Goal: Task Accomplishment & Management: Manage account settings

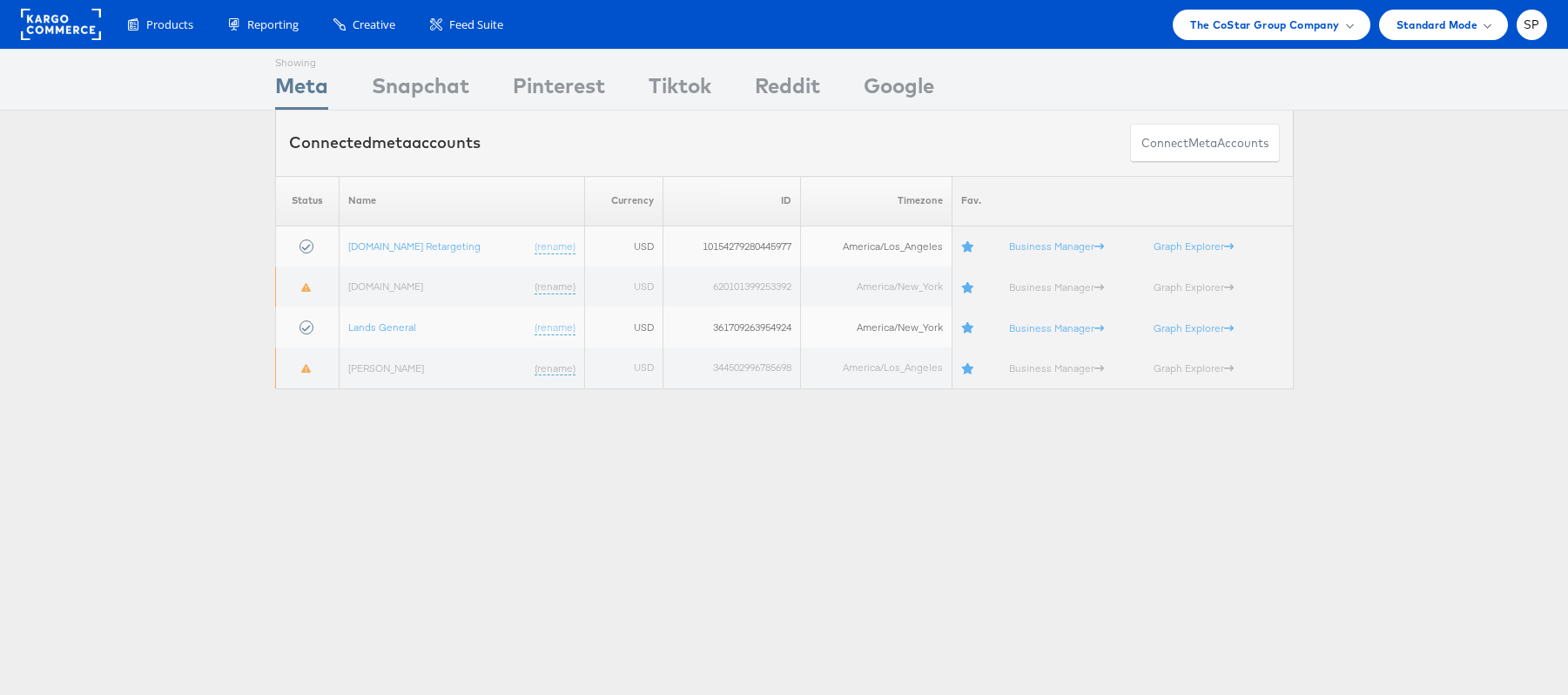
click at [1224, 11] on div "The CoStar Group Company" at bounding box center [1271, 25] width 197 height 30
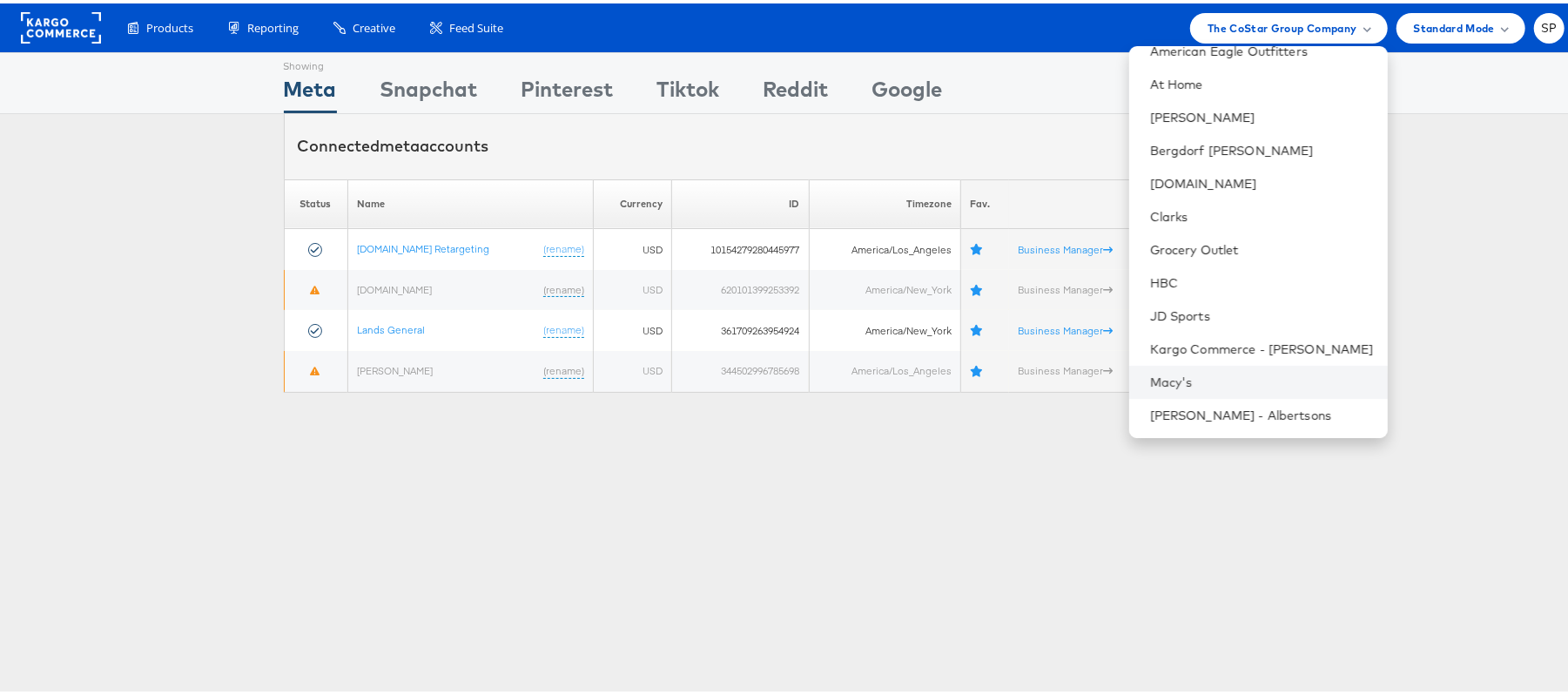
scroll to position [216, 0]
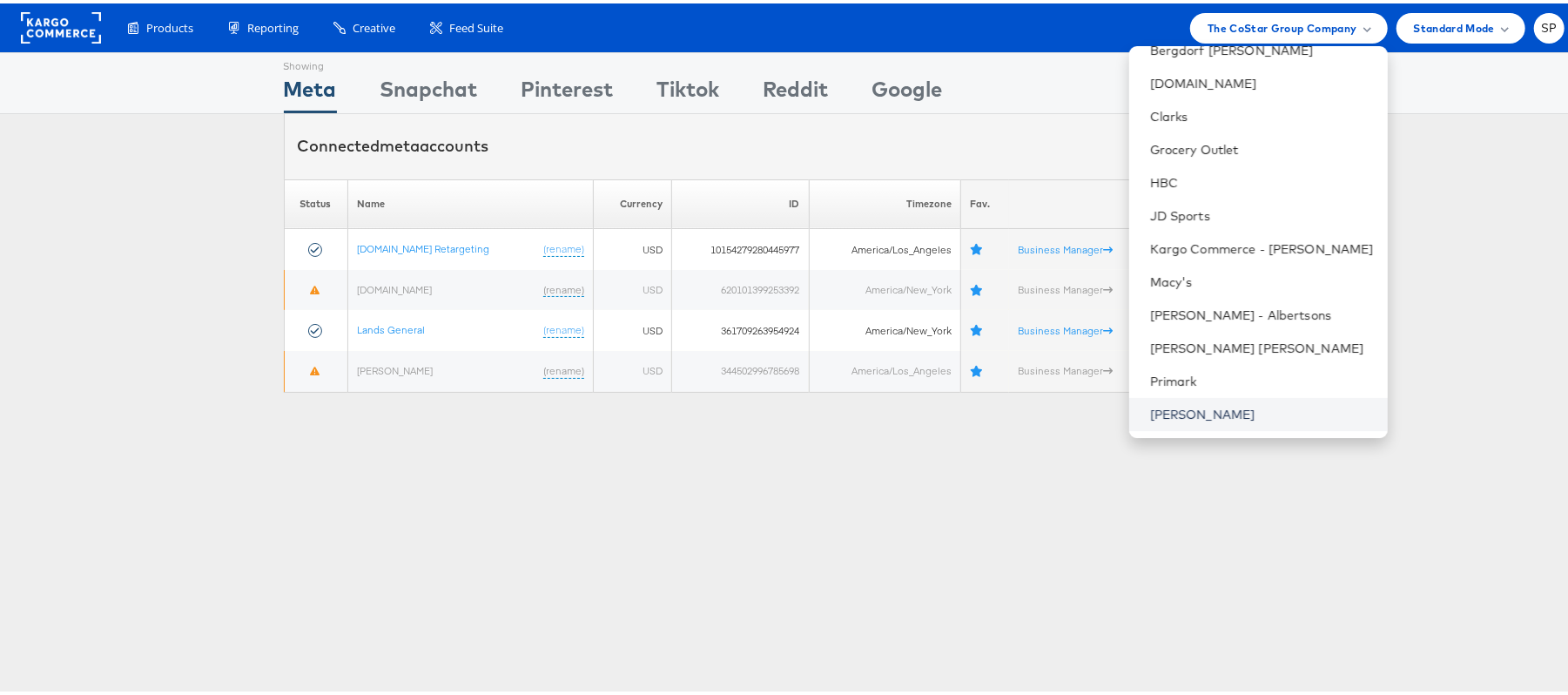
click at [1171, 412] on link "[PERSON_NAME]" at bounding box center [1262, 410] width 224 height 17
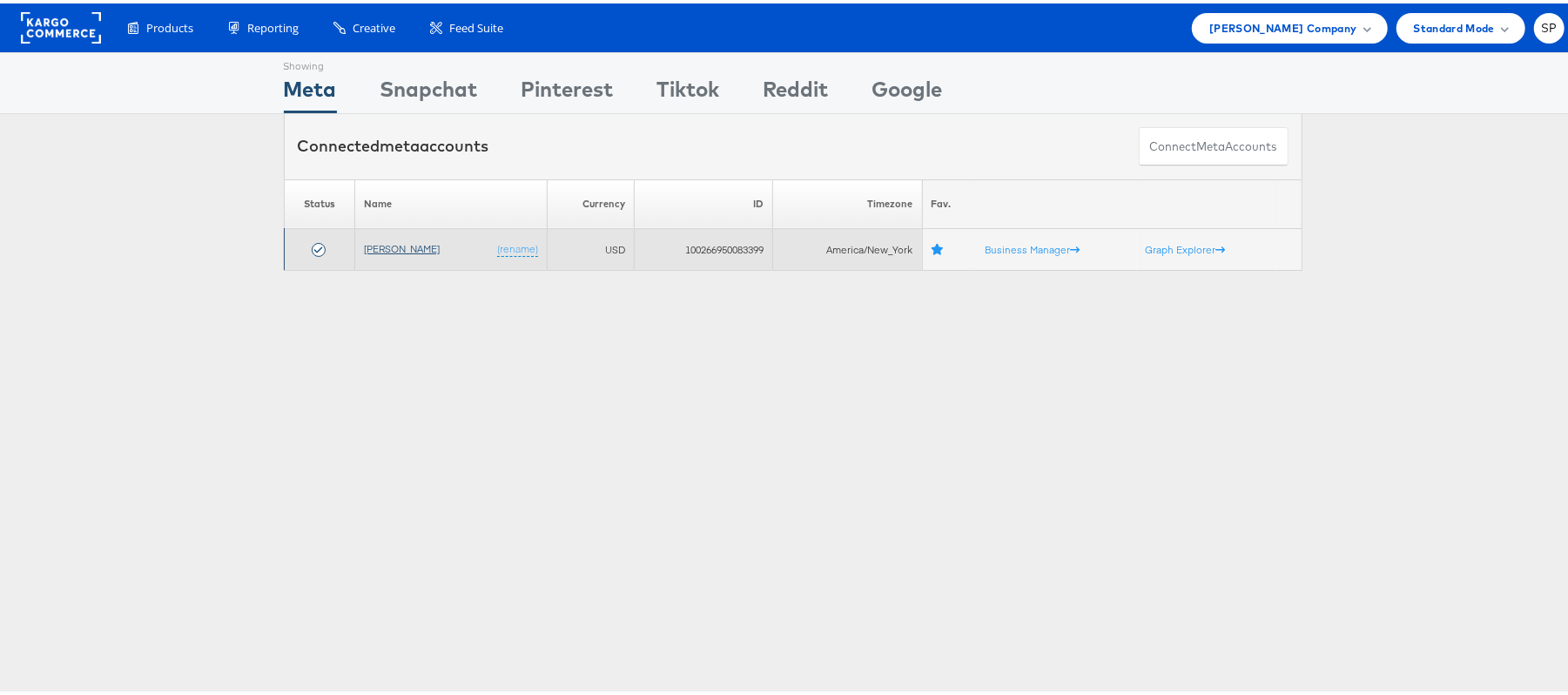
click at [401, 241] on link "[PERSON_NAME]" at bounding box center [402, 245] width 76 height 13
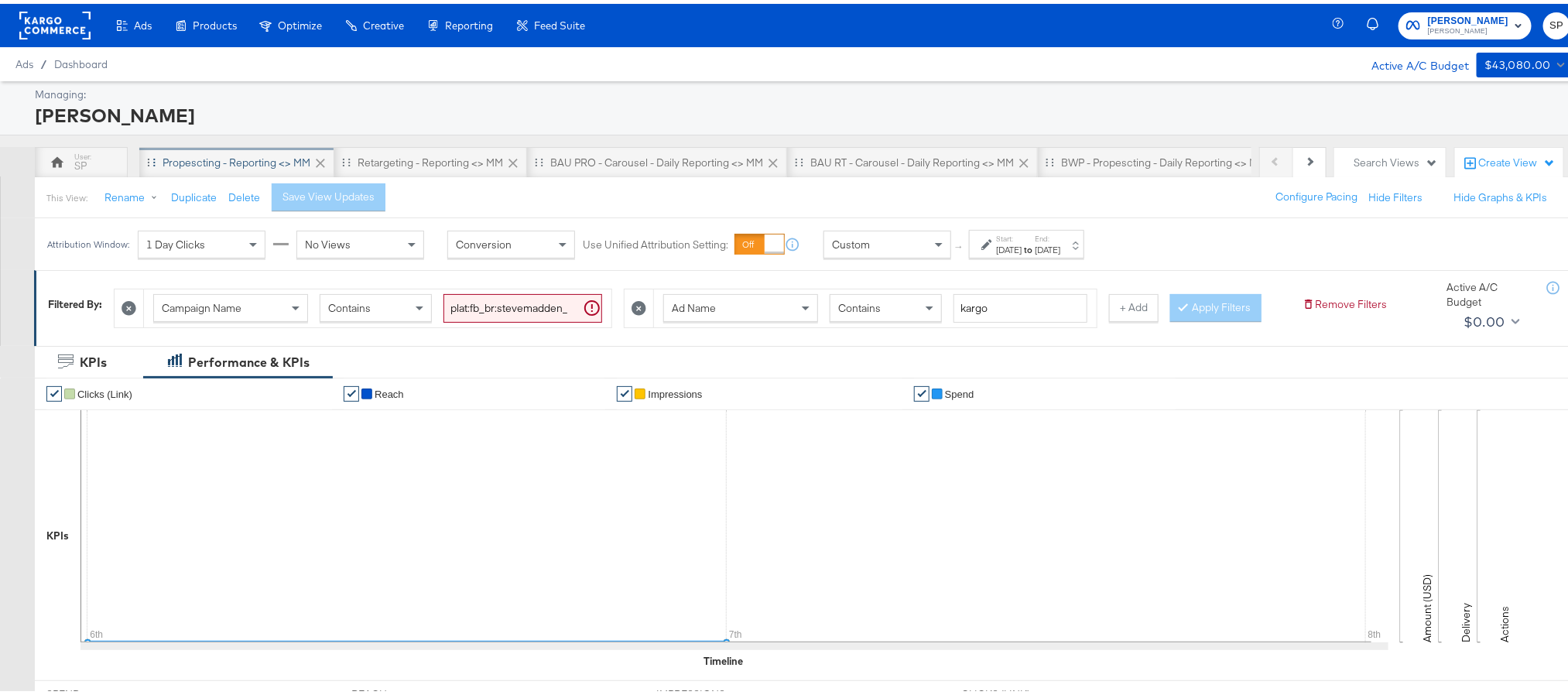
click at [268, 151] on div "Propescting - Reporting <> MM" at bounding box center [237, 158] width 195 height 31
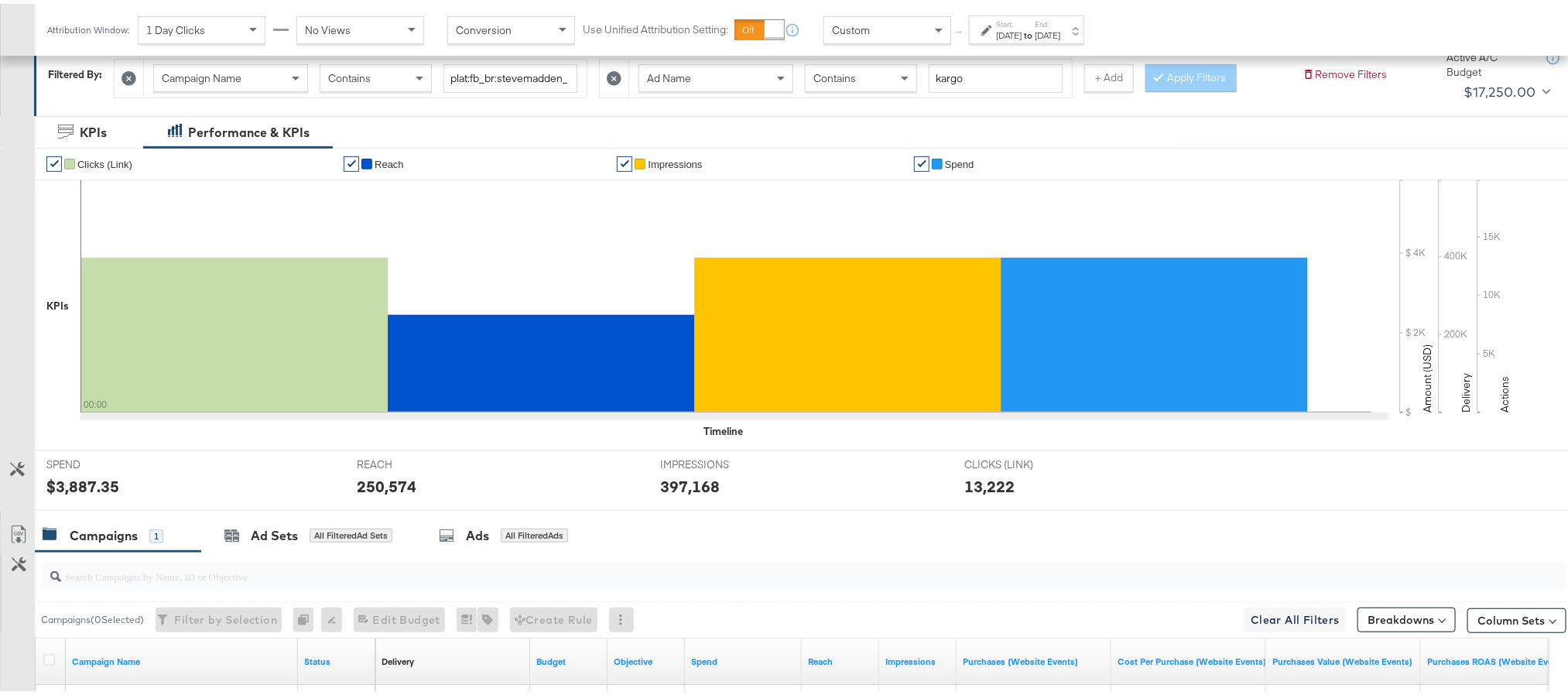
scroll to position [232, 0]
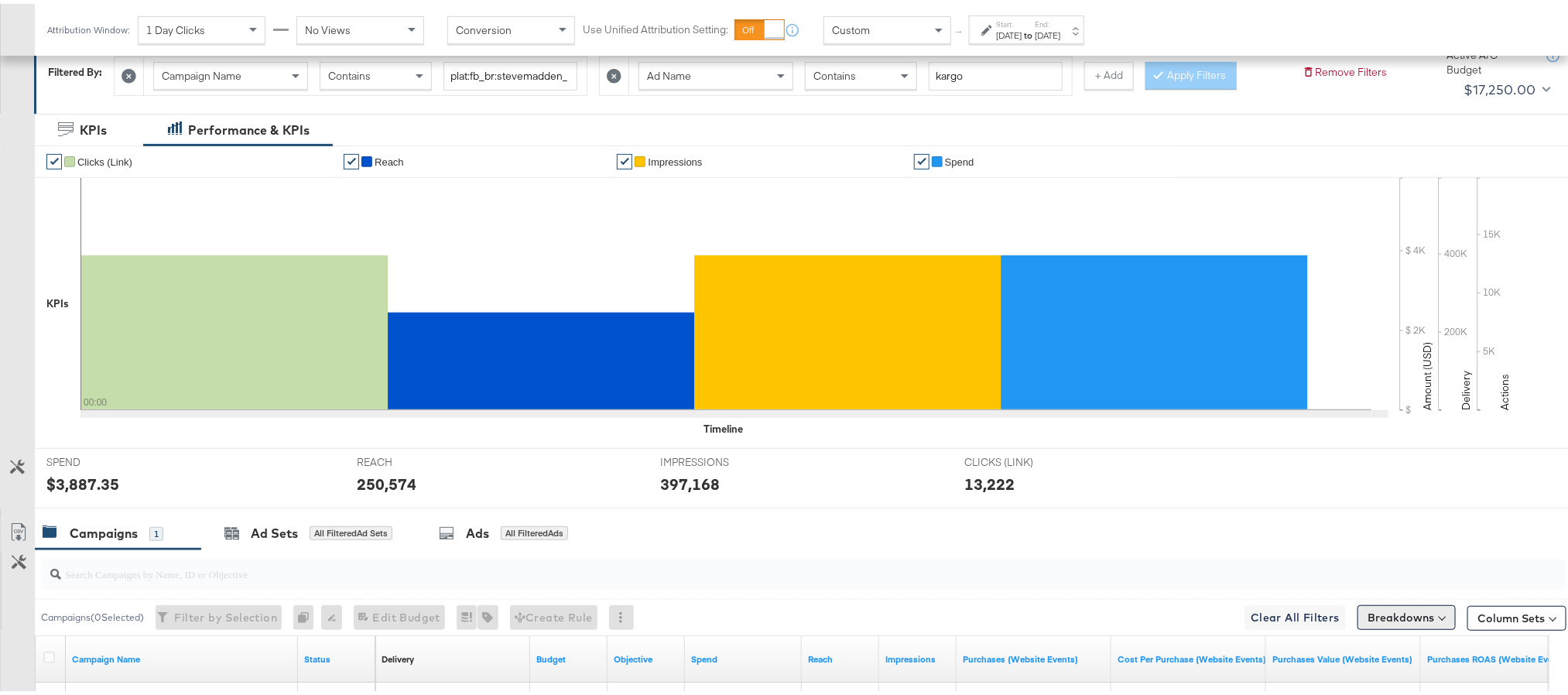
click at [1391, 620] on button "Breakdowns" at bounding box center [1406, 613] width 98 height 25
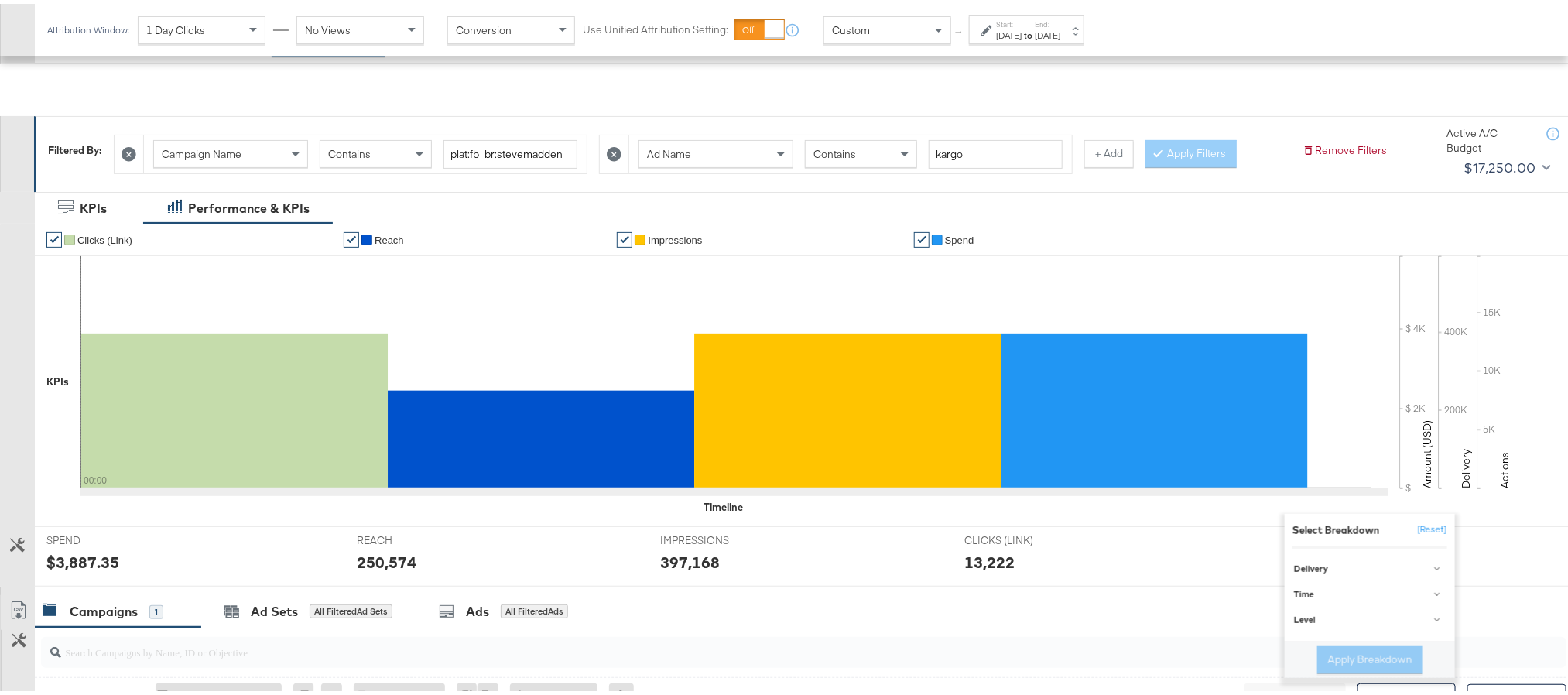
scroll to position [0, 0]
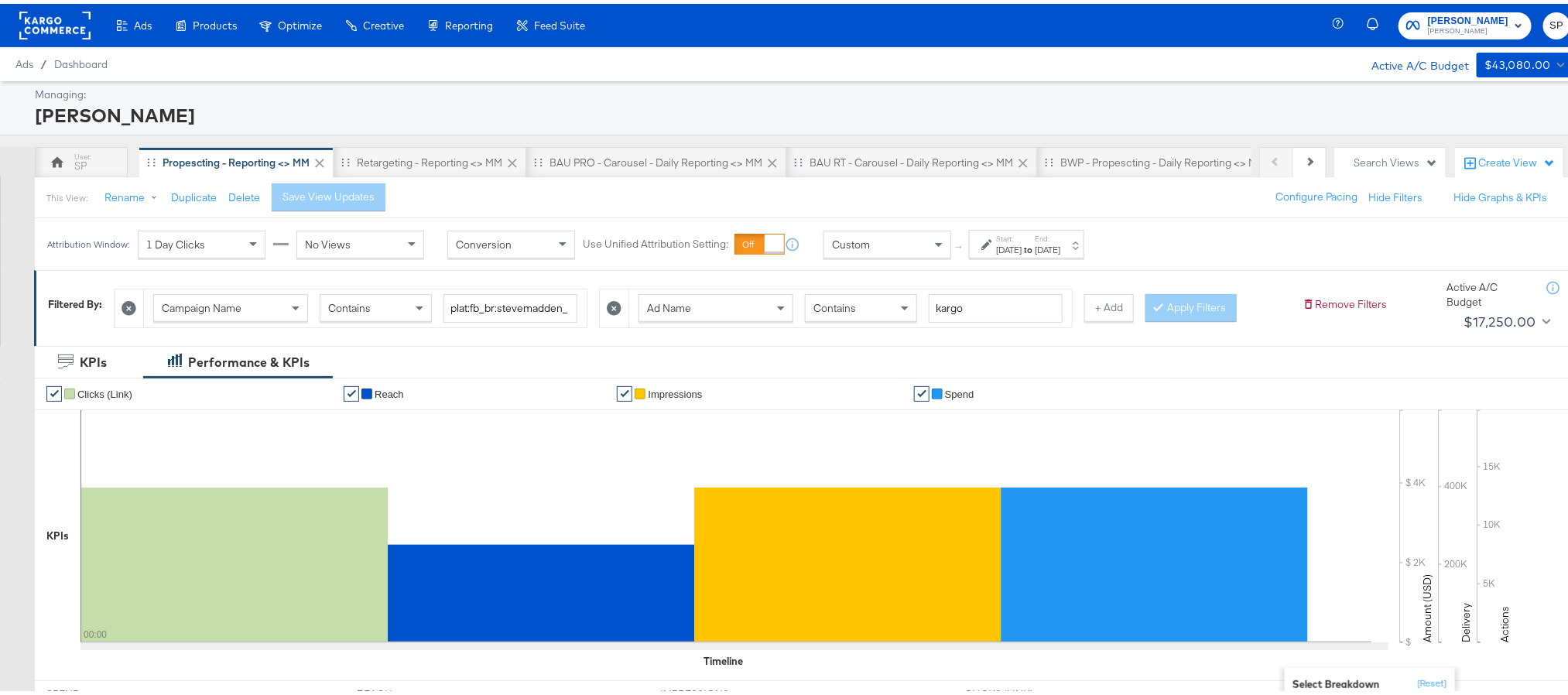
click at [1035, 248] on strong "to" at bounding box center [1029, 245] width 14 height 12
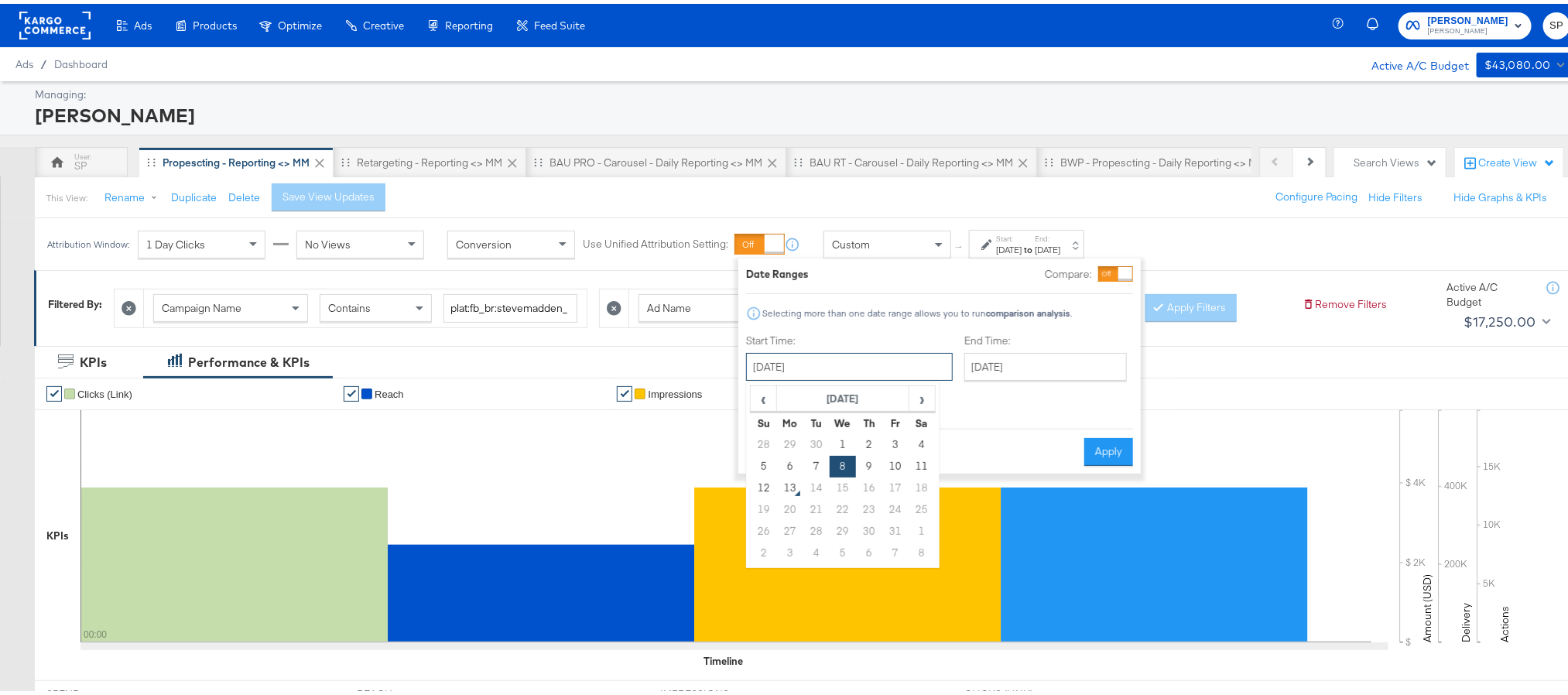
click at [870, 367] on input "[DATE]" at bounding box center [849, 362] width 207 height 28
click at [871, 469] on td "9" at bounding box center [869, 463] width 26 height 22
type input "[DATE]"
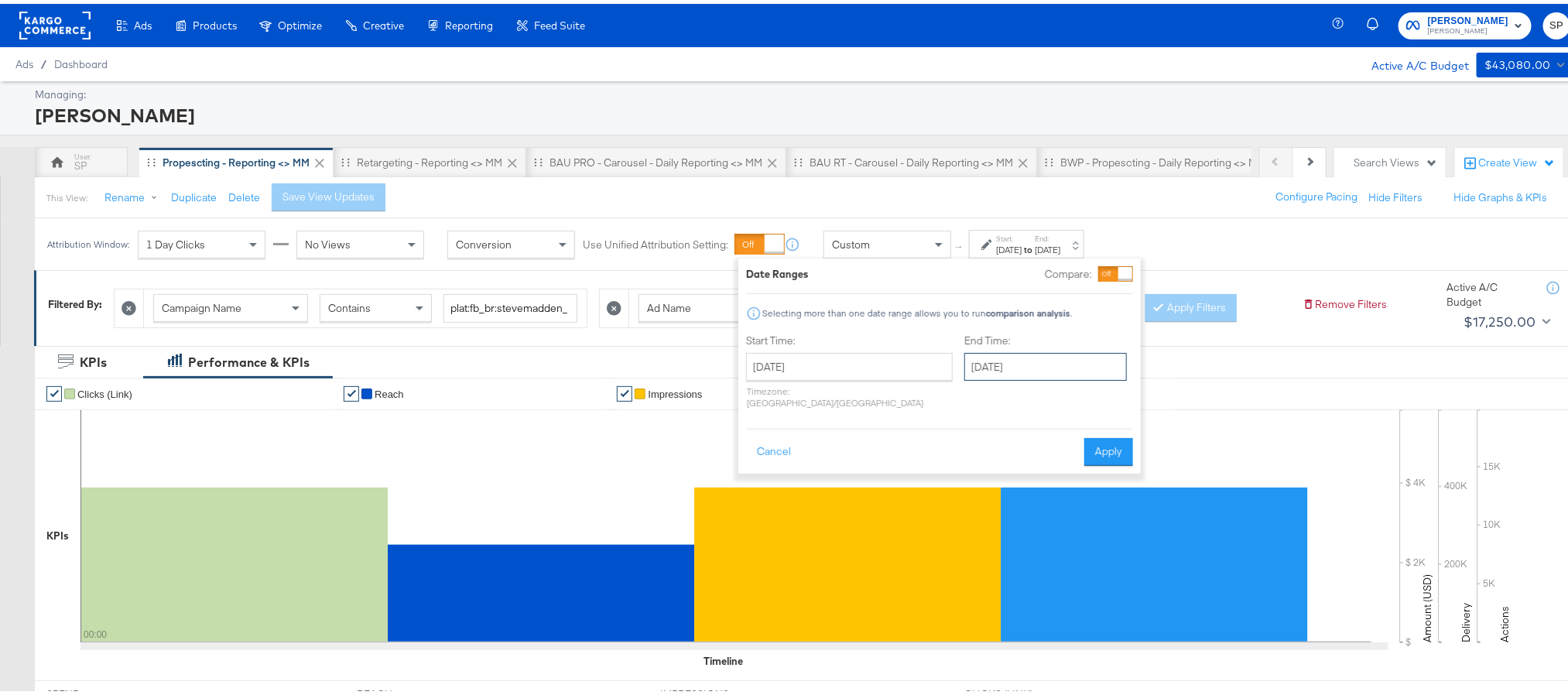
click at [966, 363] on input "[DATE]" at bounding box center [1046, 362] width 163 height 28
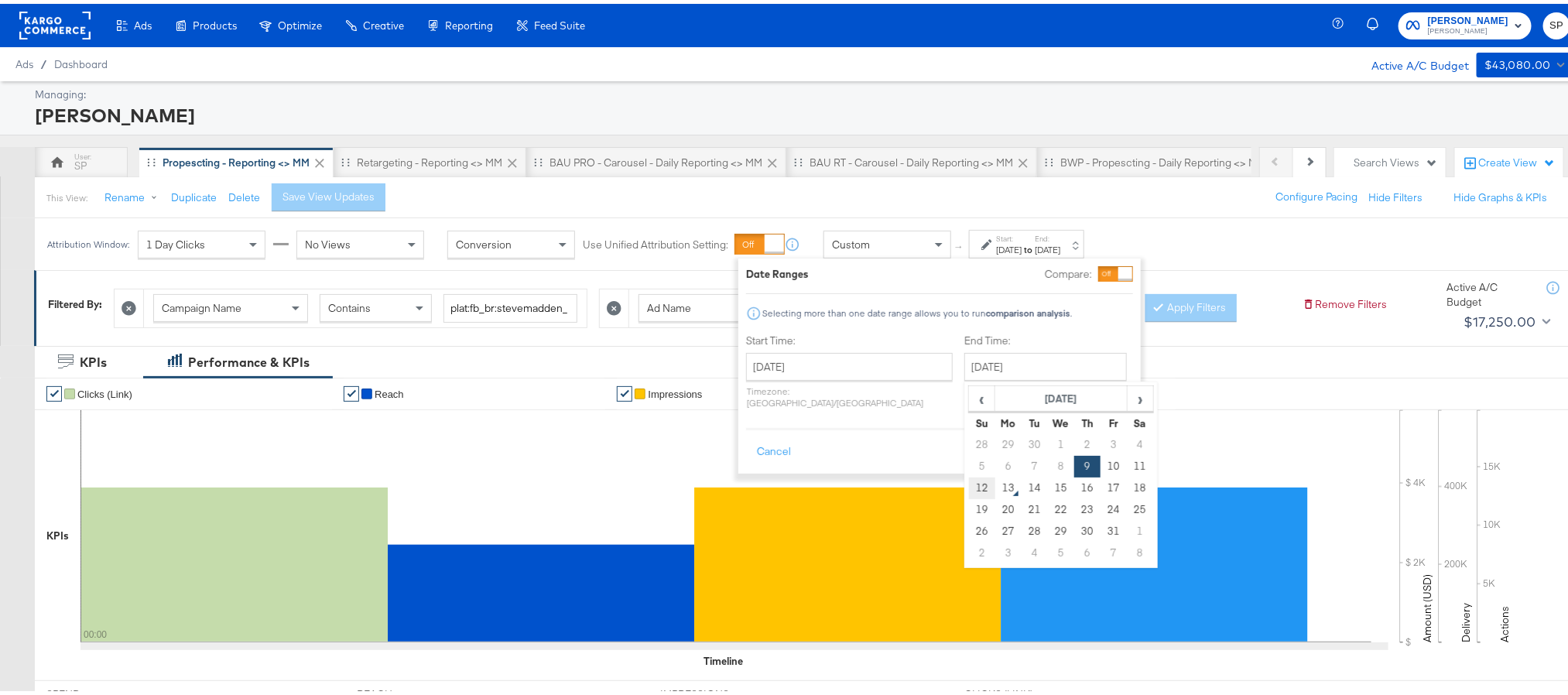
click at [969, 488] on td "12" at bounding box center [982, 484] width 26 height 22
type input "[DATE]"
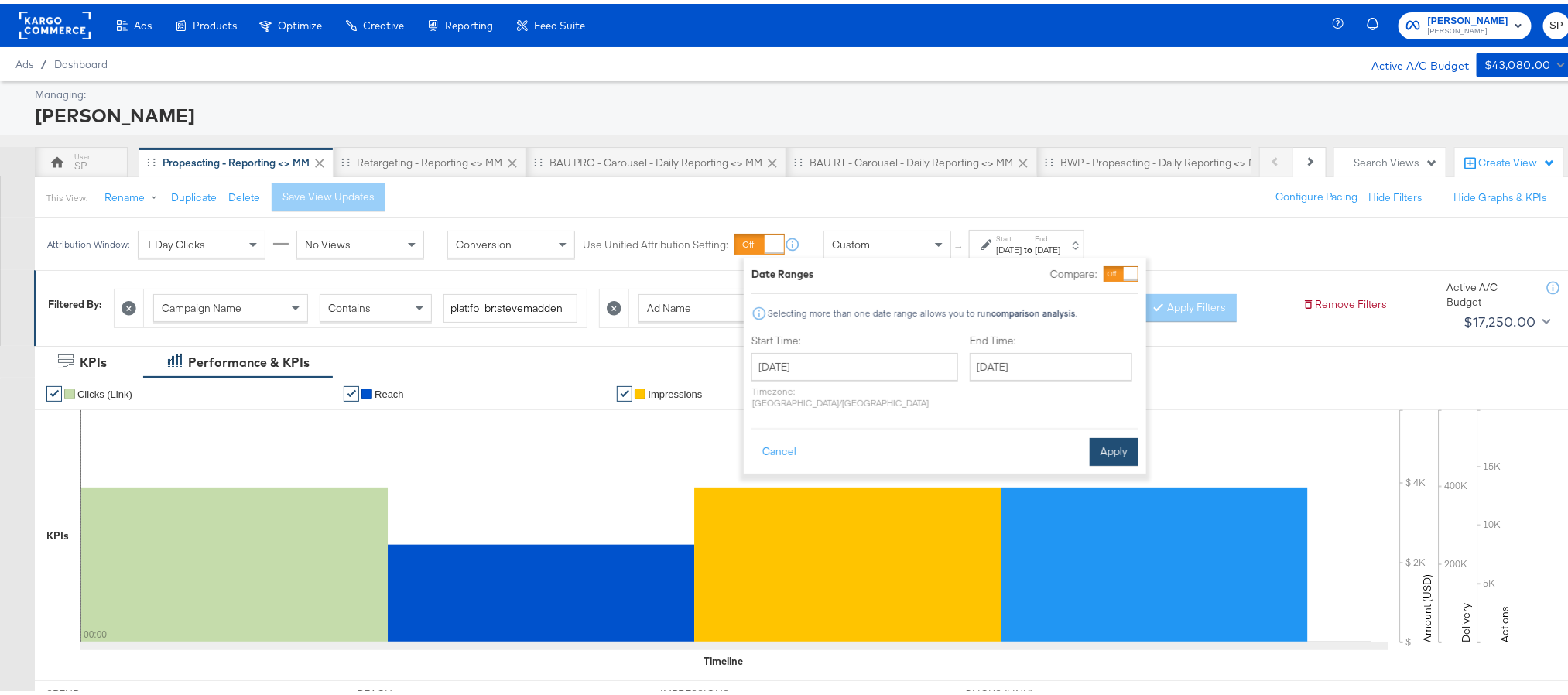
click at [1107, 434] on button "Apply" at bounding box center [1114, 448] width 49 height 28
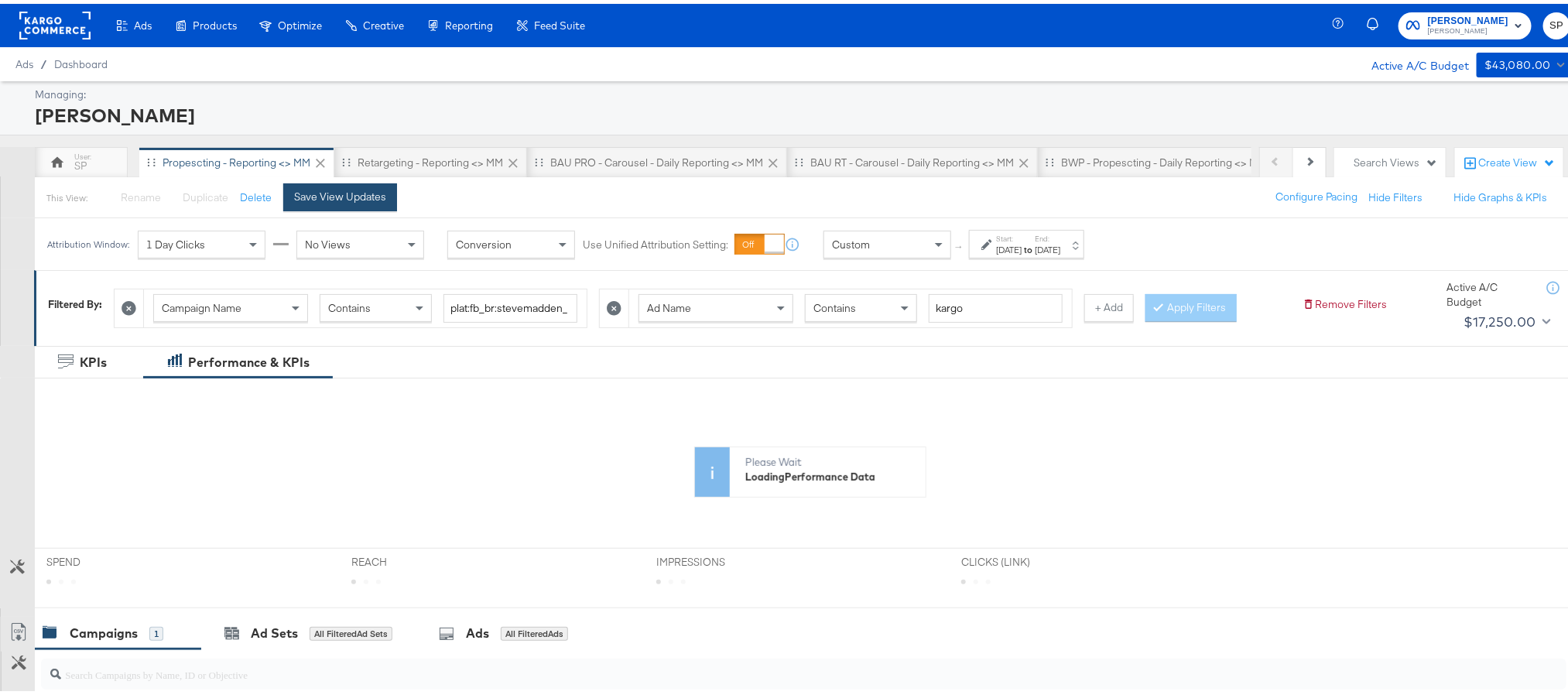
click at [349, 201] on div "Save View Updates" at bounding box center [340, 192] width 92 height 14
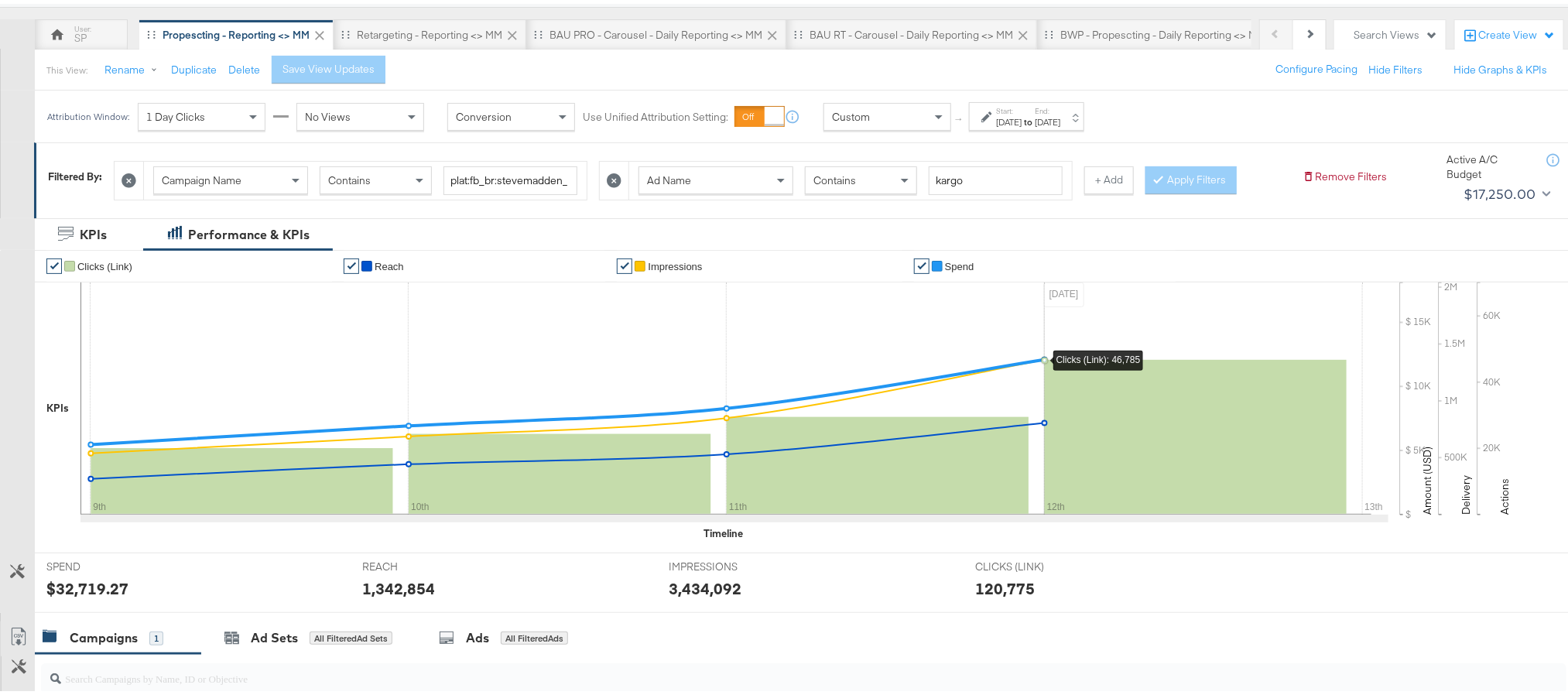
scroll to position [348, 0]
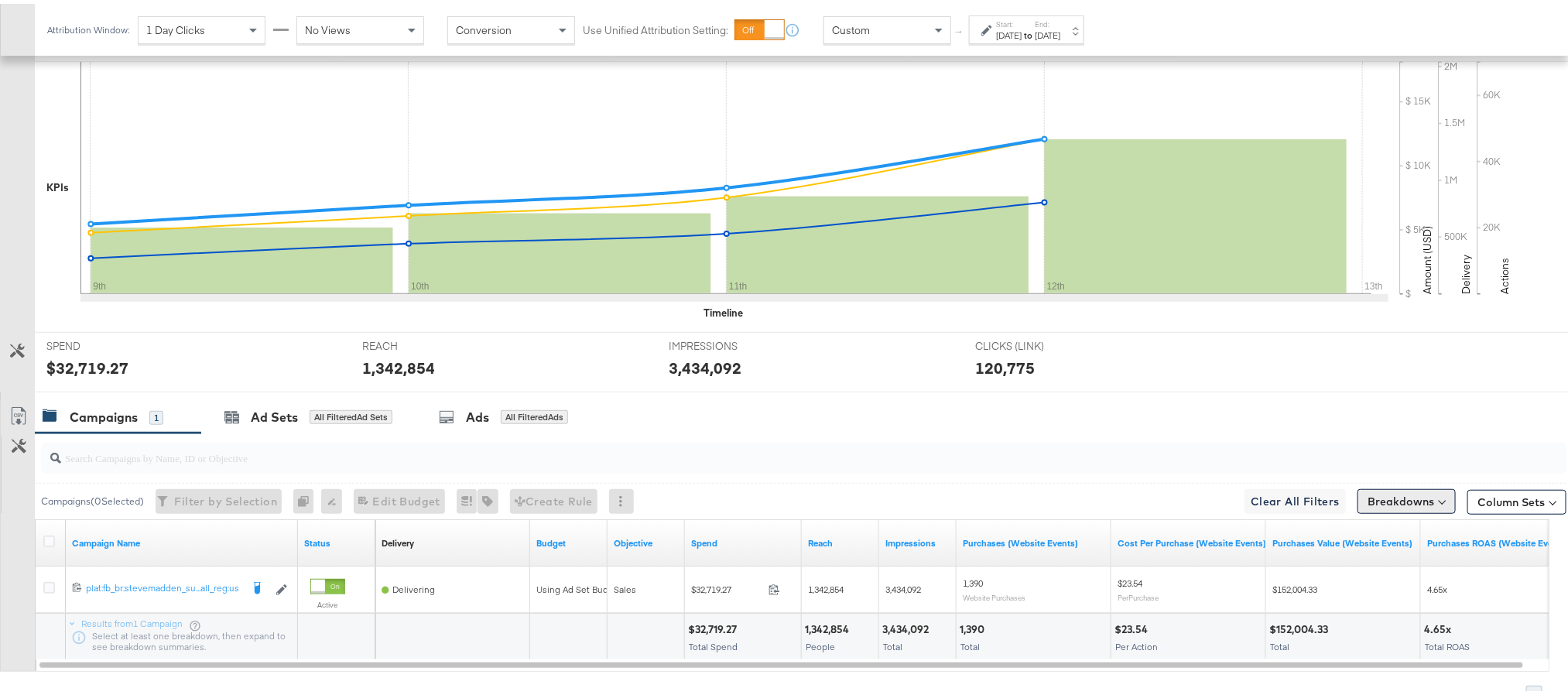
click at [1384, 506] on button "Breakdowns" at bounding box center [1406, 497] width 98 height 25
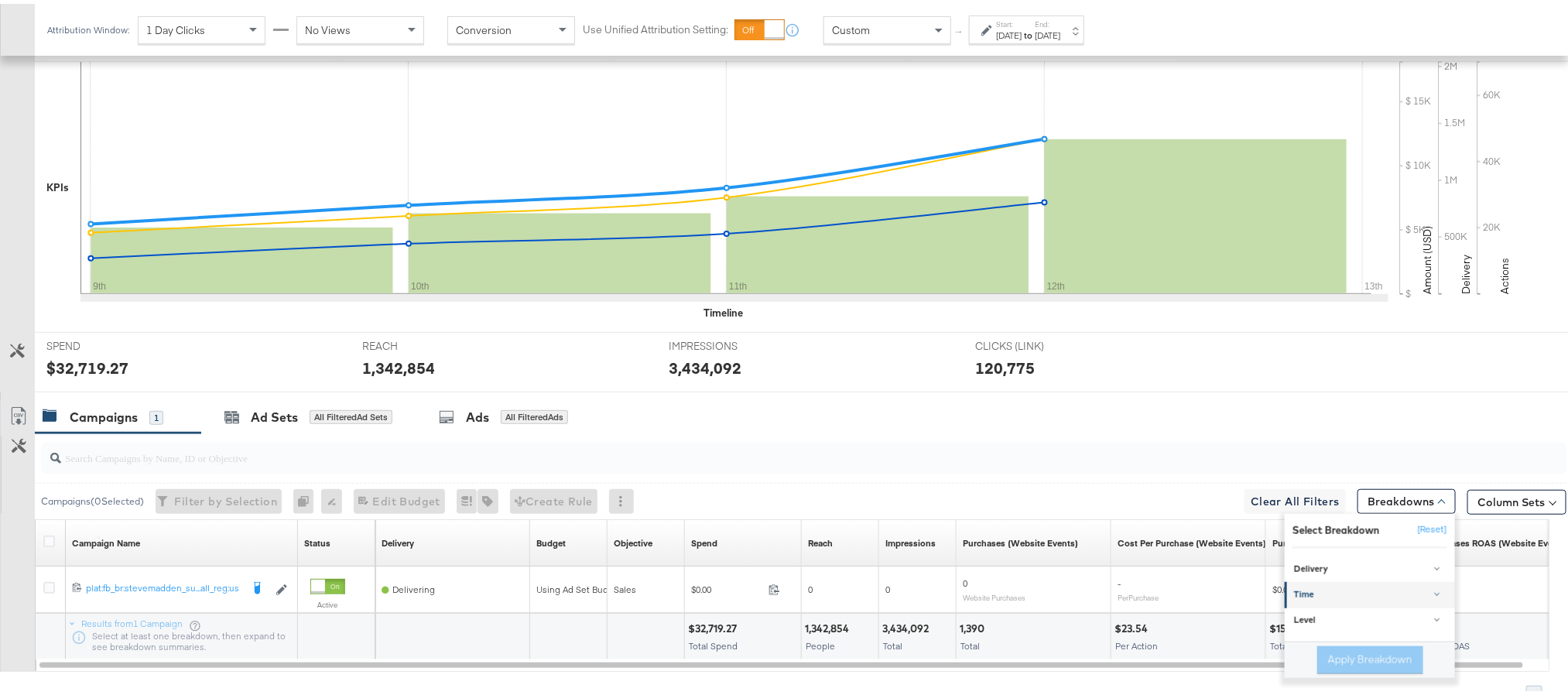
click at [1331, 598] on div "Time" at bounding box center [1371, 591] width 154 height 13
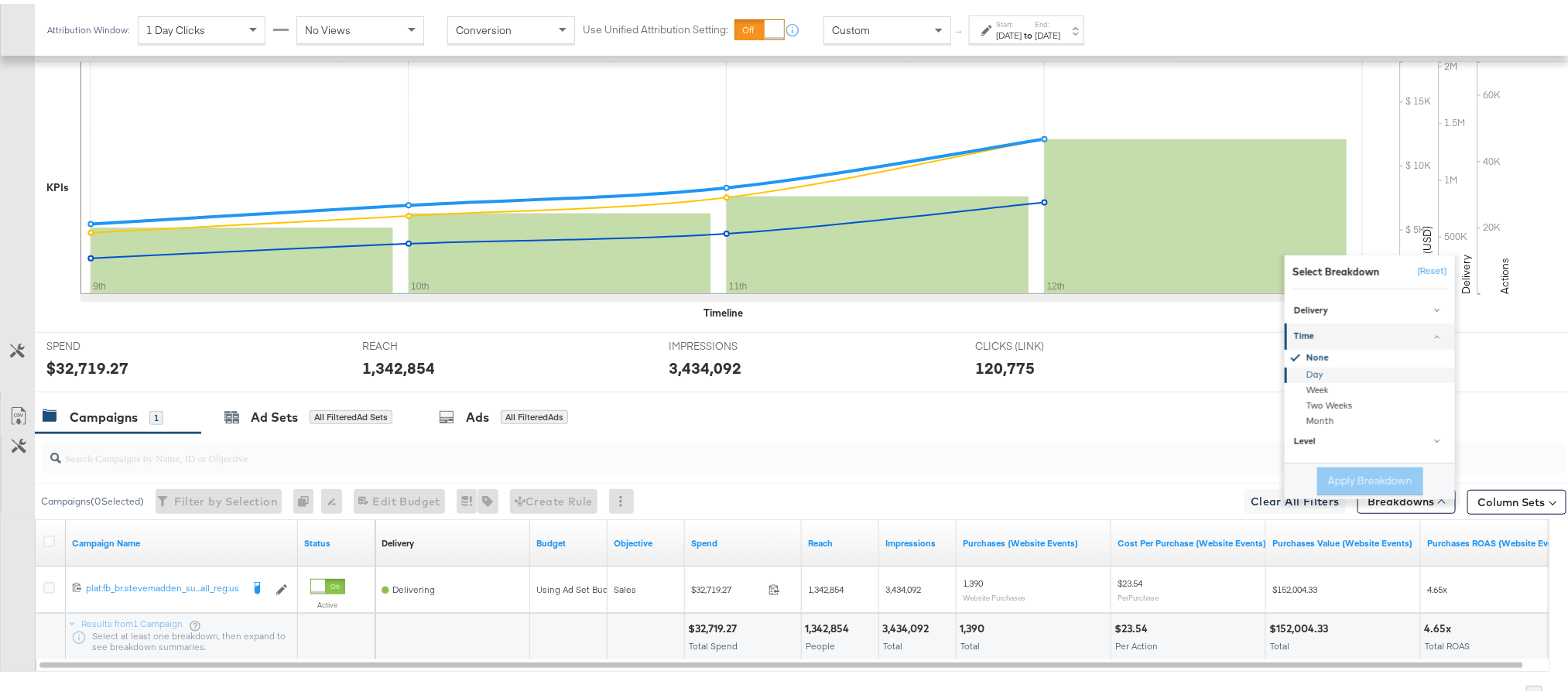
click at [1287, 372] on div "Day" at bounding box center [1371, 372] width 168 height 15
click at [1356, 476] on button "Apply Breakdown" at bounding box center [1370, 461] width 106 height 28
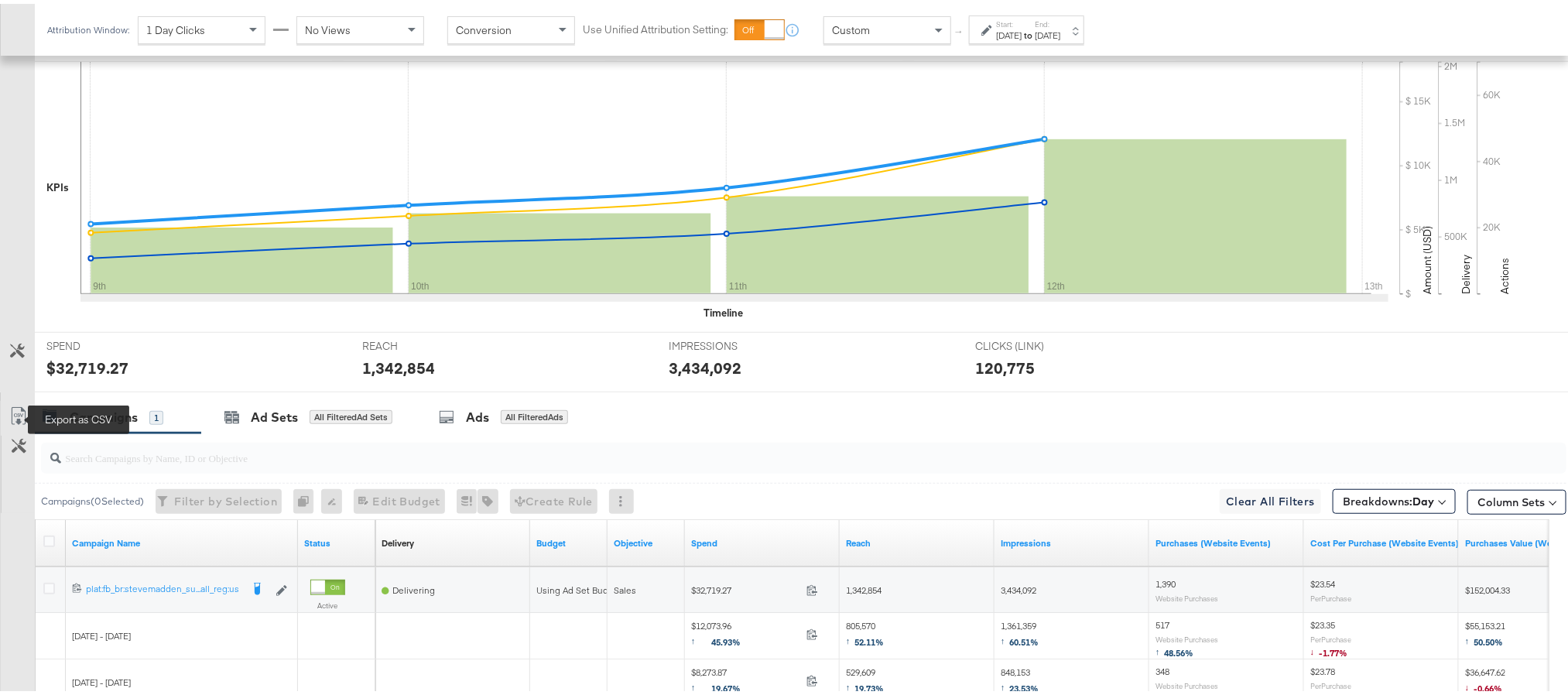
click at [14, 414] on icon at bounding box center [19, 412] width 19 height 19
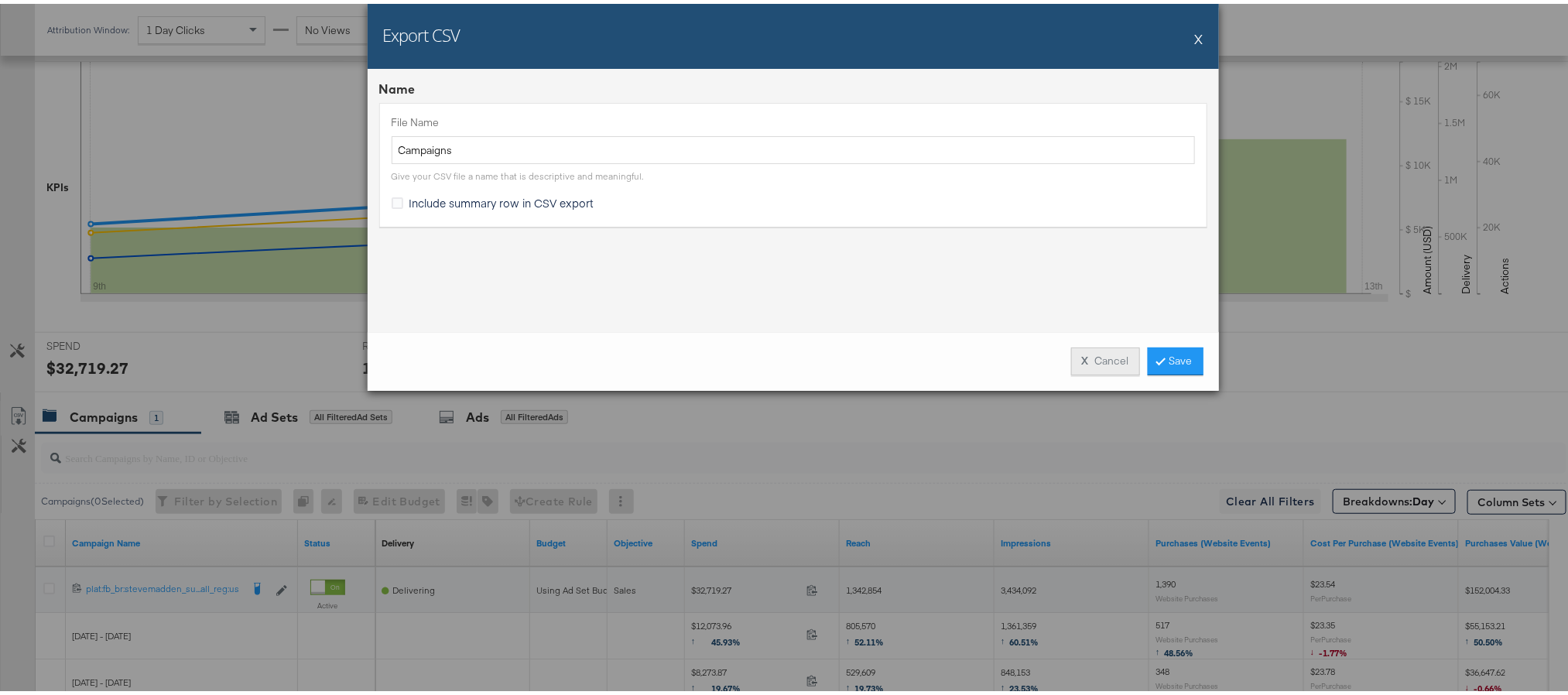
click at [1099, 361] on button "X Cancel" at bounding box center [1105, 357] width 69 height 28
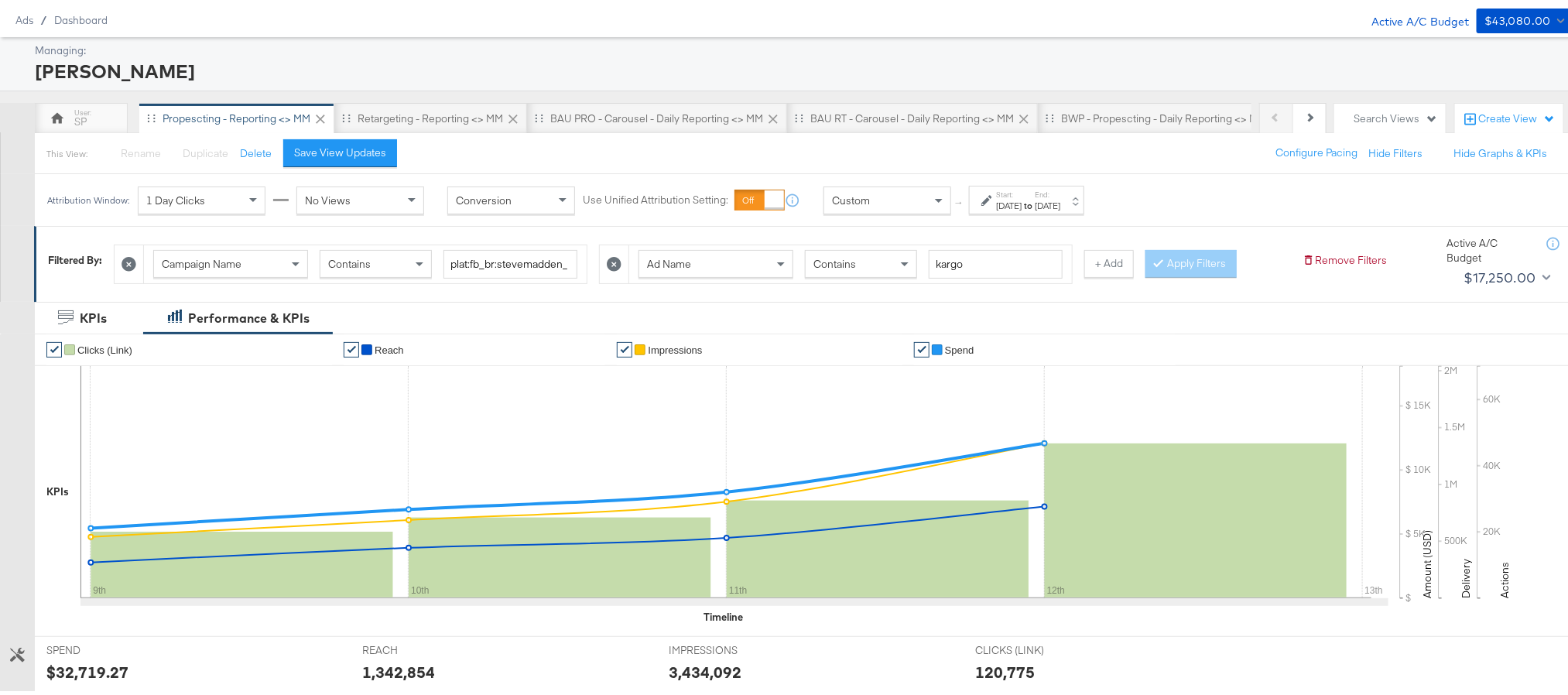
scroll to position [0, 0]
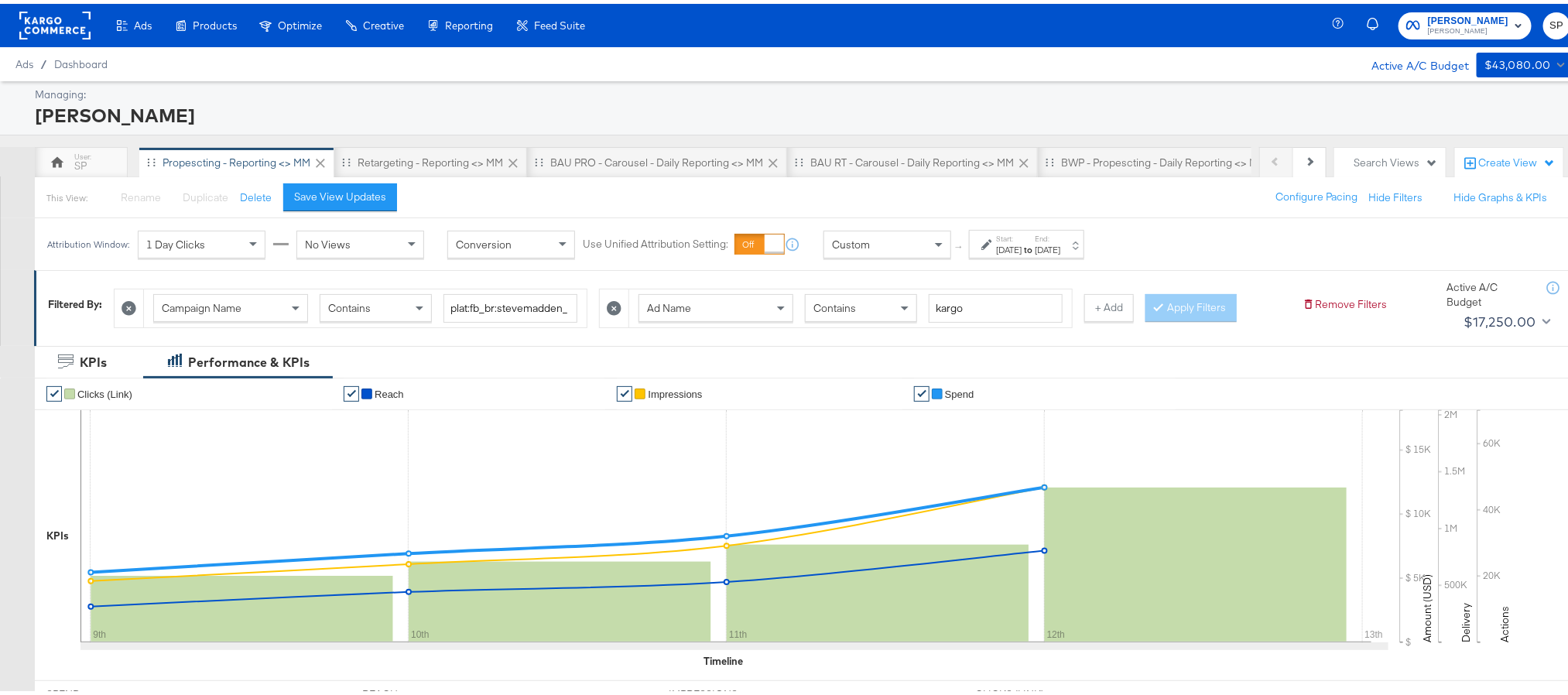
click at [1022, 246] on div "[DATE]" at bounding box center [1009, 245] width 25 height 13
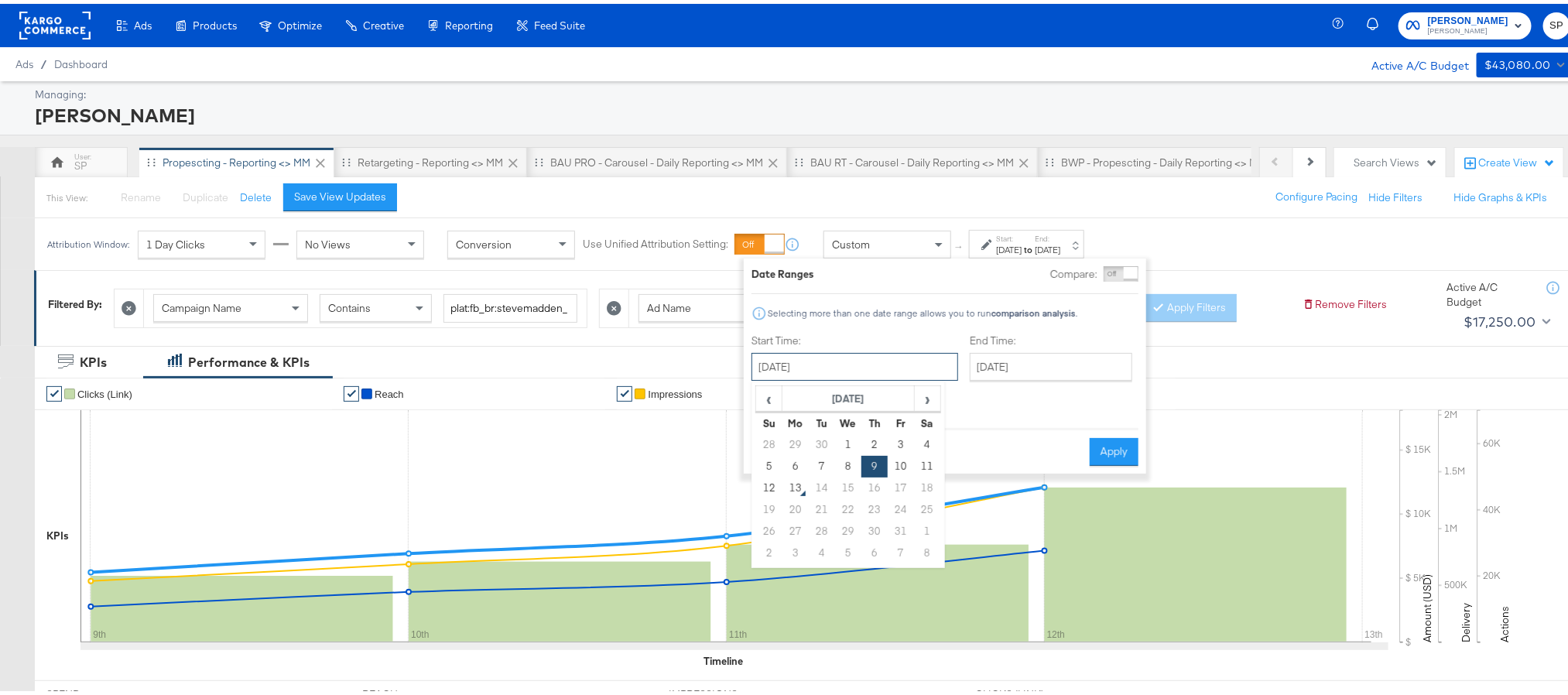
click at [871, 367] on input "[DATE]" at bounding box center [855, 362] width 207 height 28
click at [826, 466] on td "7" at bounding box center [821, 463] width 26 height 22
type input "[DATE]"
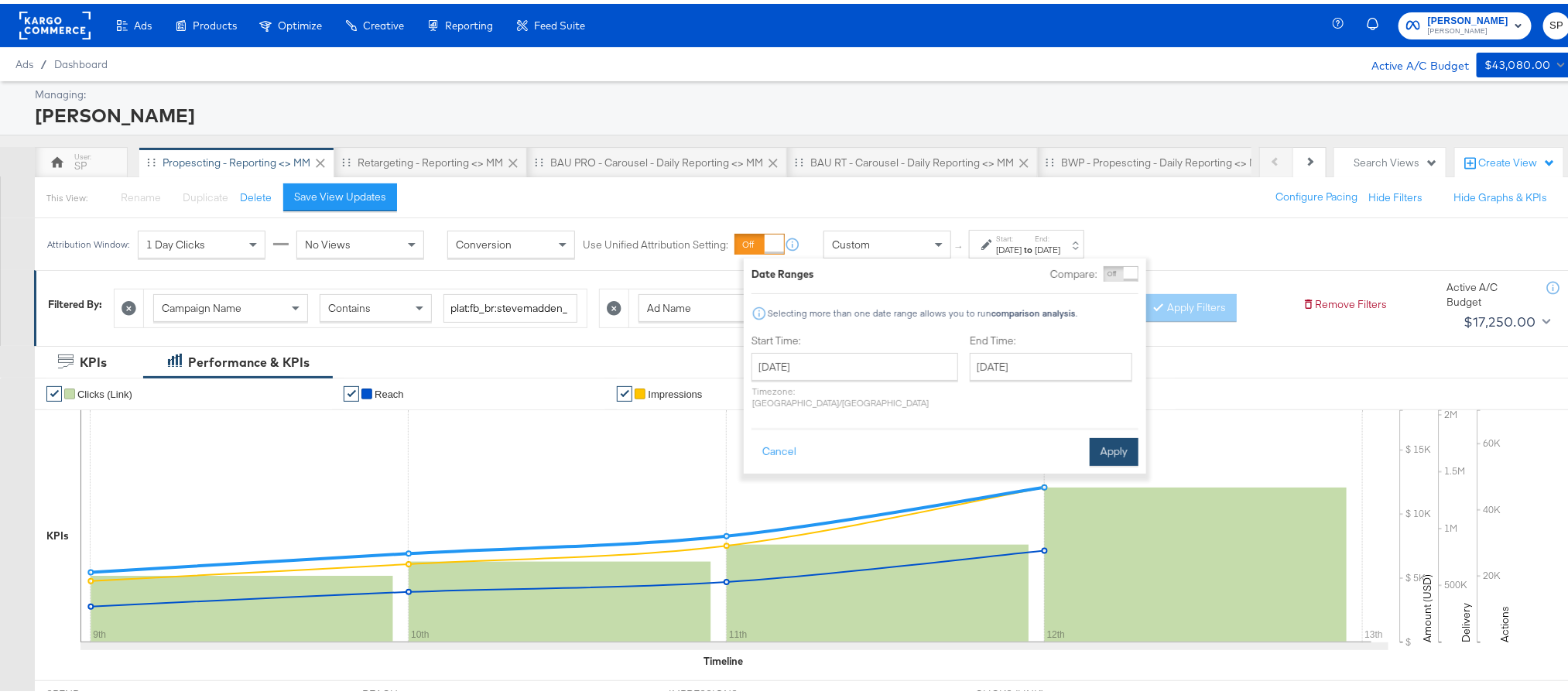
click at [1113, 434] on button "Apply" at bounding box center [1114, 448] width 49 height 28
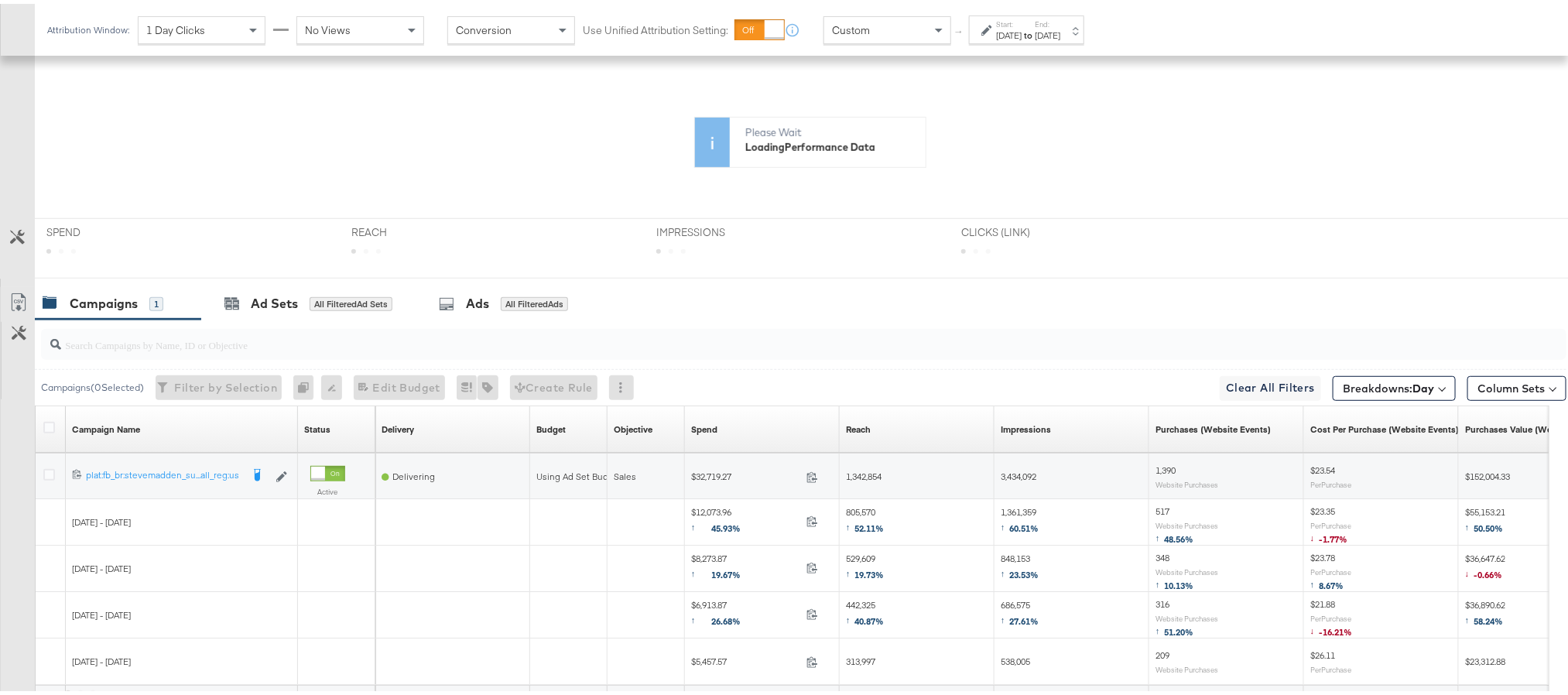
scroll to position [348, 0]
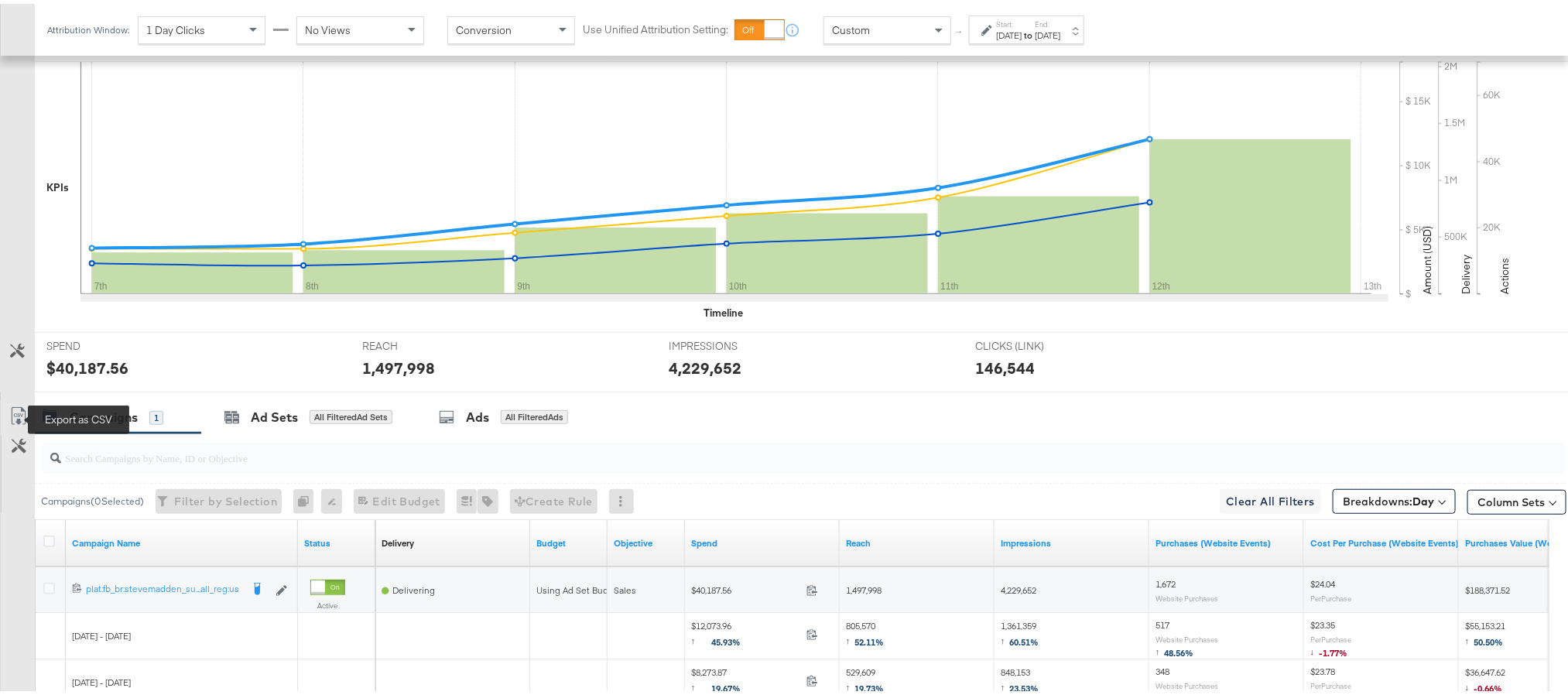
click at [14, 422] on icon at bounding box center [19, 412] width 19 height 19
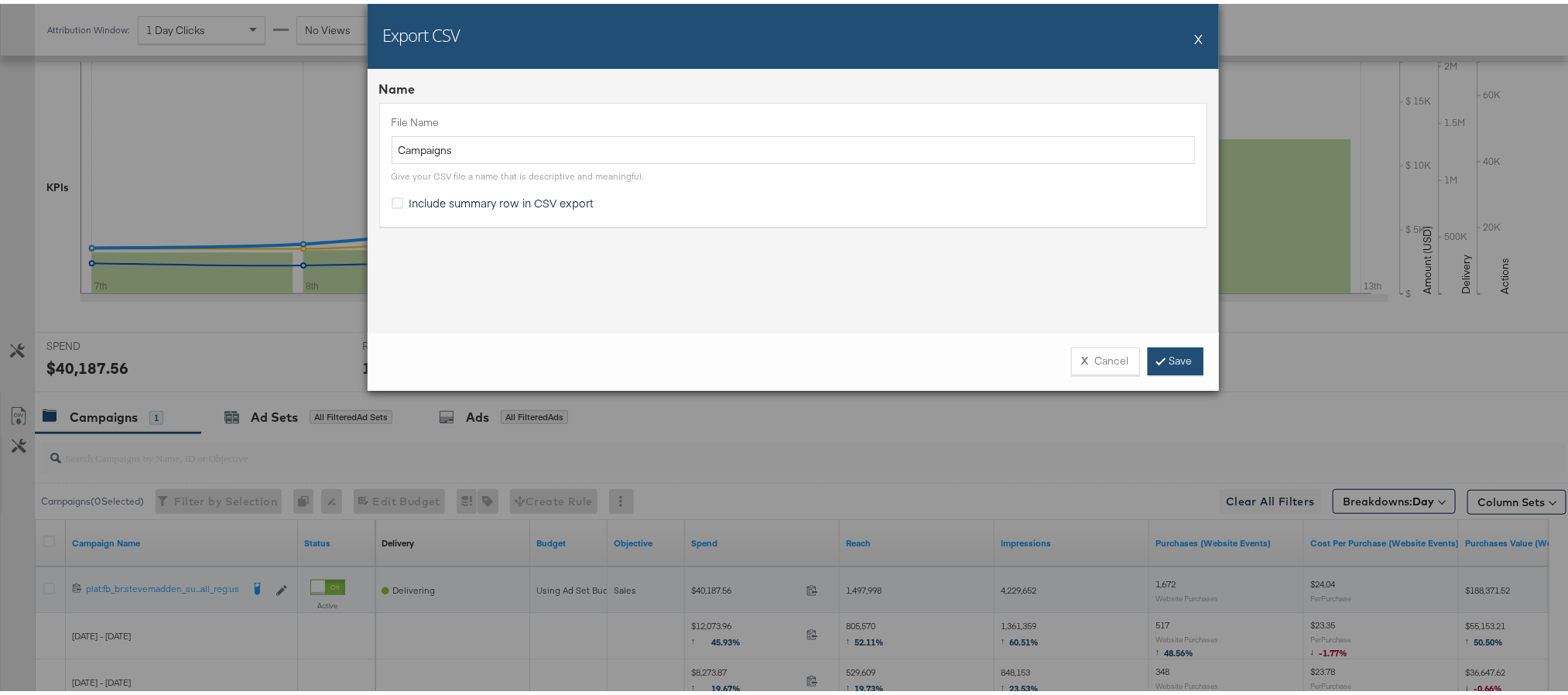
click at [1171, 358] on link "Save" at bounding box center [1176, 357] width 56 height 28
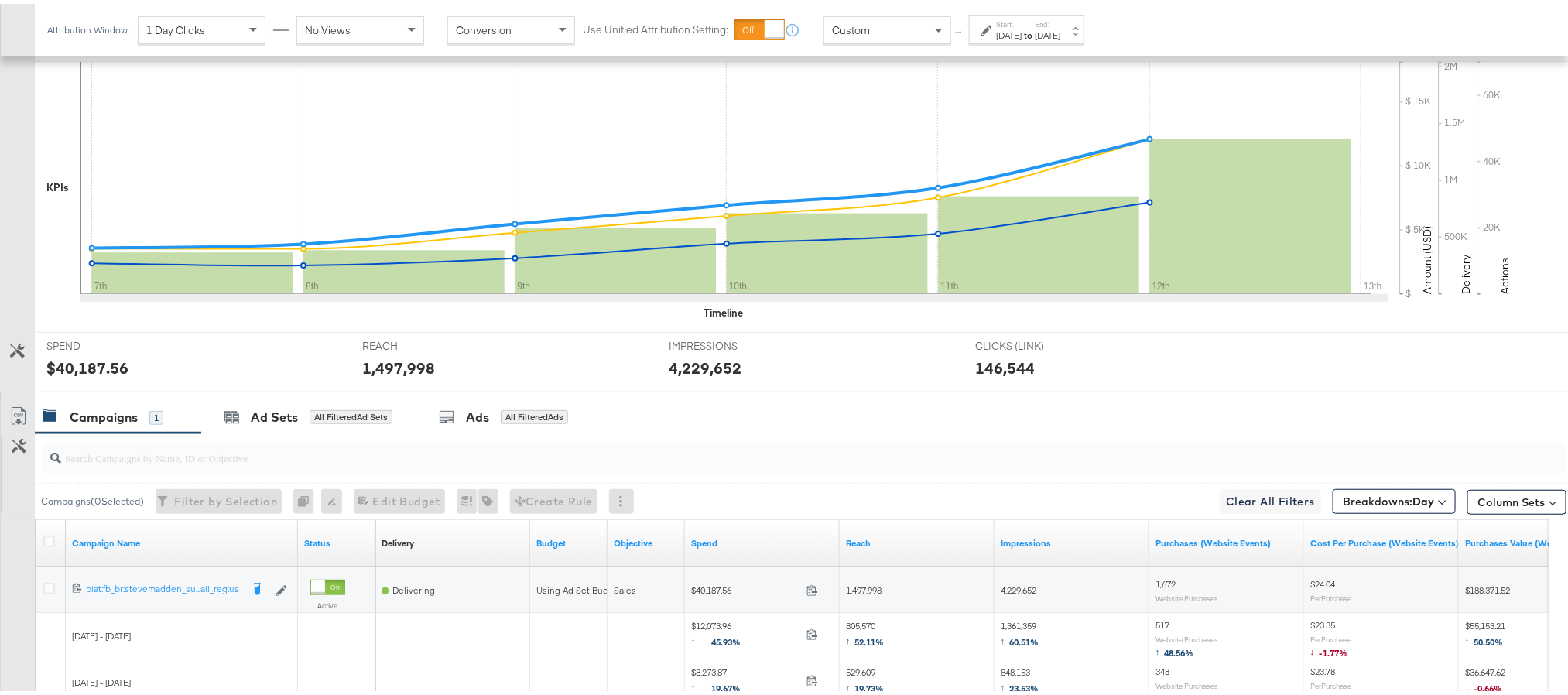
click at [1060, 30] on div "[DATE]" at bounding box center [1047, 31] width 25 height 13
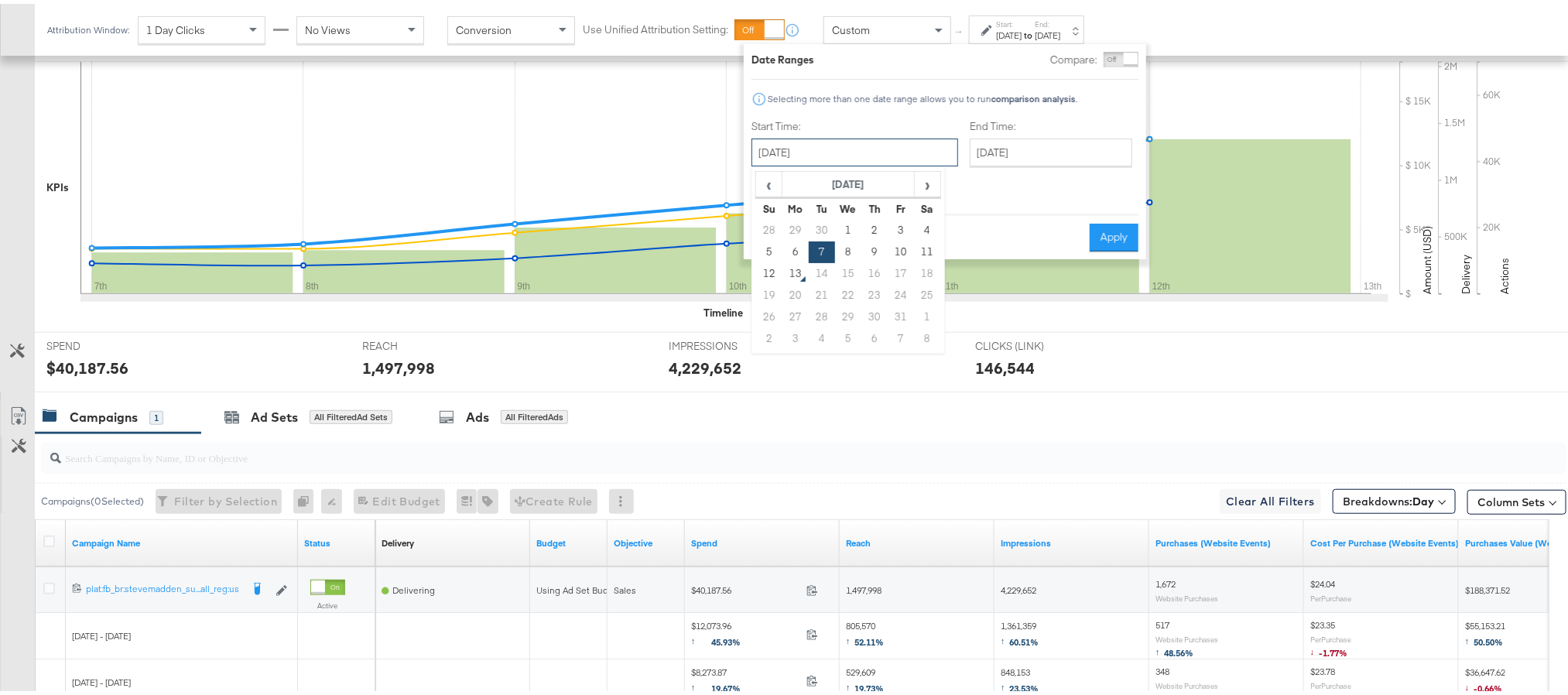
click at [886, 142] on input "[DATE]" at bounding box center [855, 148] width 207 height 28
click at [915, 242] on td "11" at bounding box center [927, 249] width 26 height 22
type input "[DATE]"
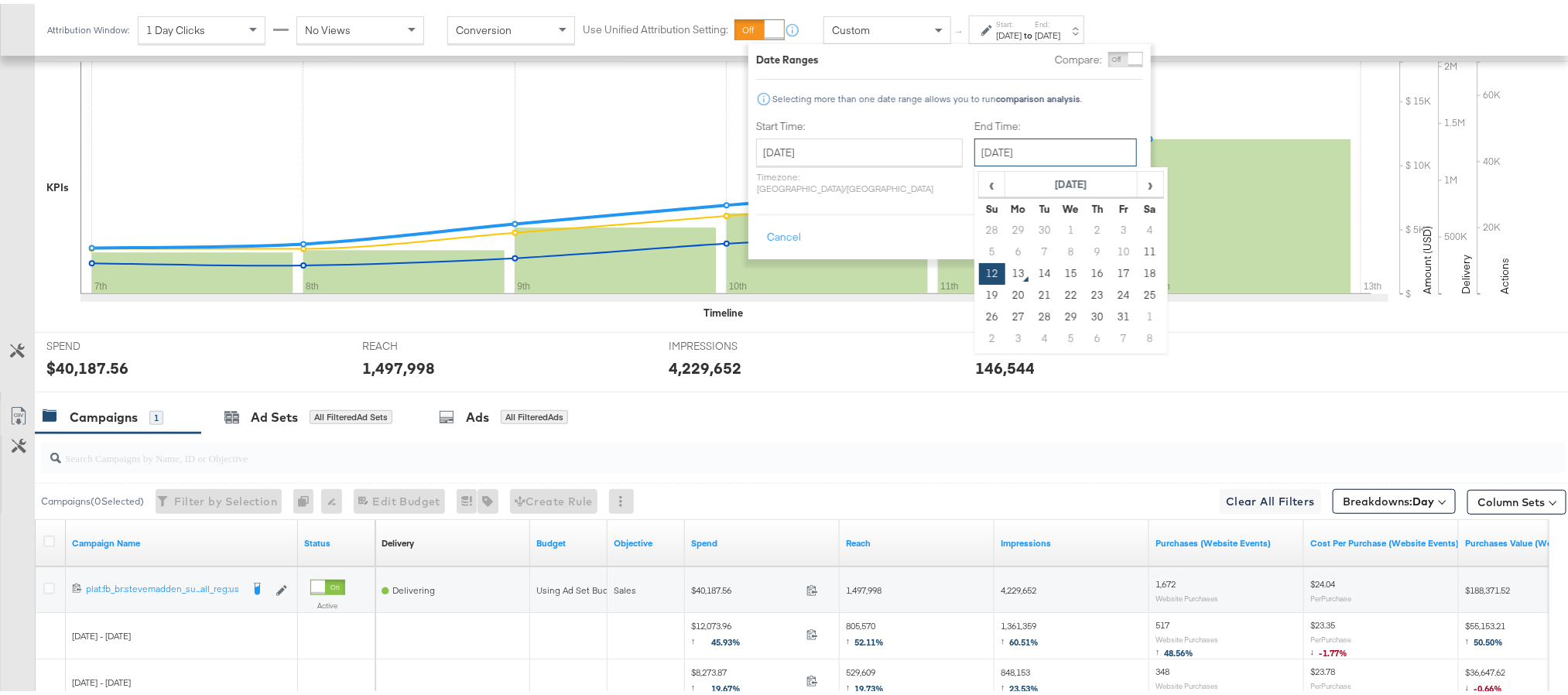
click at [1014, 145] on input "[DATE]" at bounding box center [1056, 148] width 163 height 28
click at [1137, 246] on td "11" at bounding box center [1150, 249] width 26 height 22
type input "[DATE]"
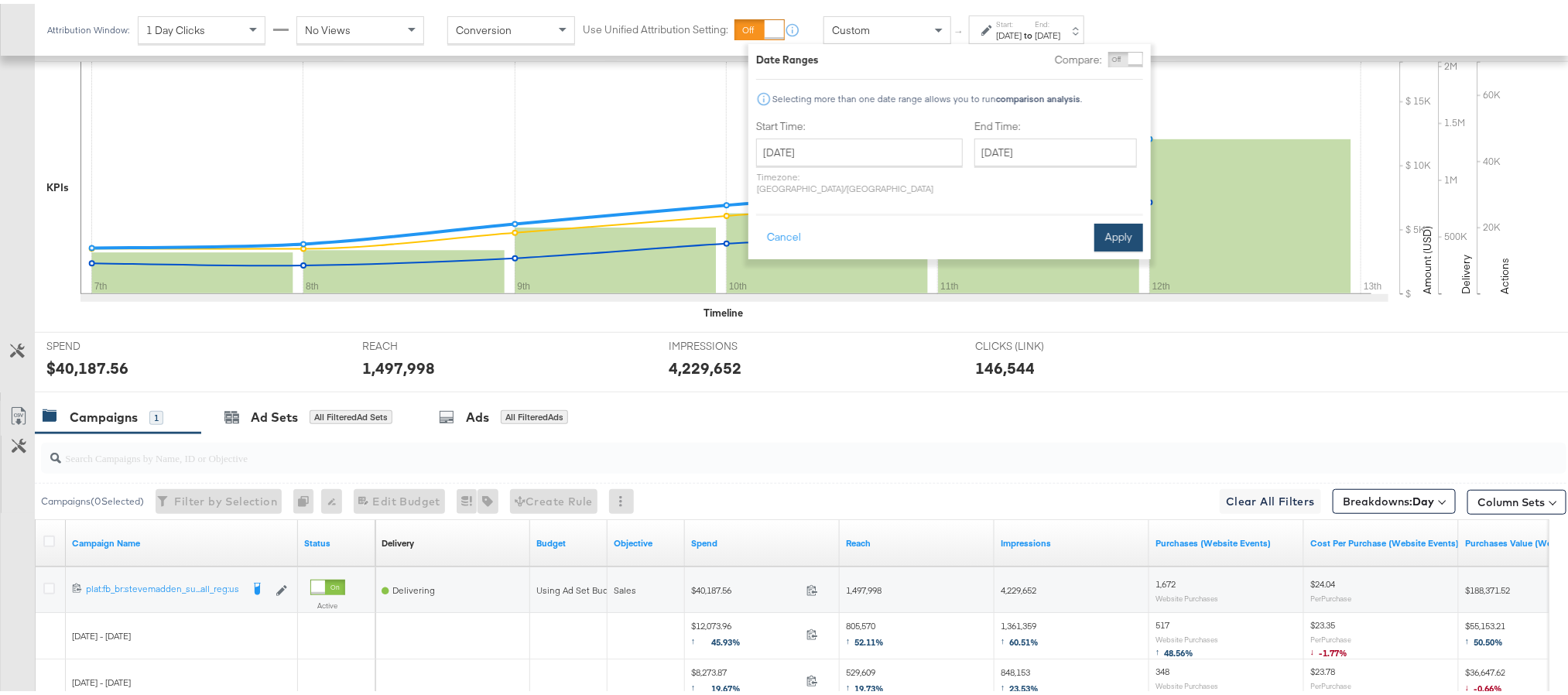
click at [1108, 230] on button "Apply" at bounding box center [1119, 234] width 49 height 28
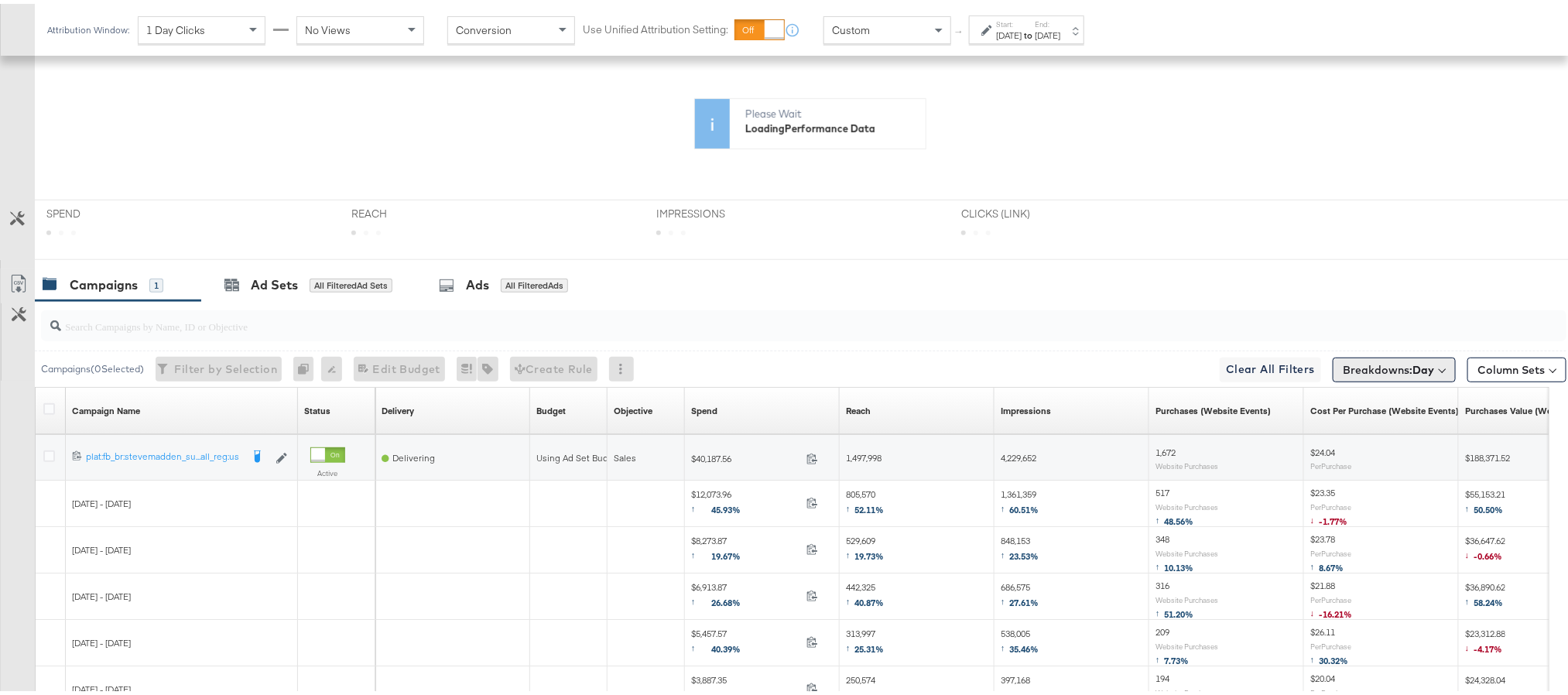
click at [1394, 360] on button "Breakdowns: Day" at bounding box center [1394, 366] width 123 height 25
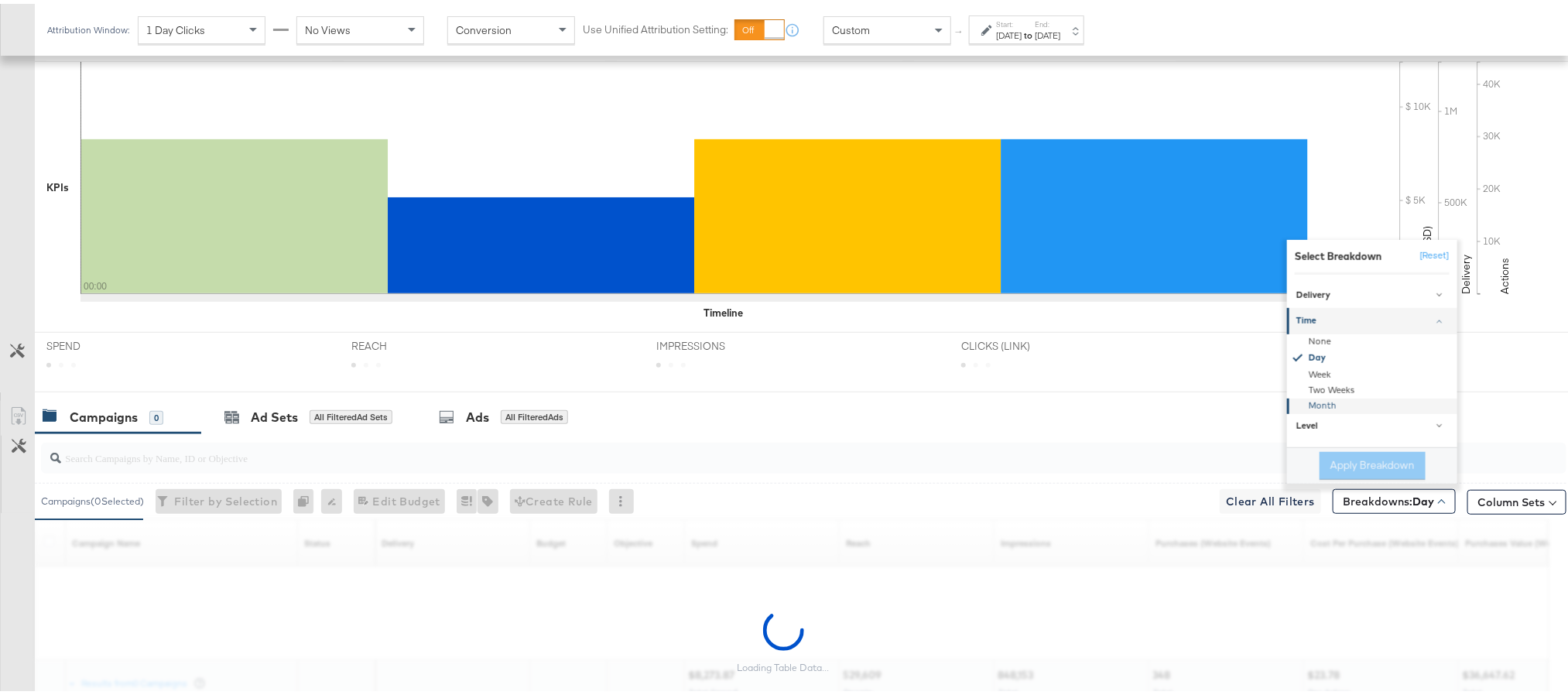
click at [1410, 407] on div "Month" at bounding box center [1373, 402] width 168 height 15
click at [1421, 254] on button "[Reset]" at bounding box center [1431, 251] width 39 height 25
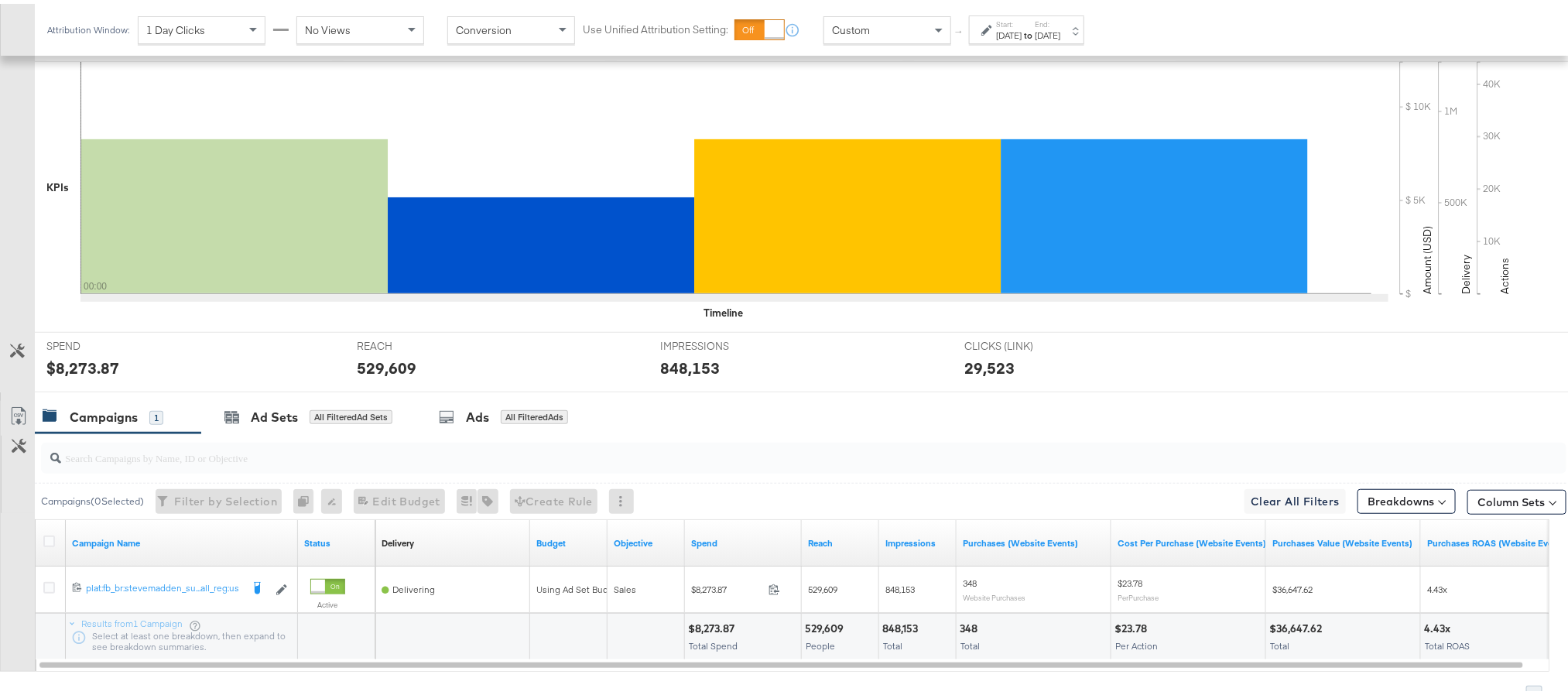
click at [1022, 23] on label "Start:" at bounding box center [1009, 20] width 25 height 10
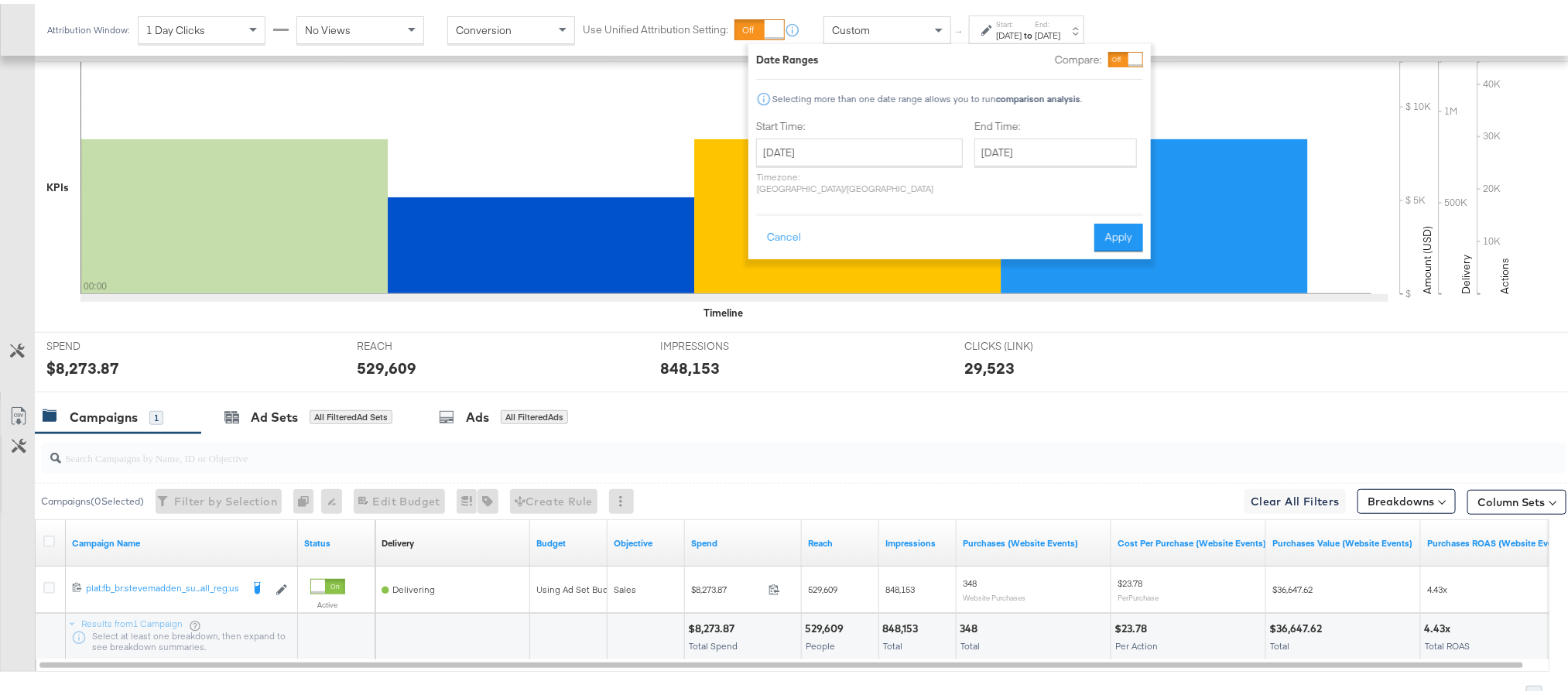
click at [862, 169] on p "Timezone: [GEOGRAPHIC_DATA]/[GEOGRAPHIC_DATA]" at bounding box center [859, 178] width 207 height 23
click at [861, 149] on input "[DATE]" at bounding box center [859, 148] width 207 height 28
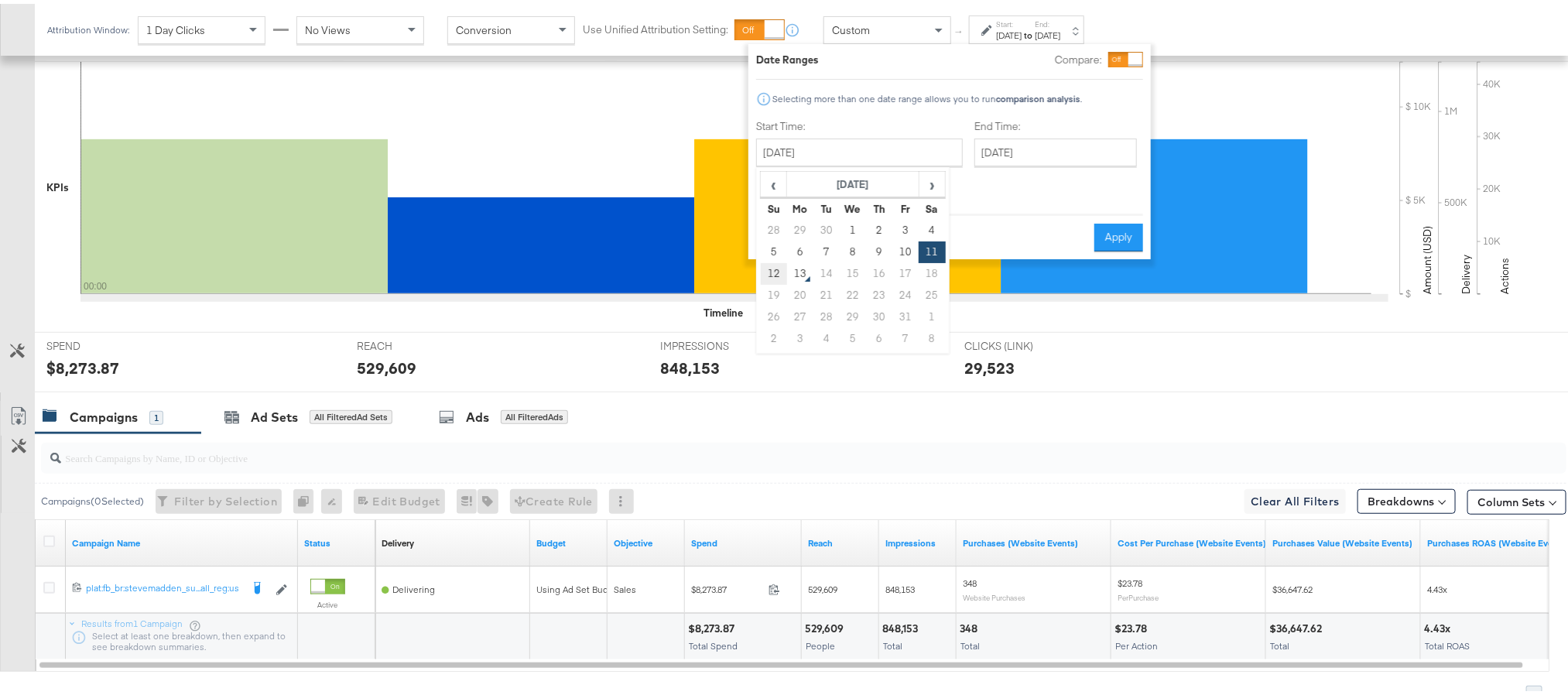
click at [771, 273] on td "12" at bounding box center [774, 270] width 26 height 22
type input "[DATE]"
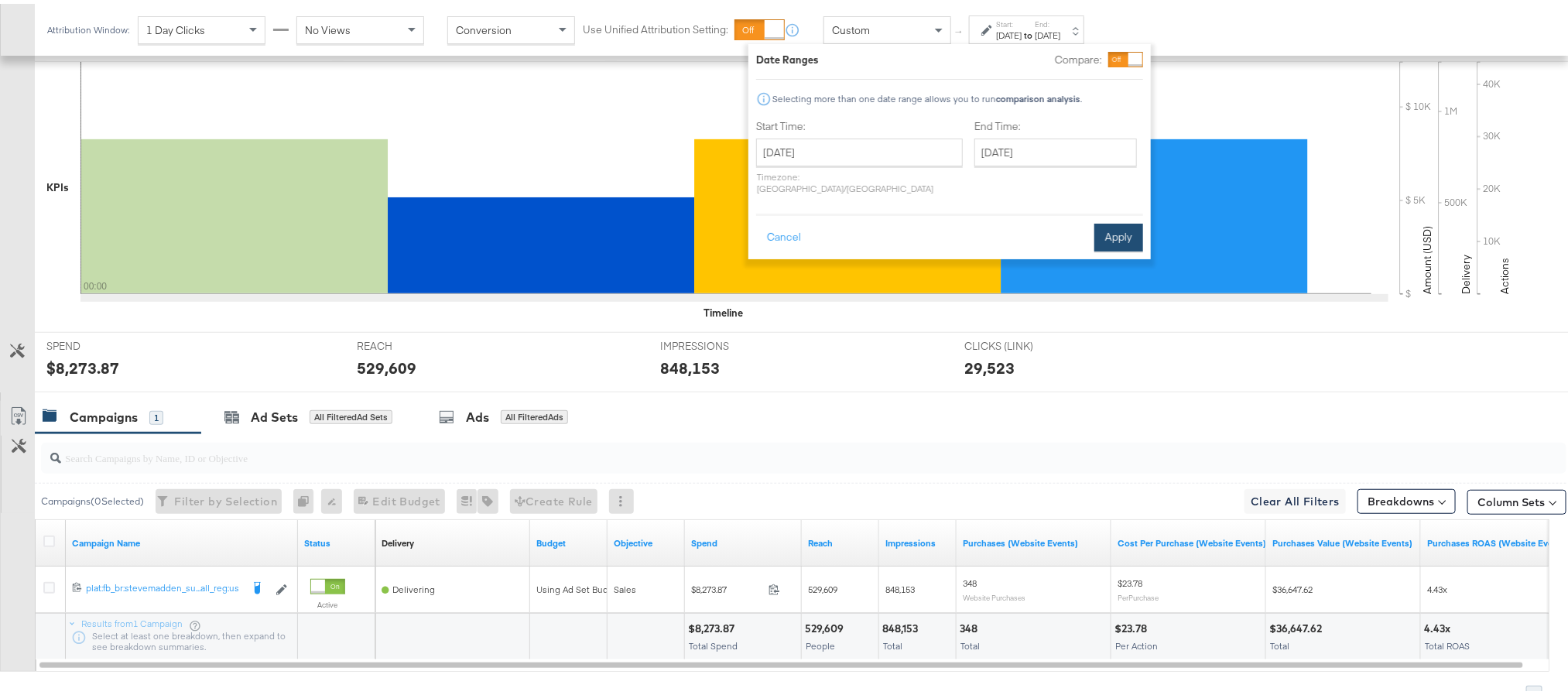
click at [1119, 220] on button "Apply" at bounding box center [1119, 234] width 49 height 28
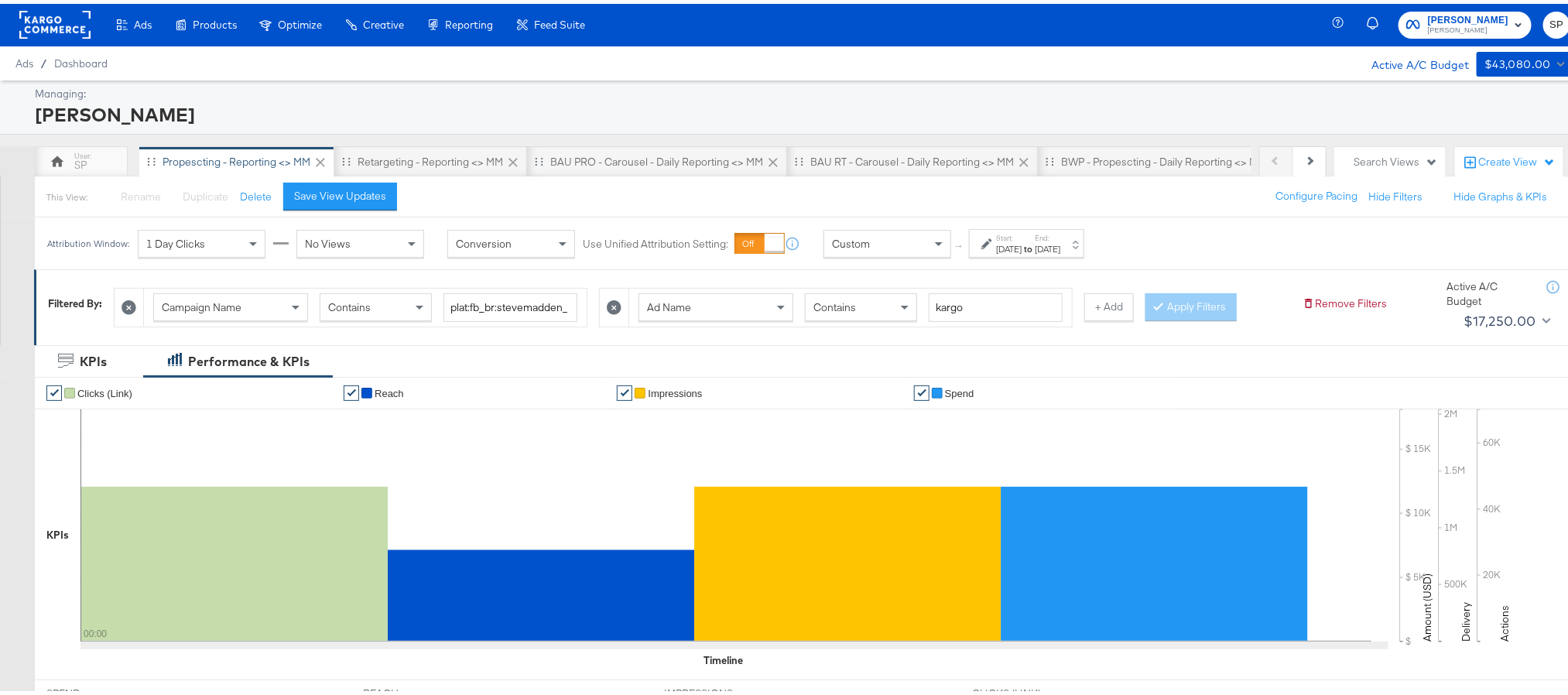
scroll to position [0, 0]
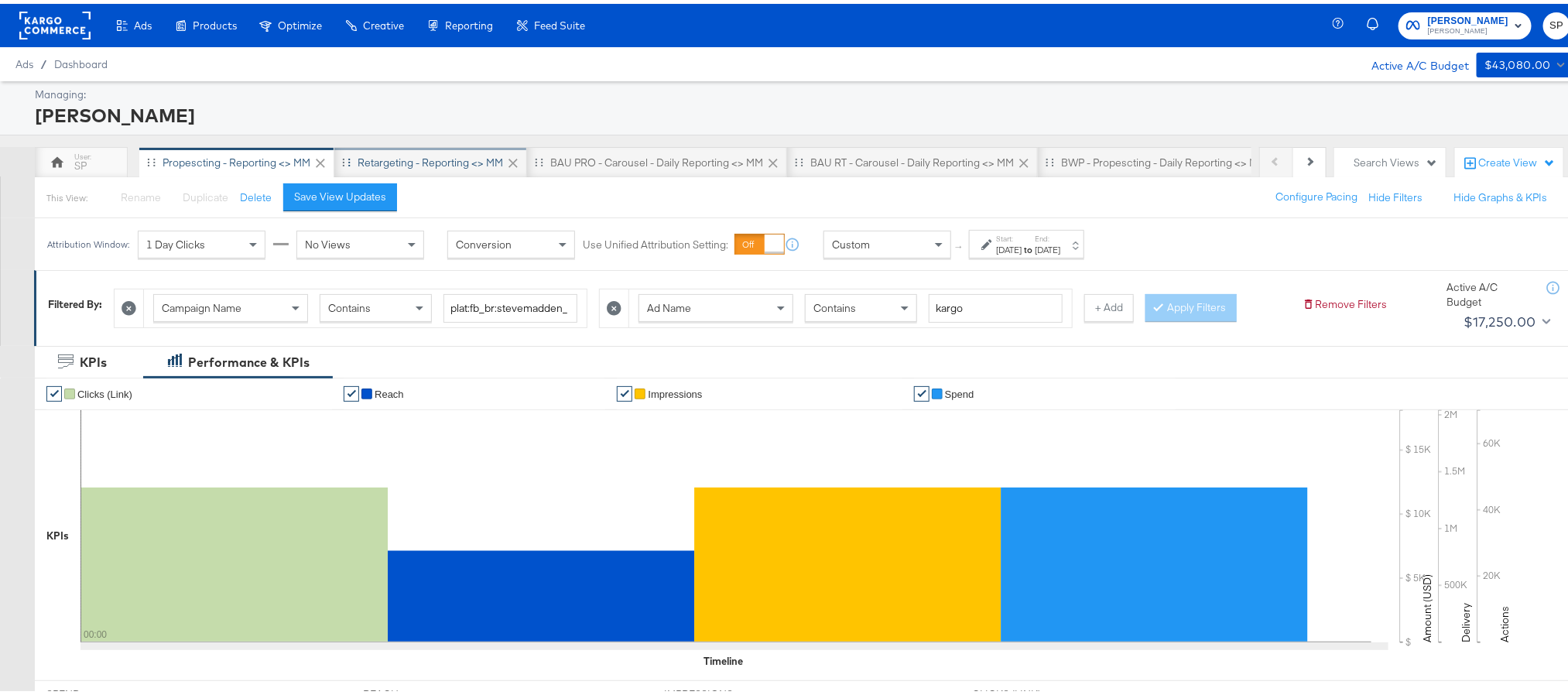
click at [444, 169] on div "Retargeting - Reporting <> MM" at bounding box center [431, 158] width 193 height 31
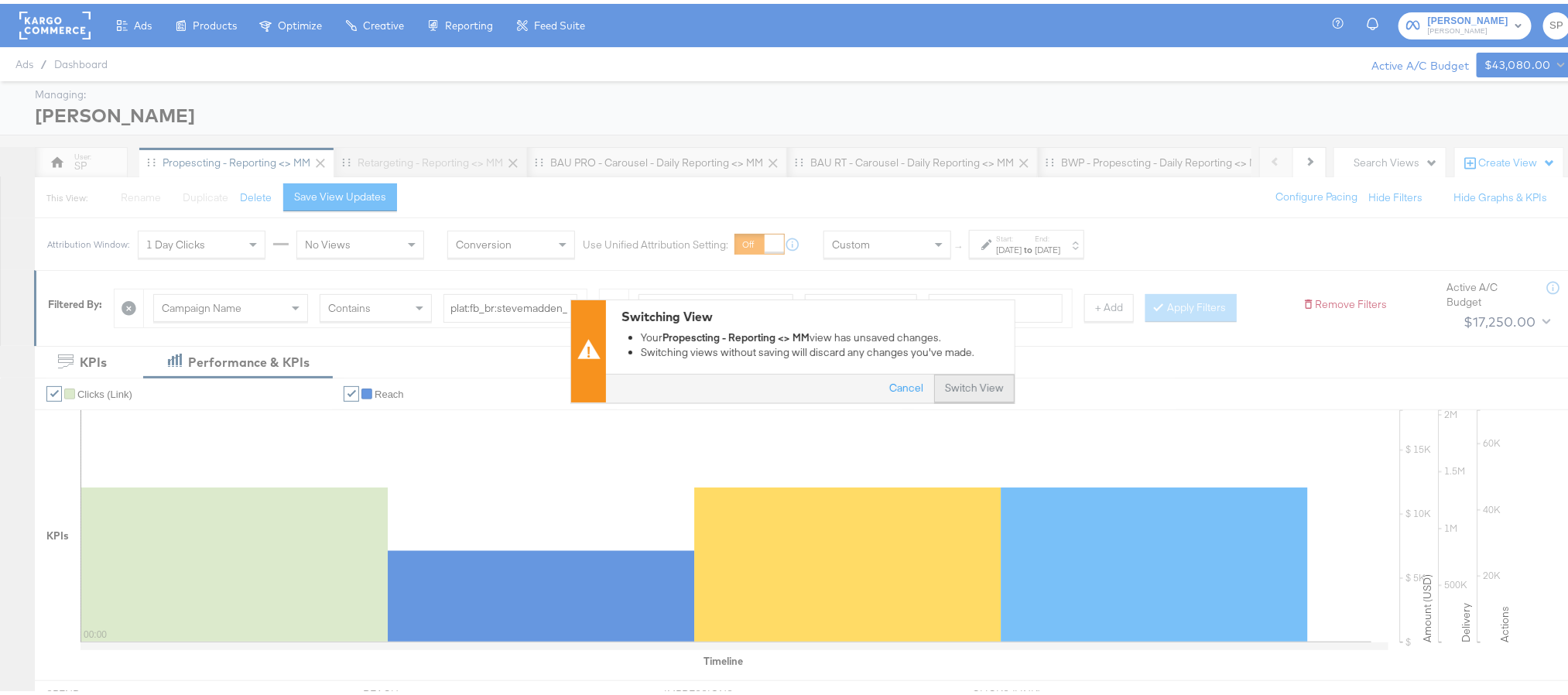
click at [975, 382] on button "Switch View" at bounding box center [974, 385] width 80 height 28
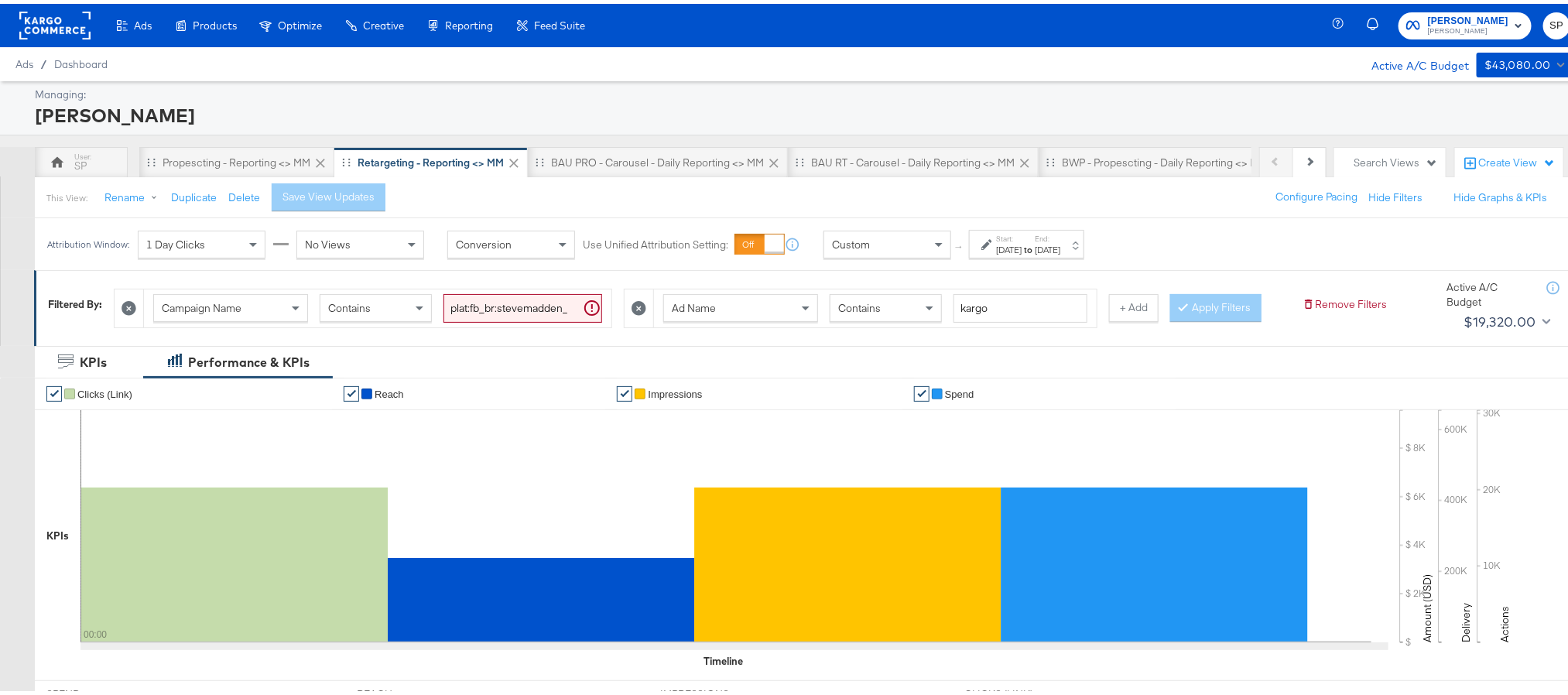
click at [1022, 235] on label "Start:" at bounding box center [1009, 235] width 25 height 10
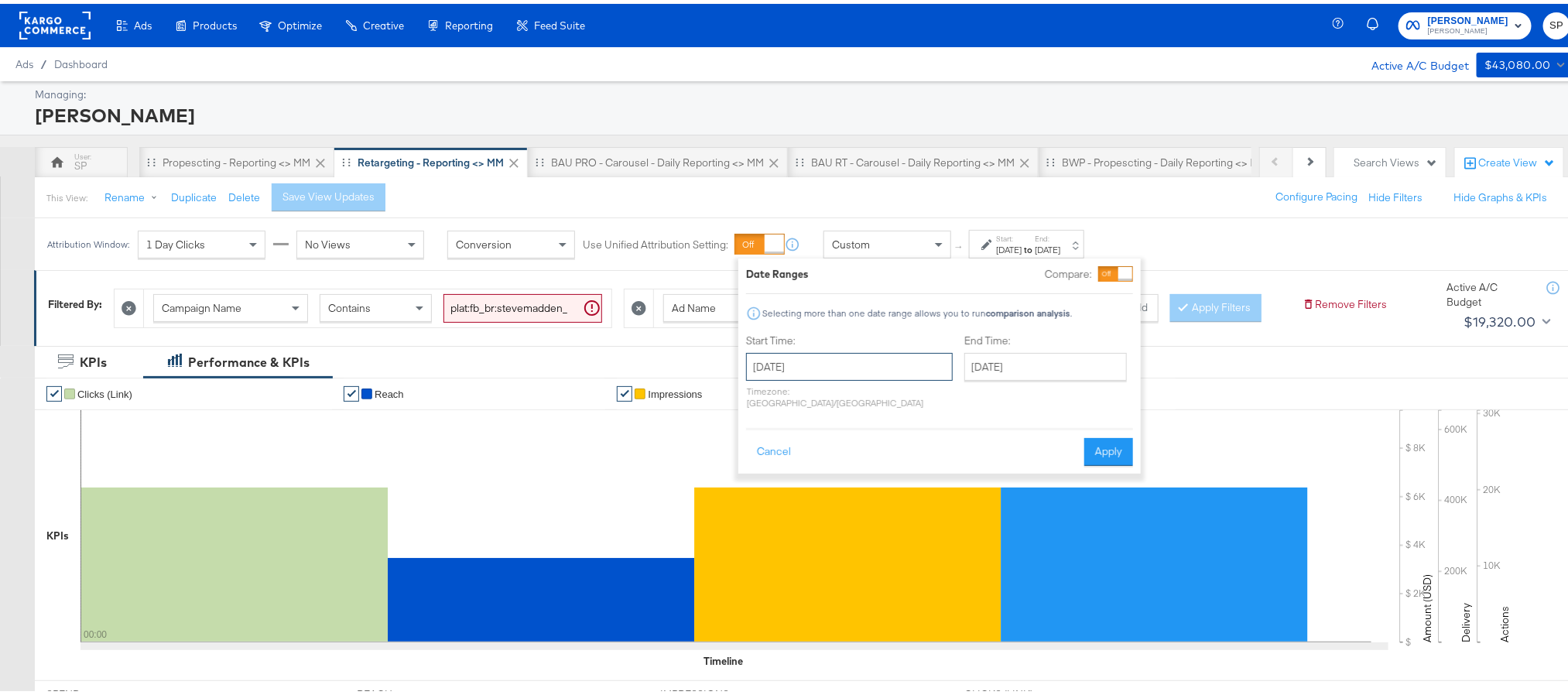
click at [858, 362] on input "[DATE]" at bounding box center [849, 362] width 207 height 28
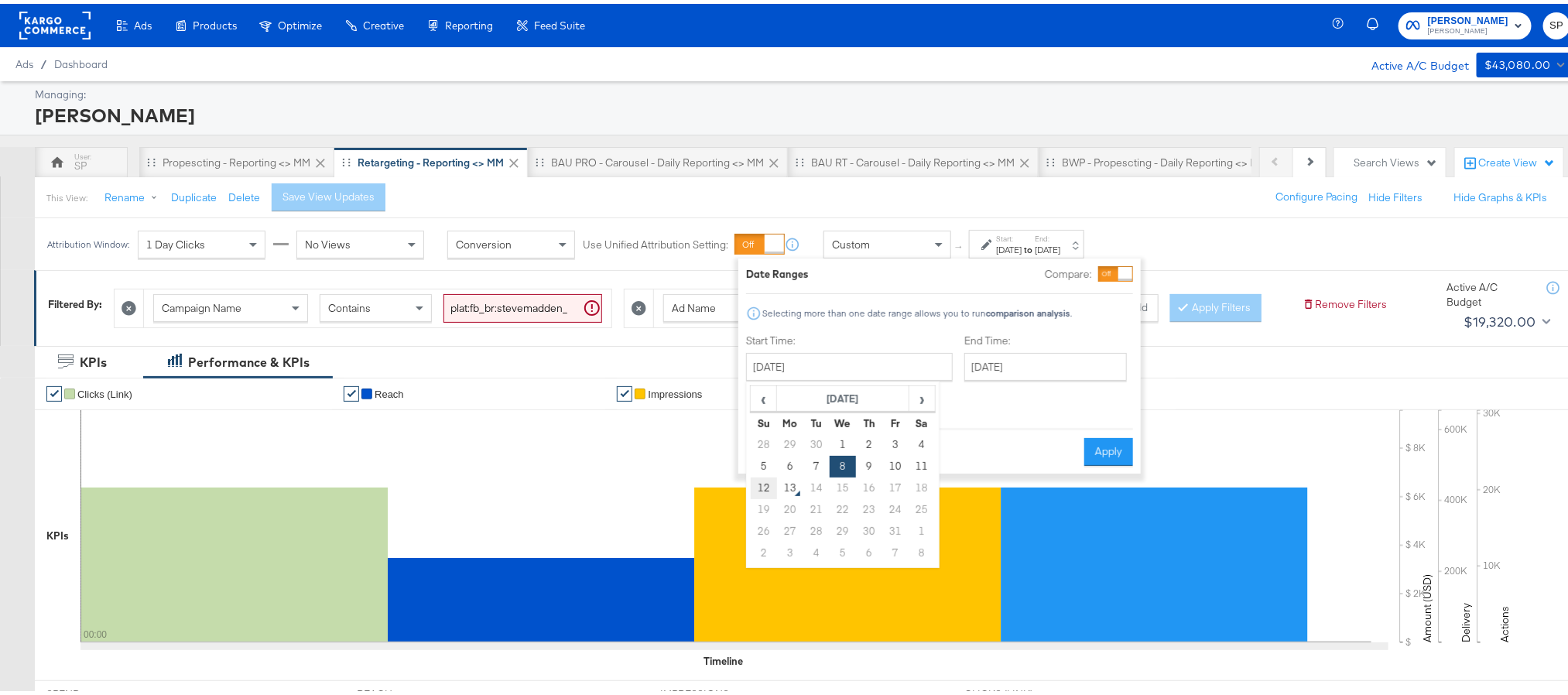
click at [762, 492] on td "12" at bounding box center [764, 484] width 26 height 22
type input "[DATE]"
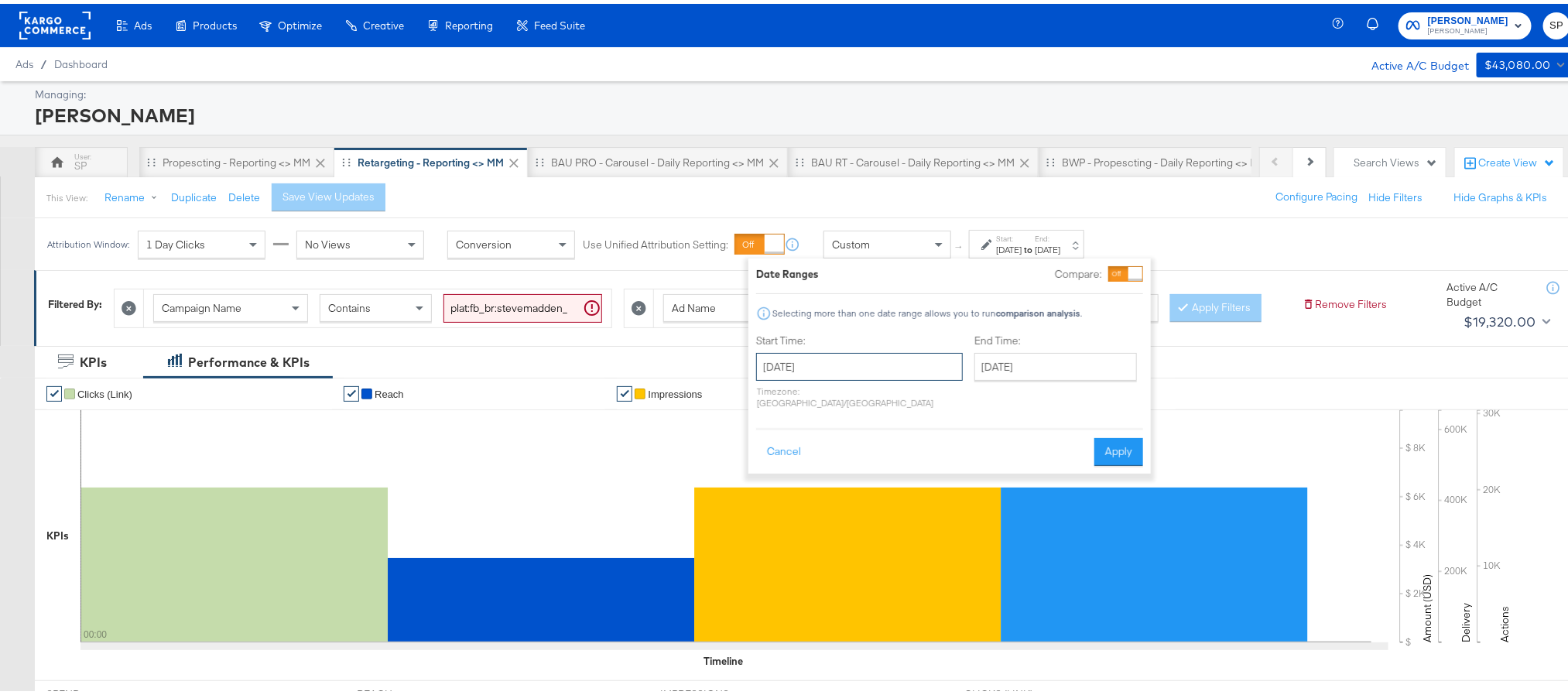
click at [894, 362] on input "[DATE]" at bounding box center [859, 362] width 207 height 28
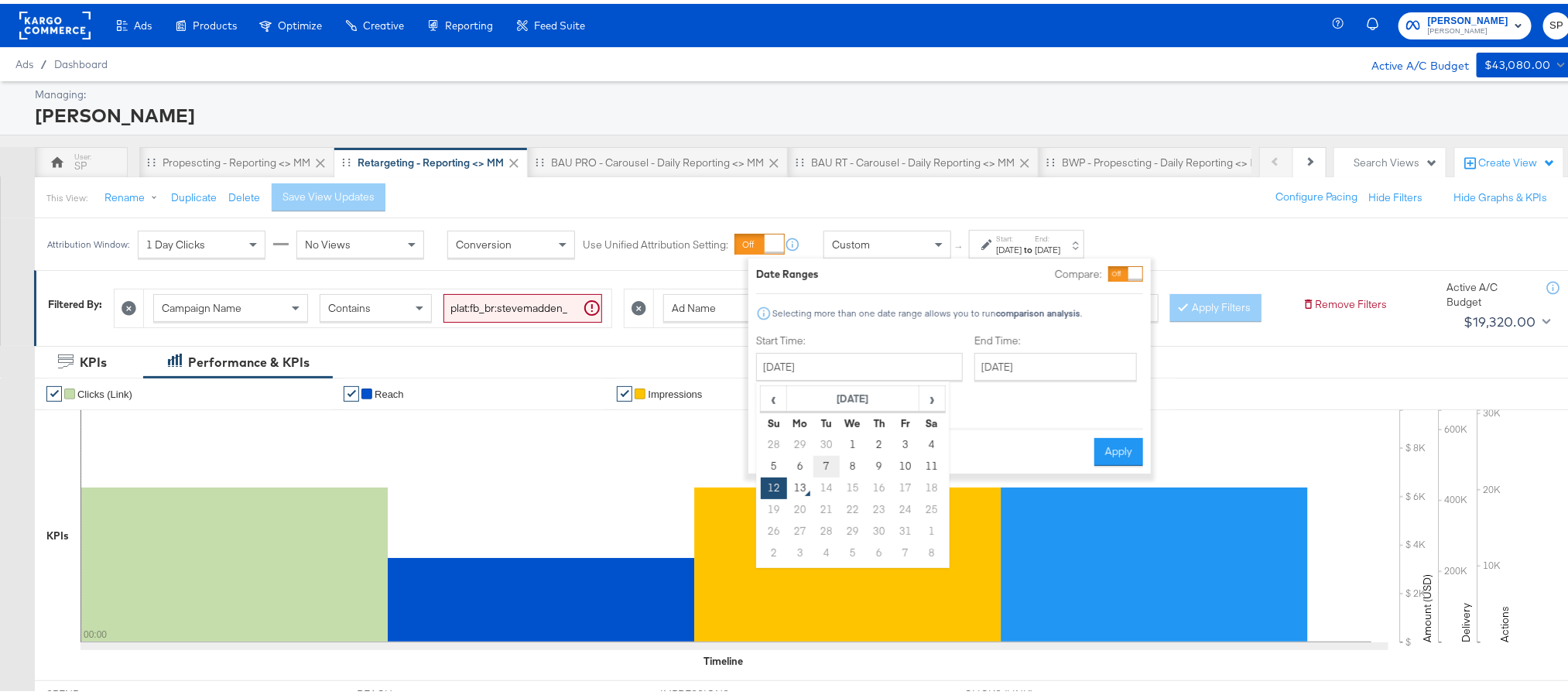
drag, startPoint x: 822, startPoint y: 465, endPoint x: 864, endPoint y: 420, distance: 61.6
click at [823, 465] on td "7" at bounding box center [826, 463] width 26 height 22
type input "[DATE]"
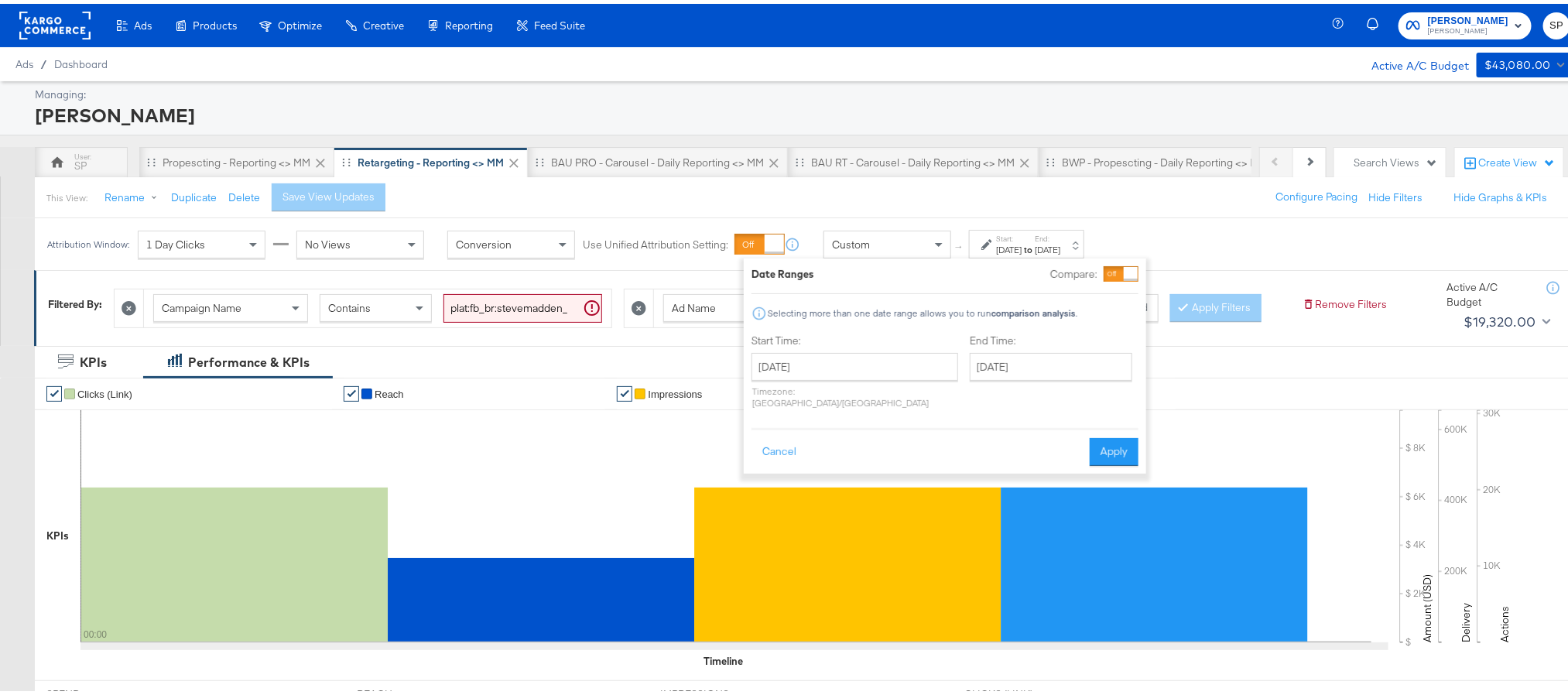
drag, startPoint x: 920, startPoint y: 377, endPoint x: 933, endPoint y: 365, distance: 17.7
click at [925, 374] on div "Start Time: [DATE] ‹ [DATE] › Su Mo Tu We Th Fr Sa 28 29 30 1 2 3 4 5 6 7 8 9 1…" at bounding box center [945, 370] width 387 height 82
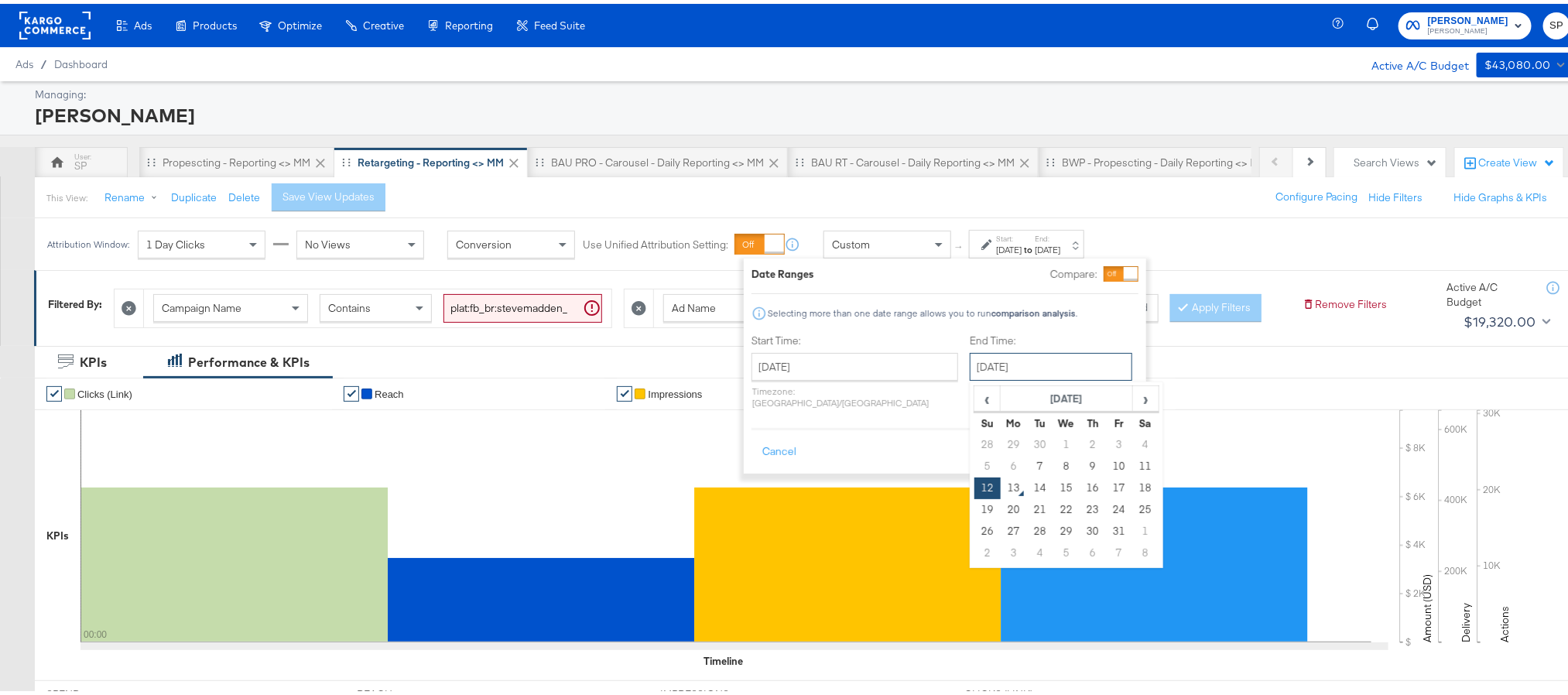
click at [969, 365] on input "[DATE]" at bounding box center [1051, 362] width 163 height 28
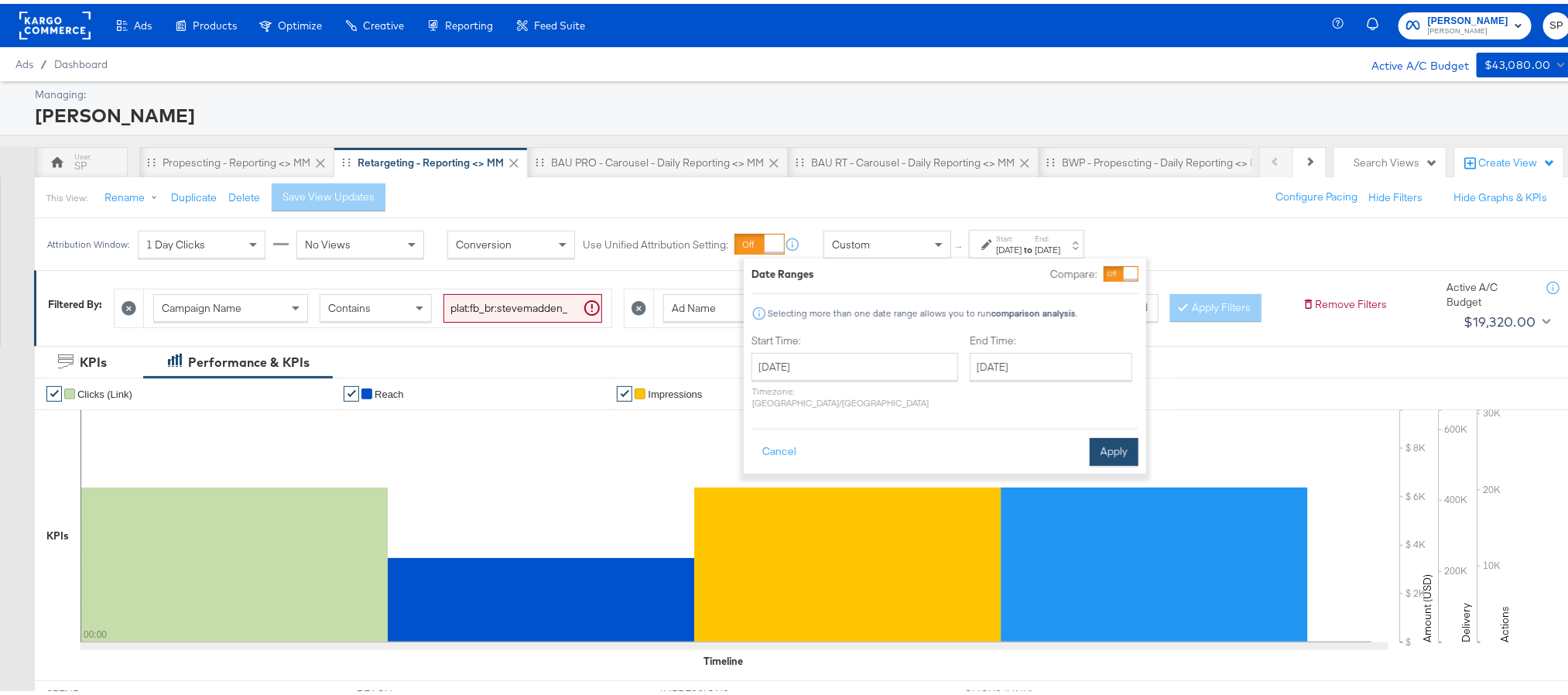
click at [1124, 441] on button "Apply" at bounding box center [1114, 448] width 49 height 28
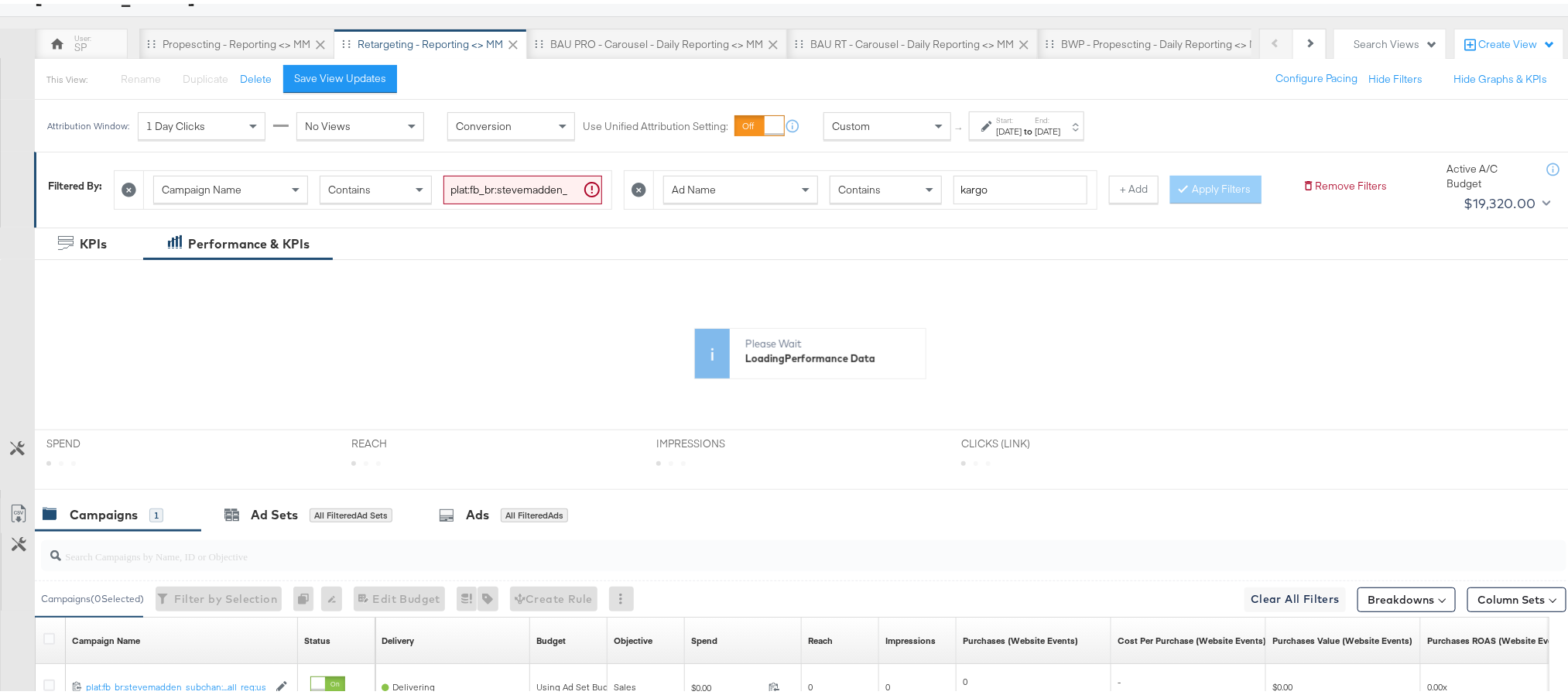
scroll to position [232, 0]
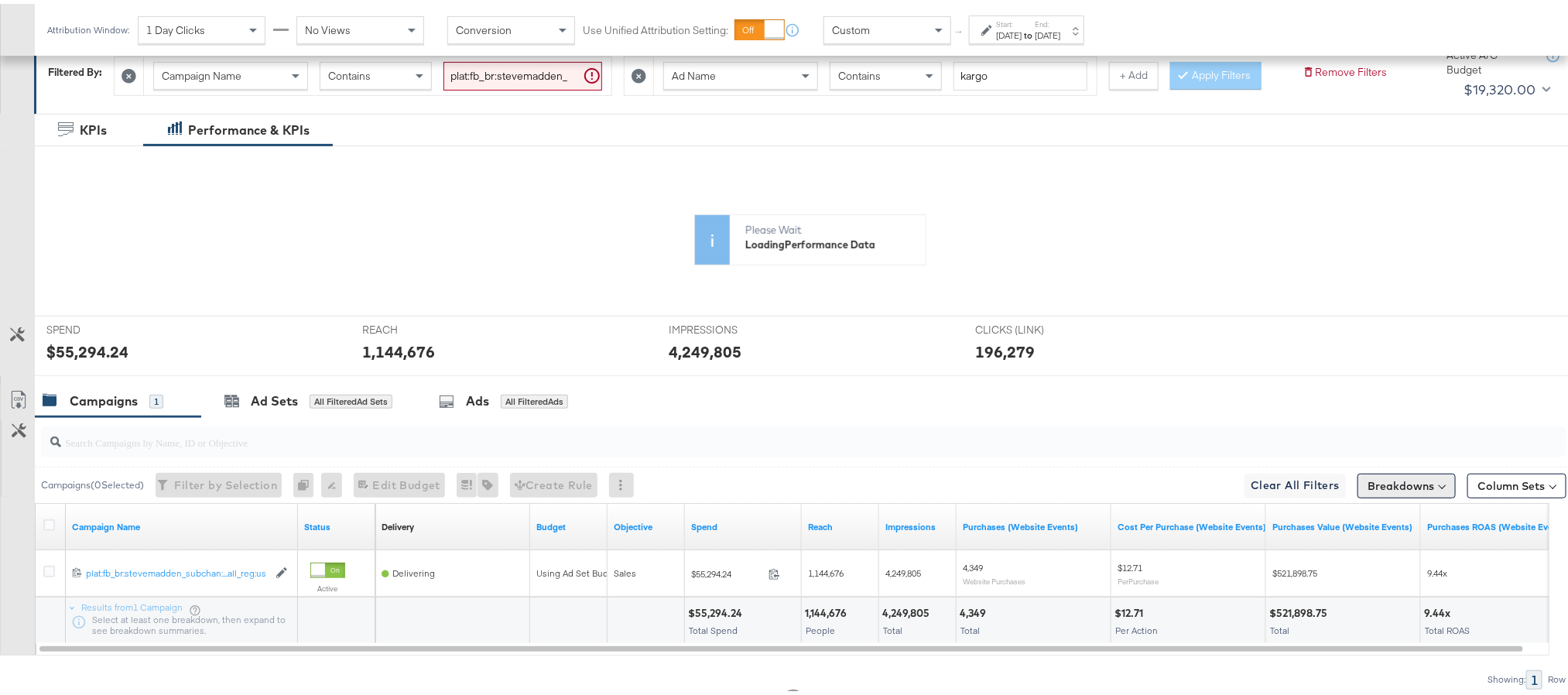
click at [1378, 372] on div "SPEND SPEND $55,294.24 REACH REACH 1,144,676 IMPRESSIONS IMPRESSIONS 4,249,805 …" at bounding box center [810, 341] width 1551 height 60
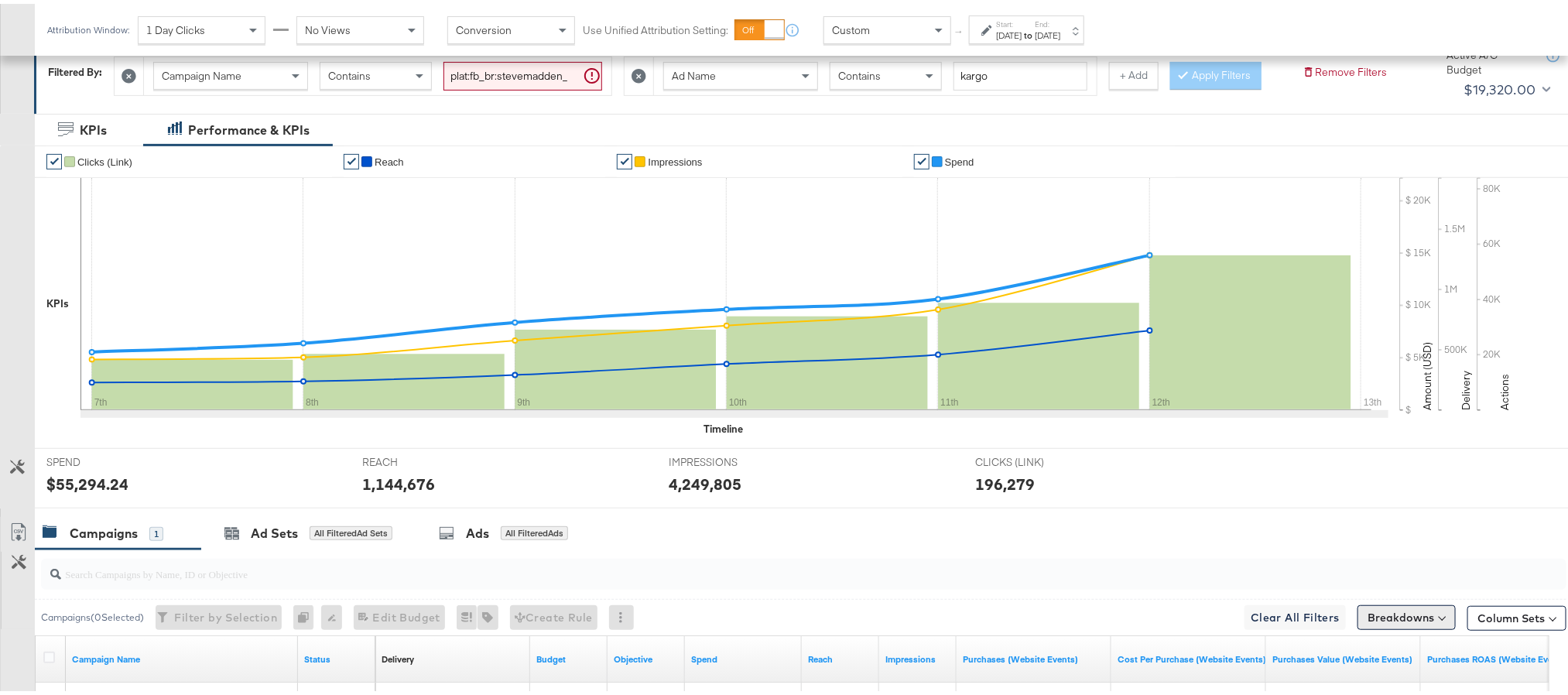
click at [1417, 626] on button "Breakdowns" at bounding box center [1406, 613] width 98 height 25
click at [1344, 519] on div "Time" at bounding box center [1371, 513] width 154 height 13
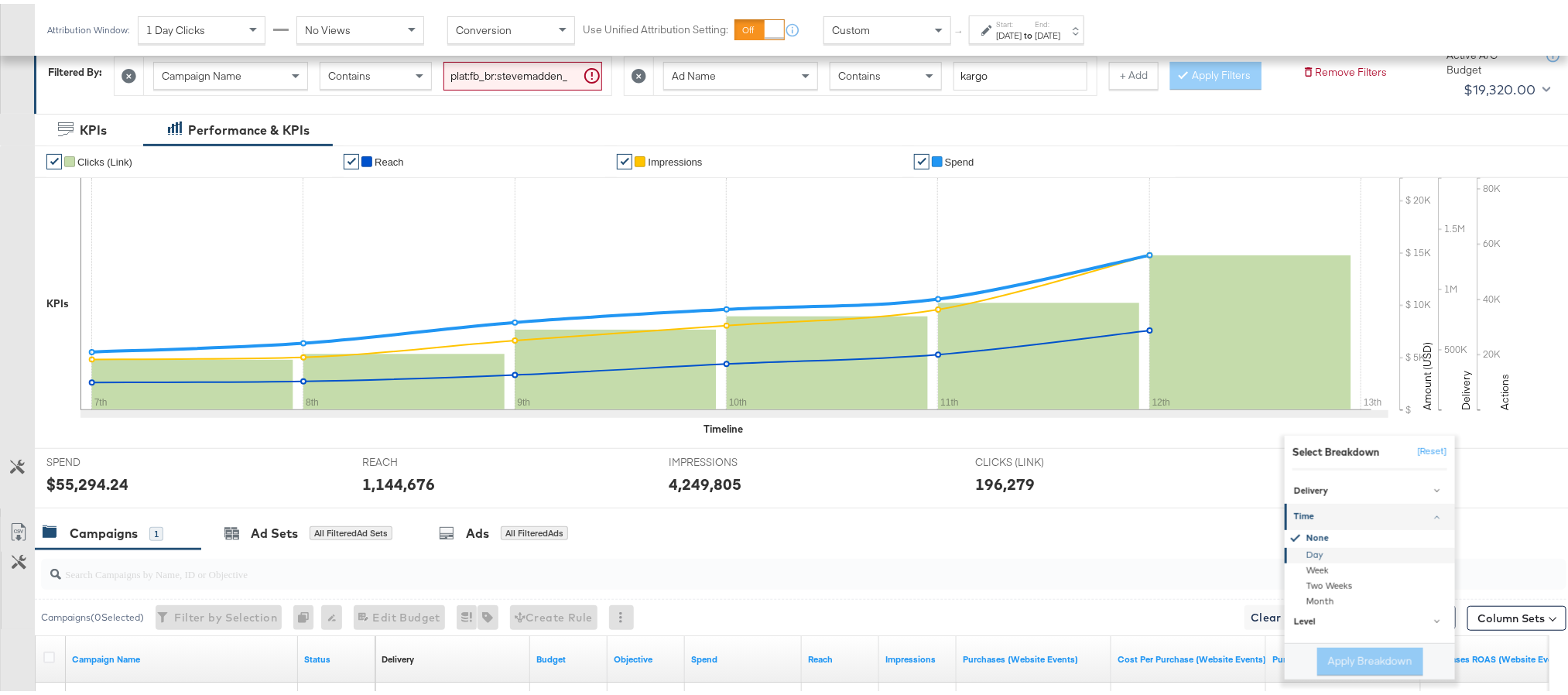
click at [1323, 560] on div "Day" at bounding box center [1371, 552] width 168 height 15
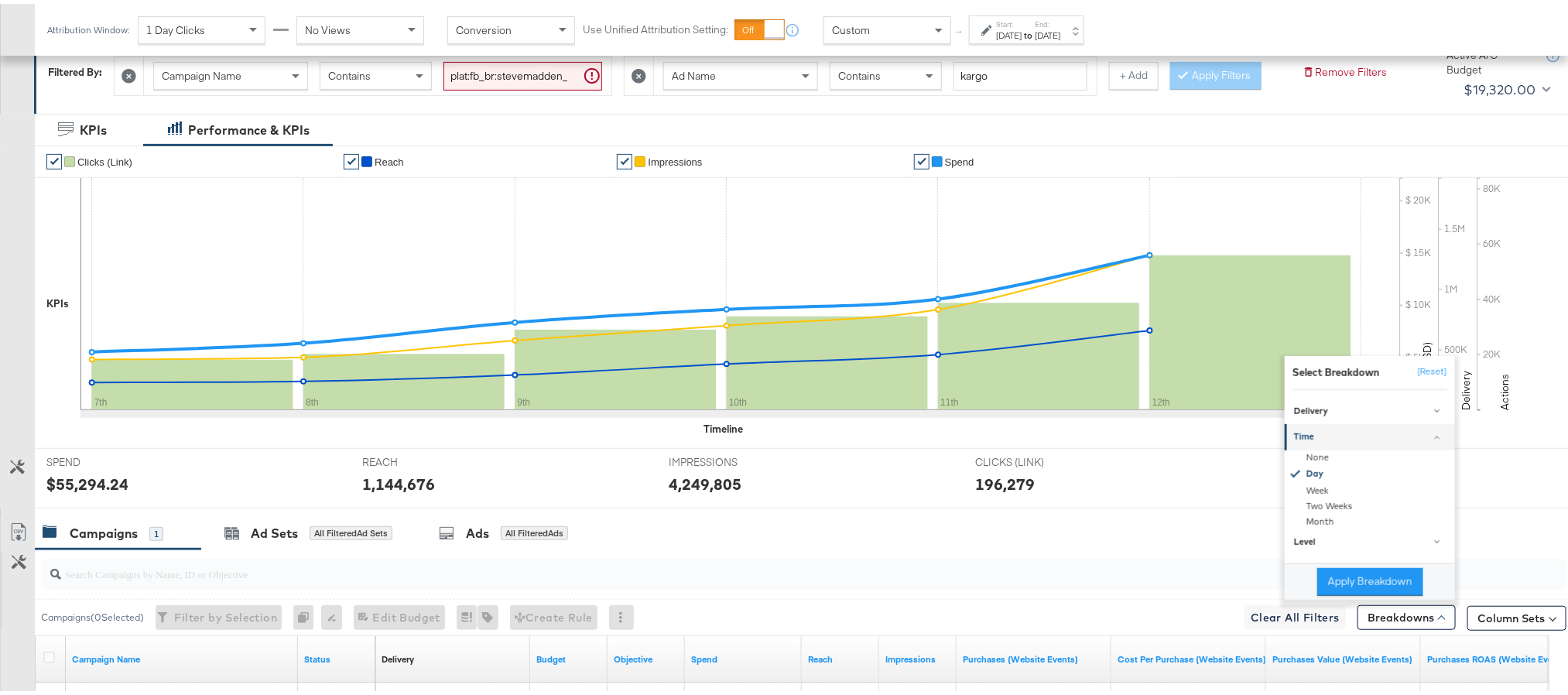
click at [1333, 592] on button "Apply Breakdown" at bounding box center [1370, 577] width 106 height 28
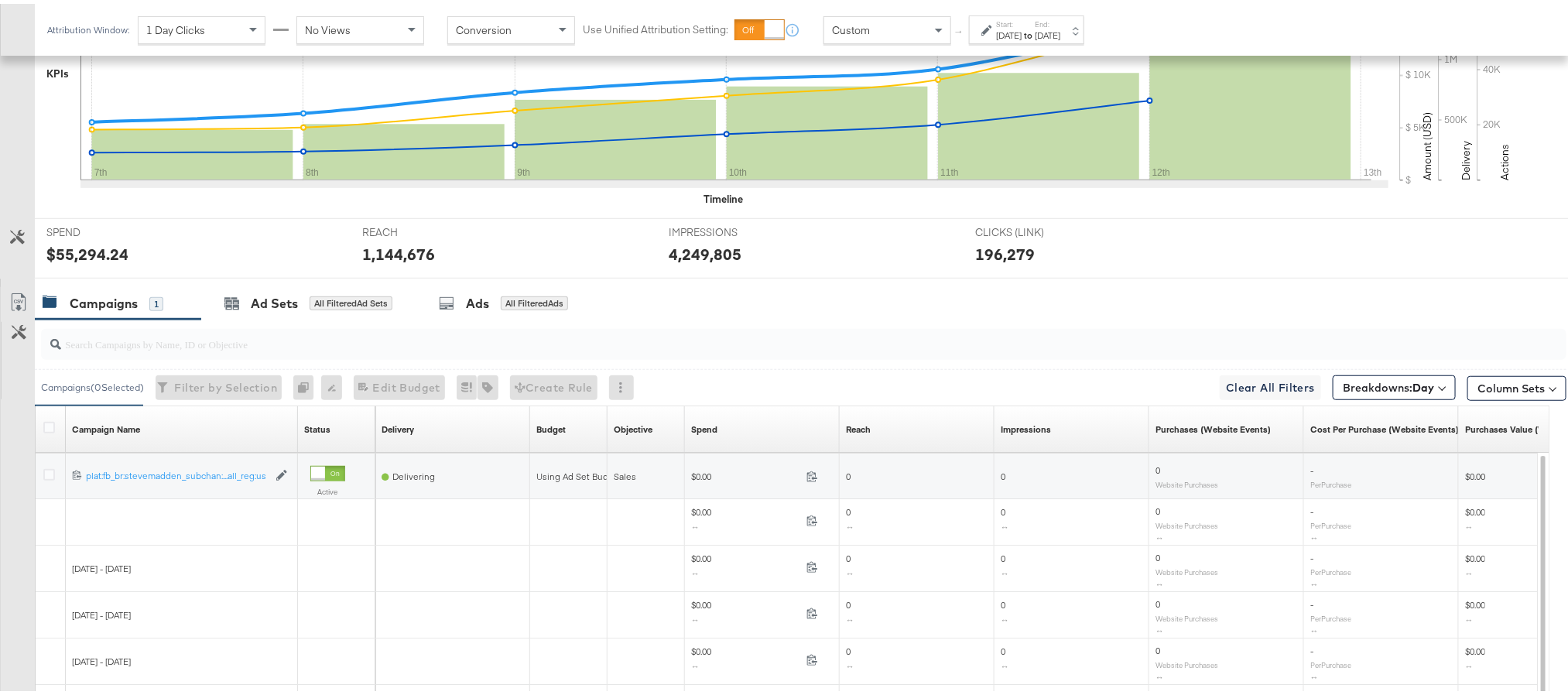
scroll to position [465, 0]
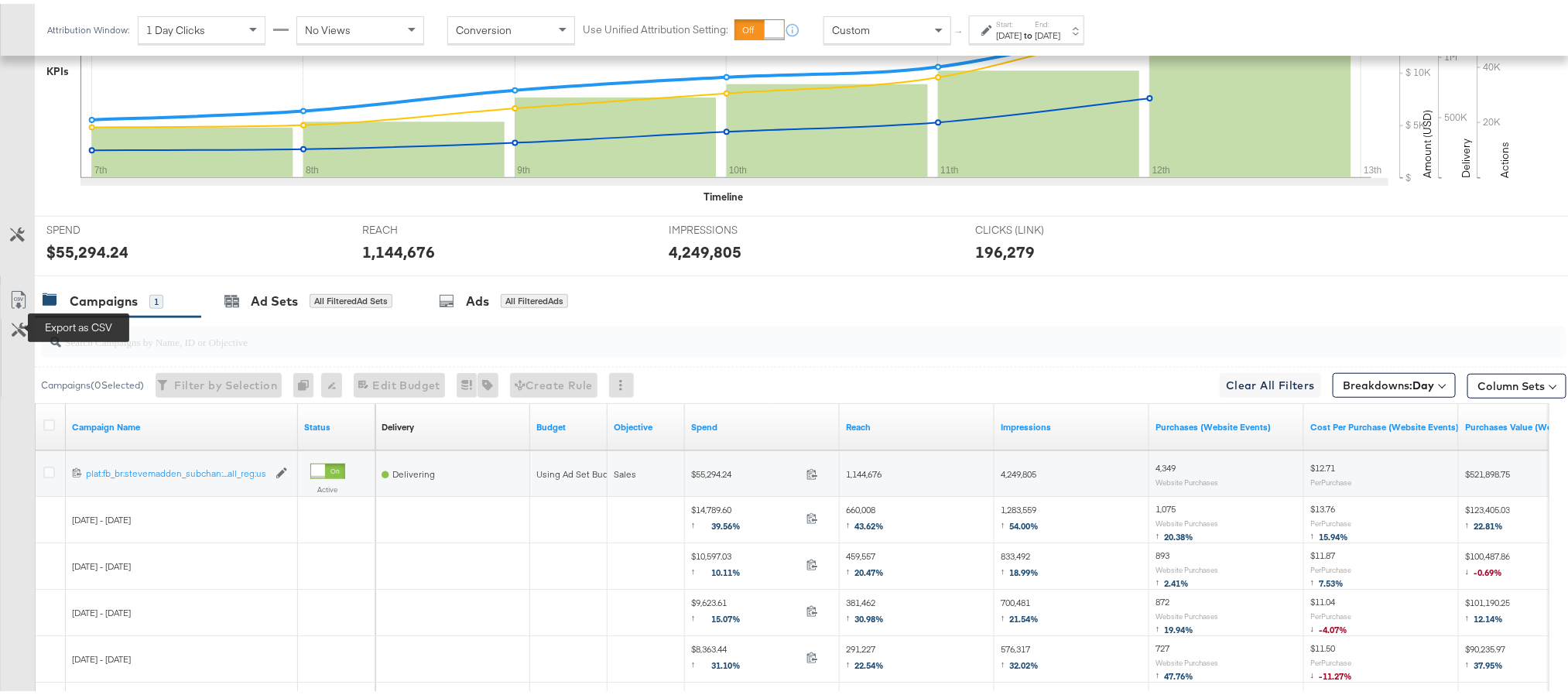
click at [16, 306] on icon at bounding box center [19, 296] width 19 height 19
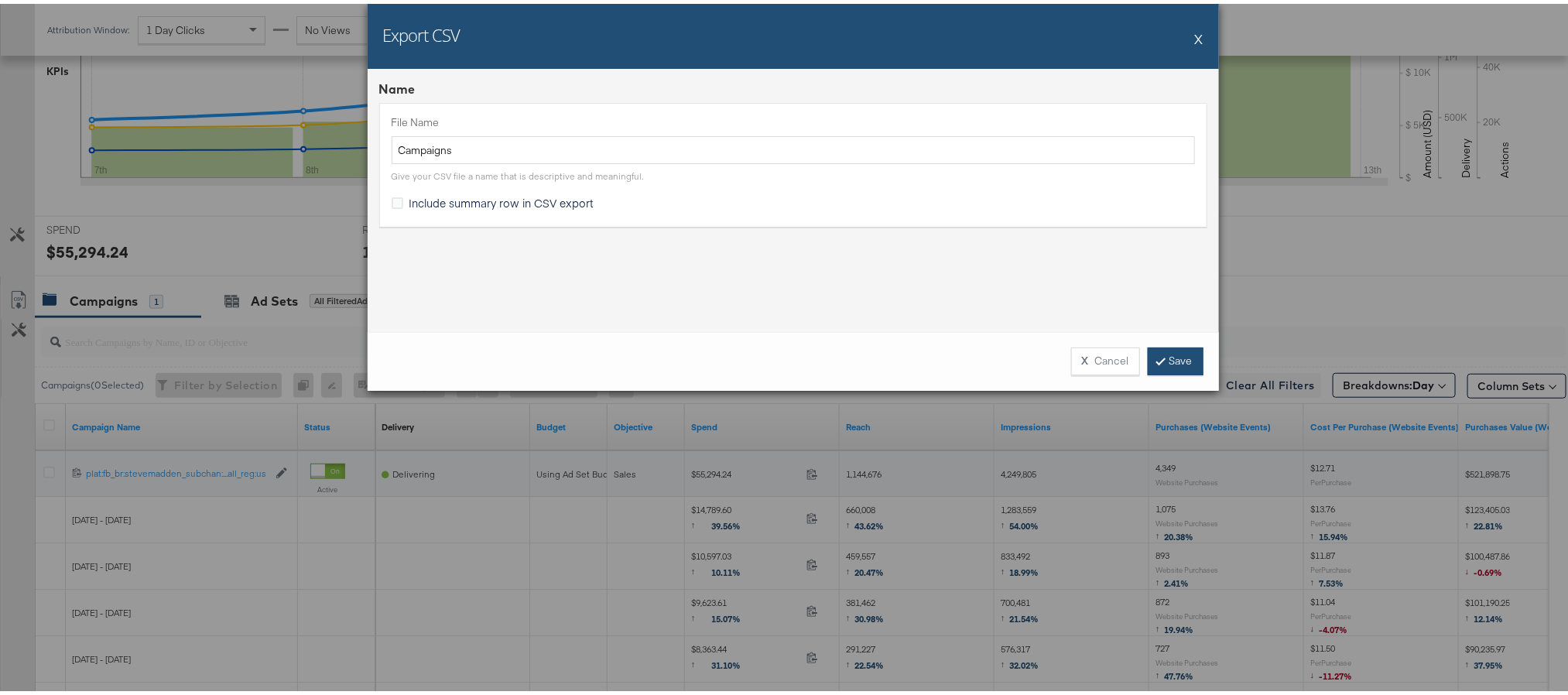
click at [1180, 356] on link "Save" at bounding box center [1176, 357] width 56 height 28
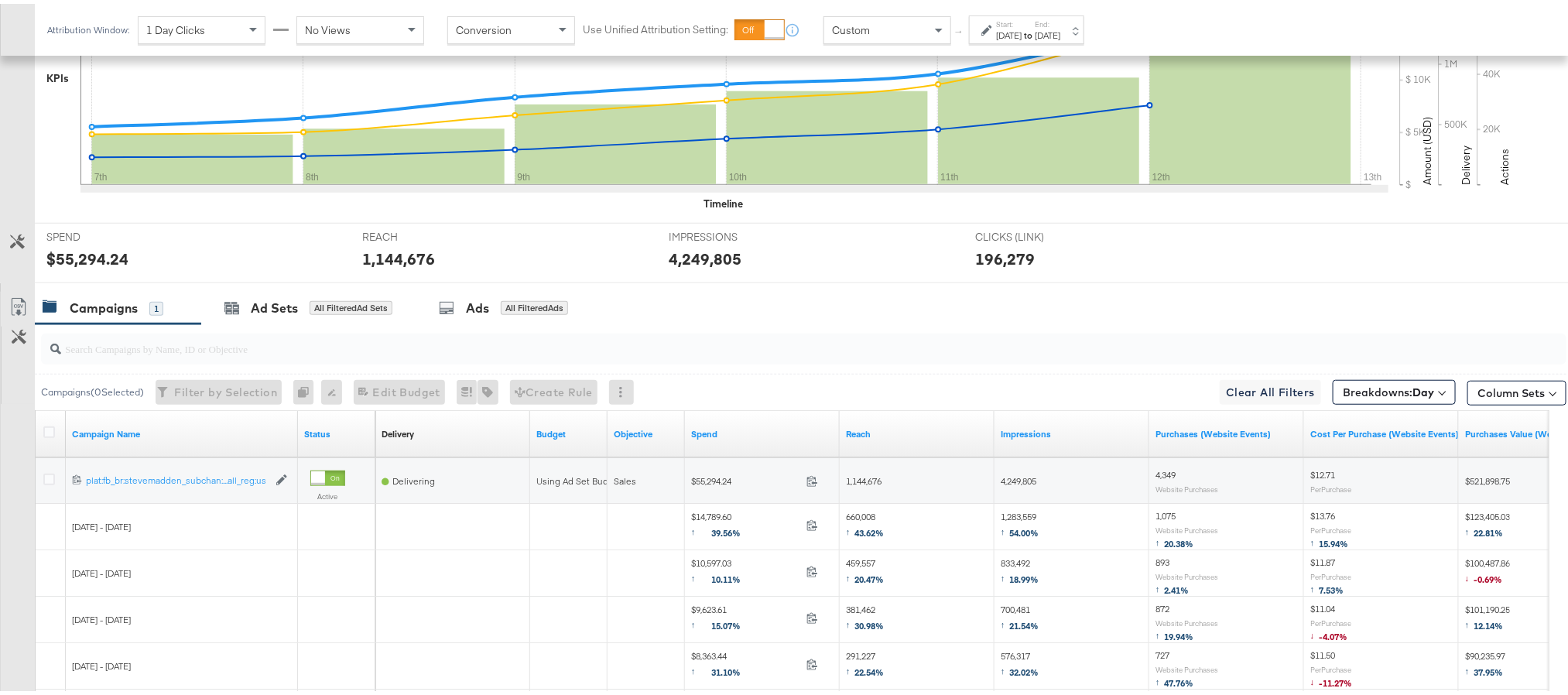
scroll to position [116, 0]
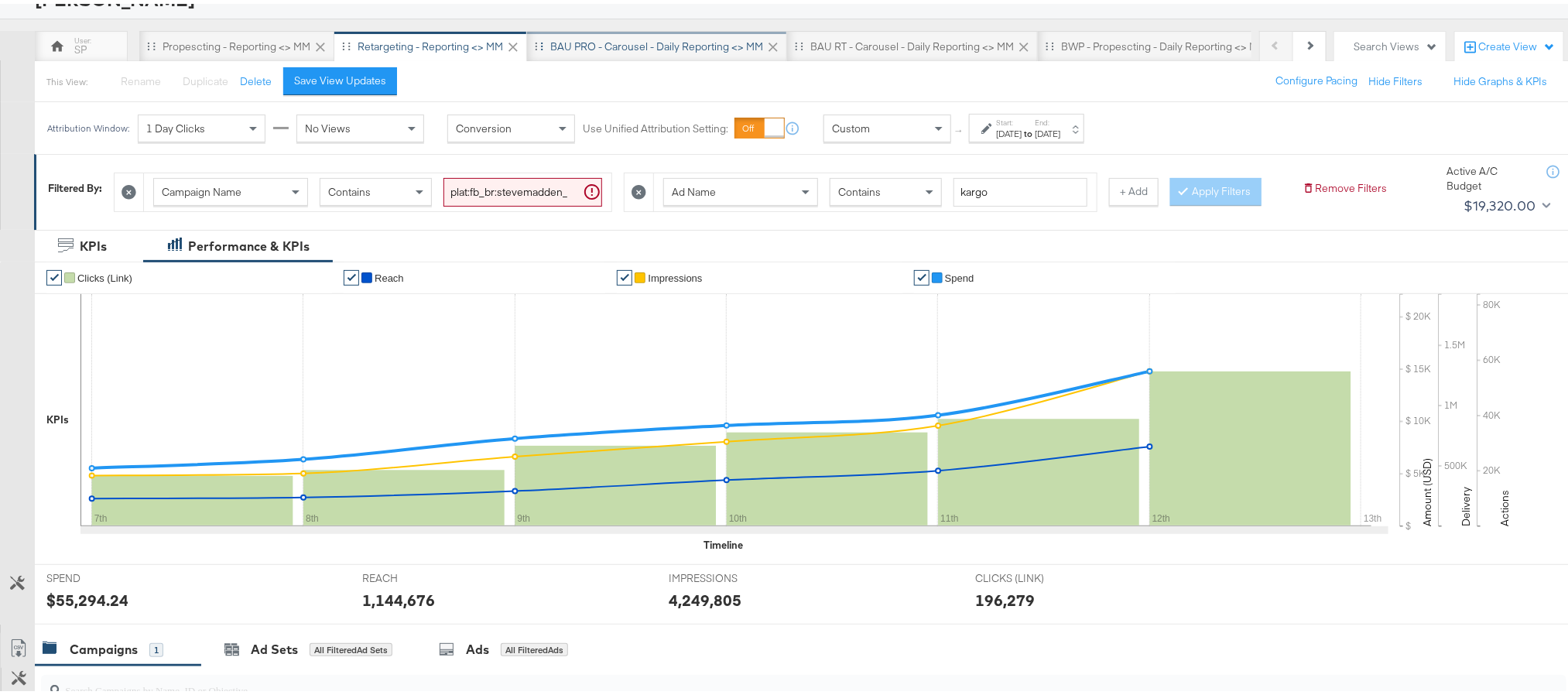
click at [629, 35] on div "BAU PRO - Carousel - Daily Reporting <> MM" at bounding box center [657, 42] width 260 height 31
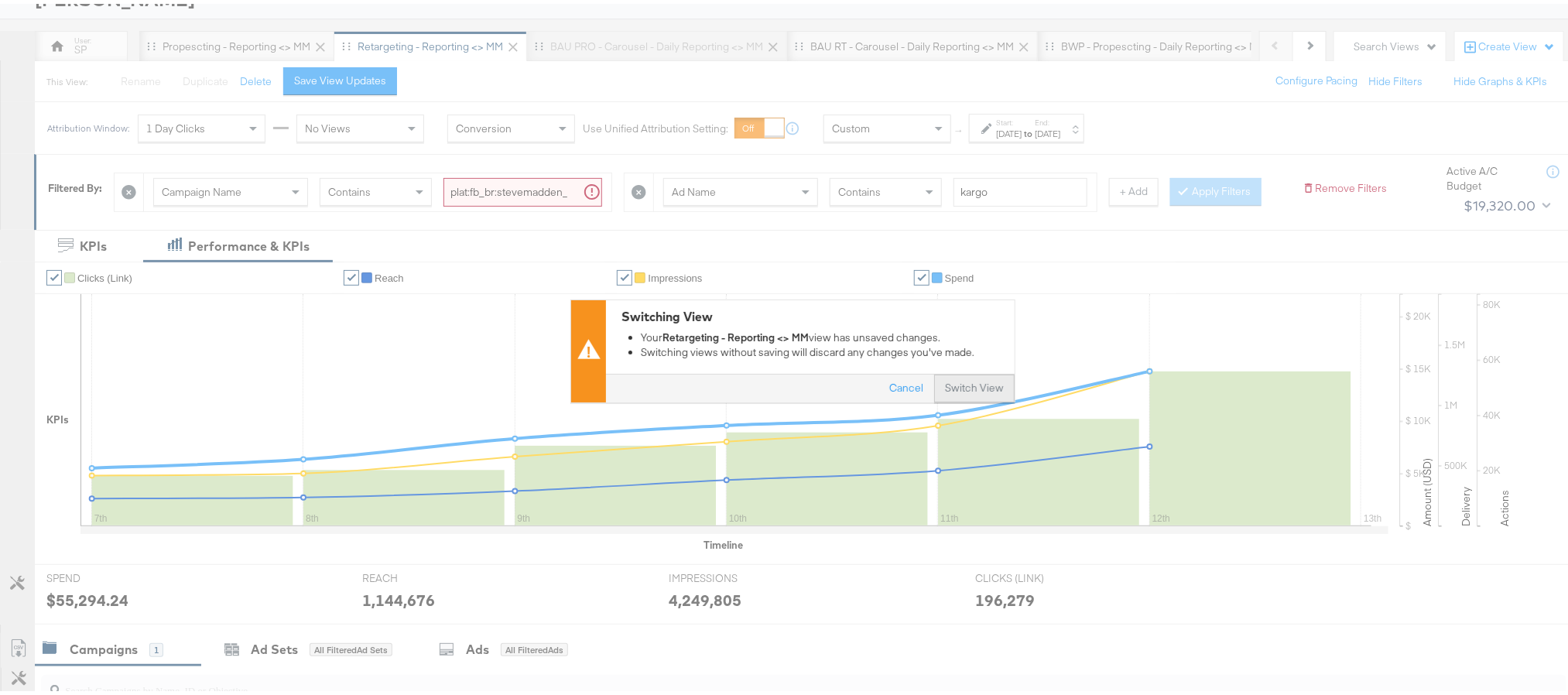
click at [960, 382] on button "Switch View" at bounding box center [974, 385] width 80 height 28
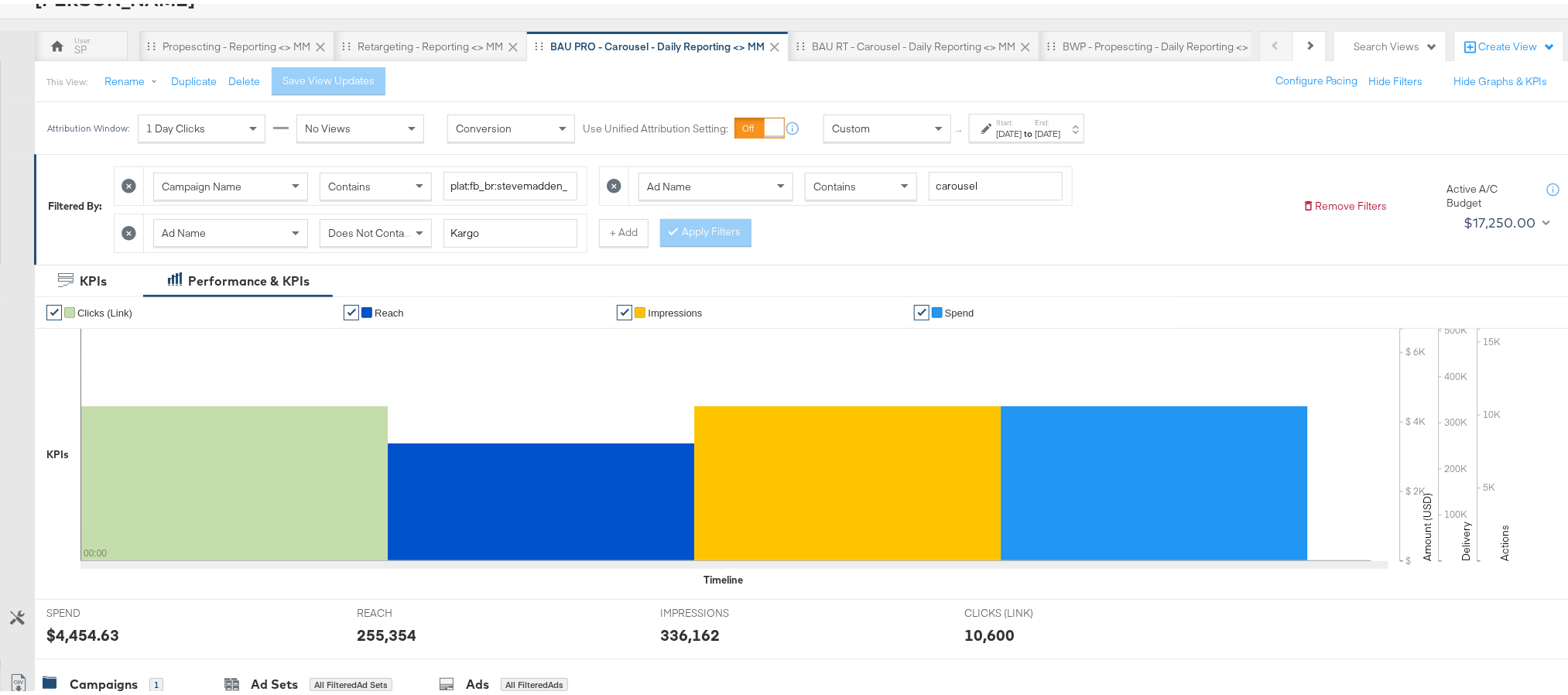
click at [1022, 135] on div "[DATE]" at bounding box center [1009, 130] width 25 height 13
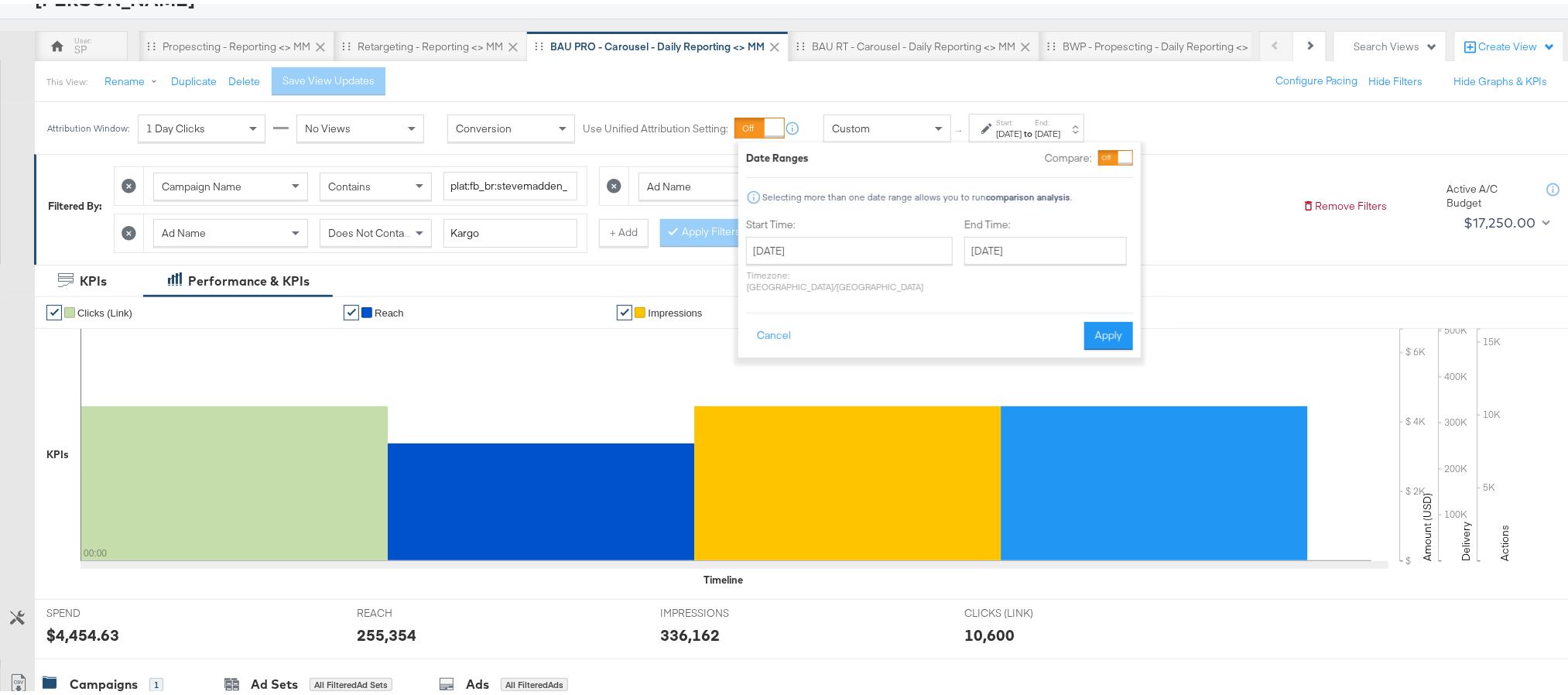
click at [1041, 262] on div "End Time: [DATE] ‹ [DATE] › Su Mo Tu We Th Fr Sa 28 29 30 1 2 3 4 5 6 7 8 9 10 …" at bounding box center [1048, 254] width 168 height 82
click at [1041, 249] on input "[DATE]" at bounding box center [1046, 246] width 163 height 28
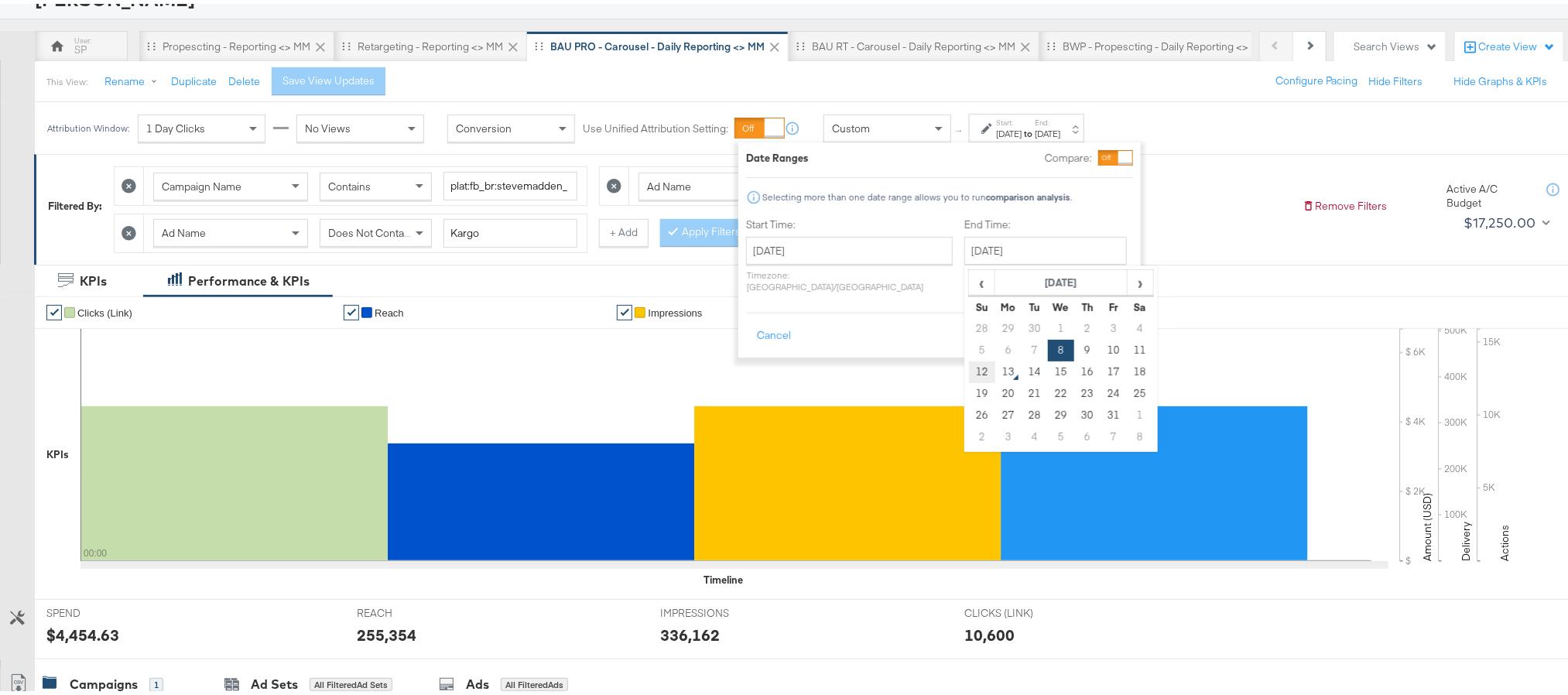
click at [969, 372] on td "12" at bounding box center [982, 368] width 26 height 22
type input "[DATE]"
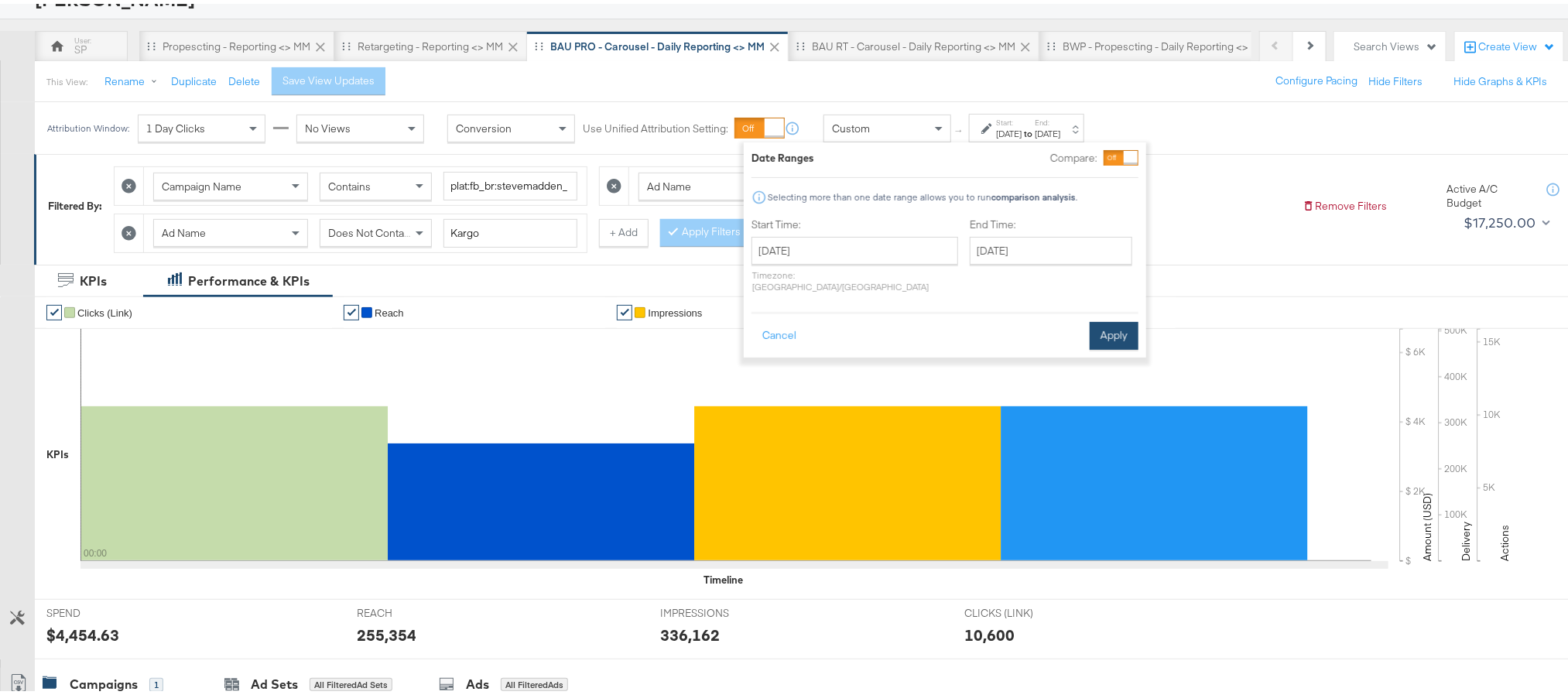
click at [1105, 318] on button "Apply" at bounding box center [1114, 332] width 49 height 28
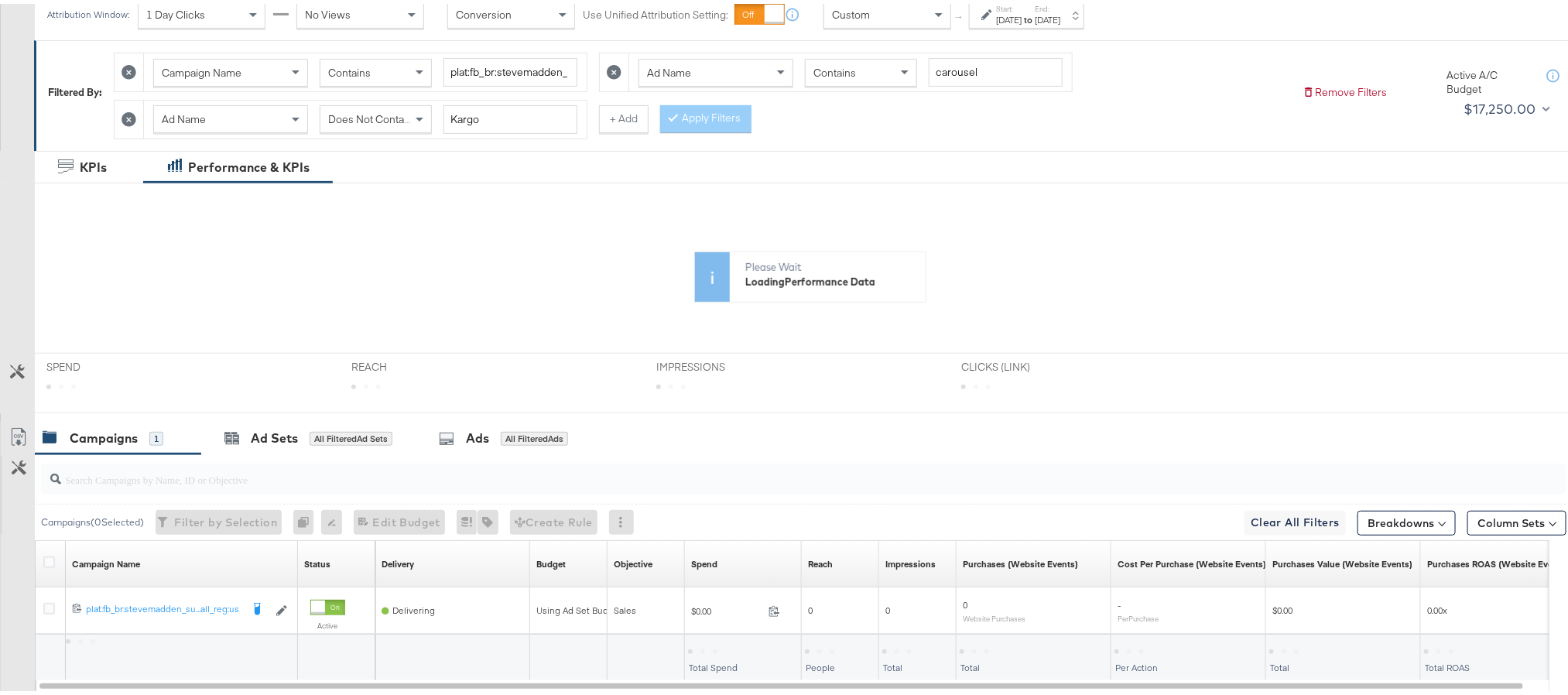
scroll to position [332, 0]
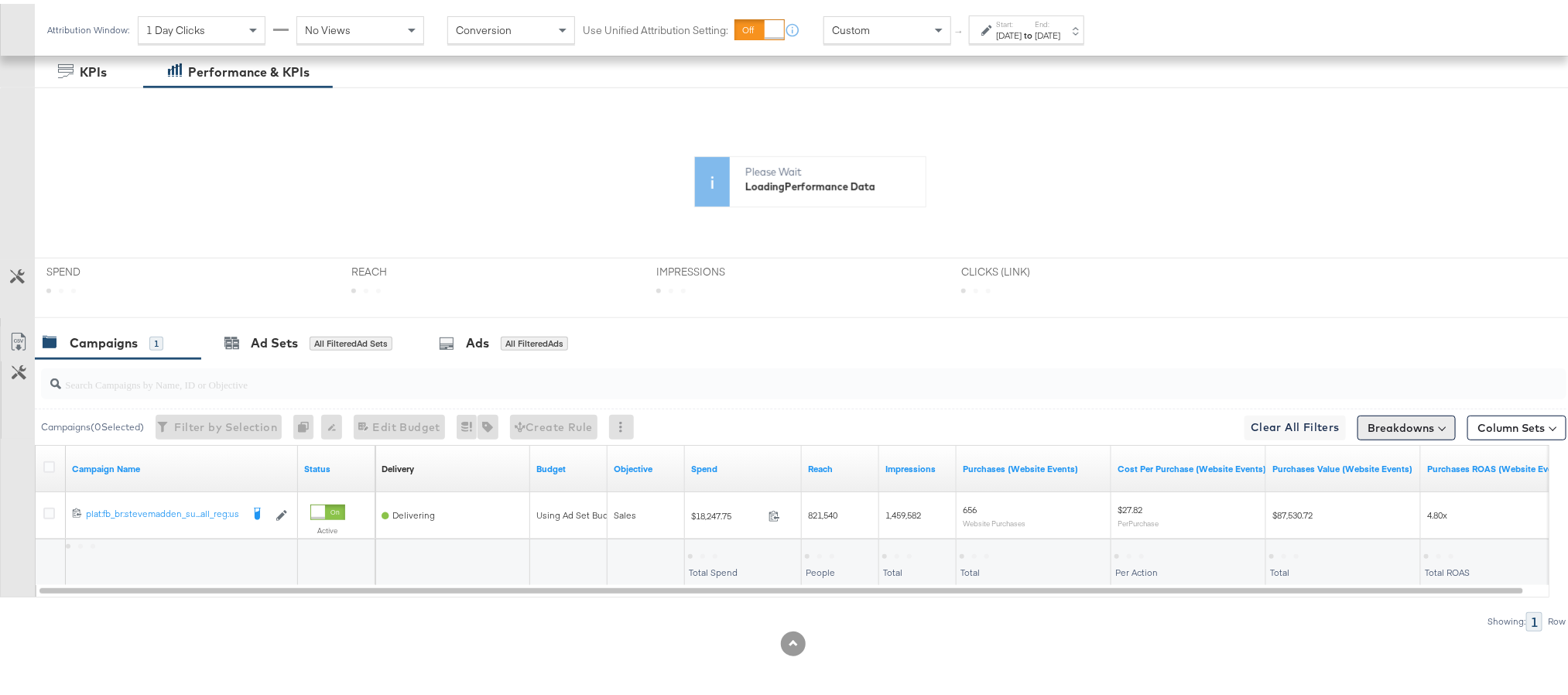
click at [1355, 314] on div "SPEND SPEND REACH REACH IMPRESSIONS IMPRESSIONS CLICKS (LINK) CLICKS (LINK)" at bounding box center [810, 284] width 1551 height 60
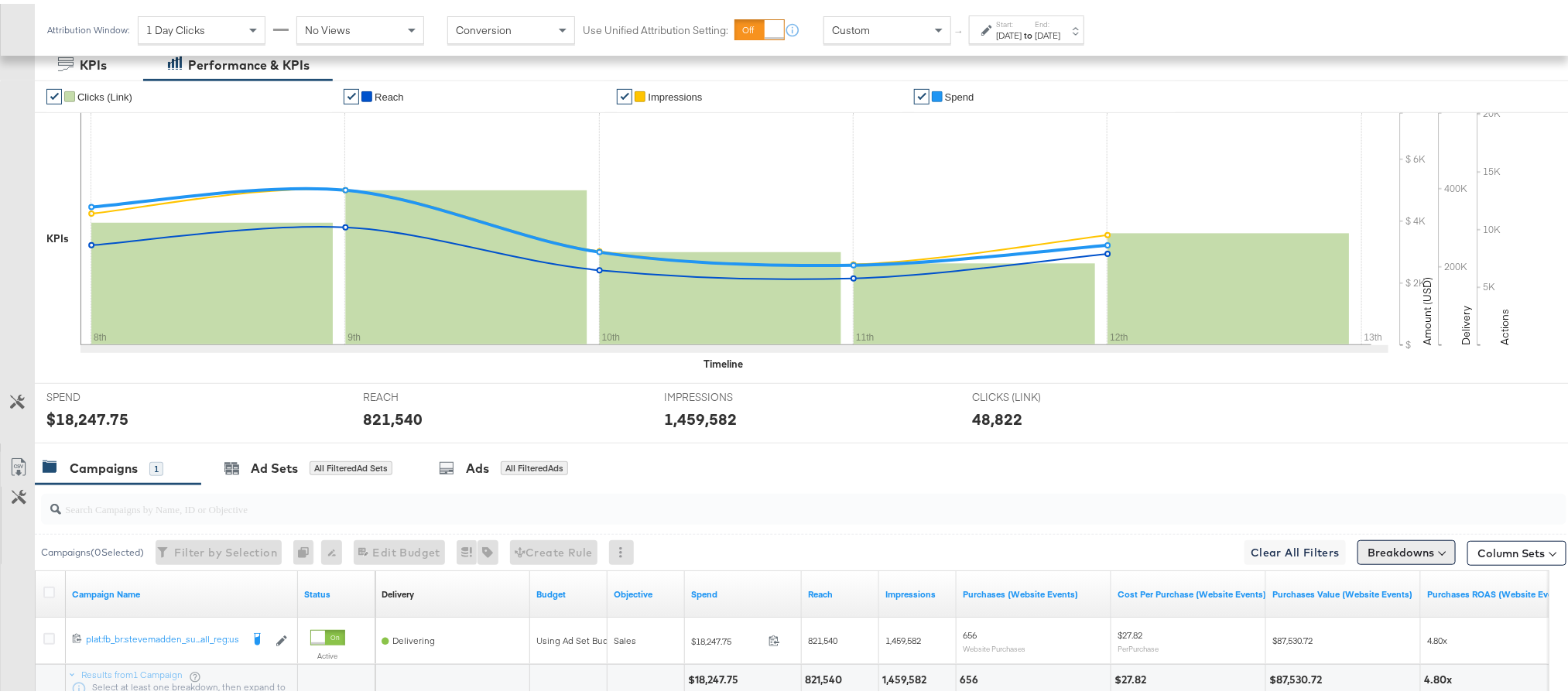
click at [1384, 550] on button "Breakdowns" at bounding box center [1406, 549] width 98 height 25
click at [1367, 461] on link "Time" at bounding box center [1370, 449] width 170 height 25
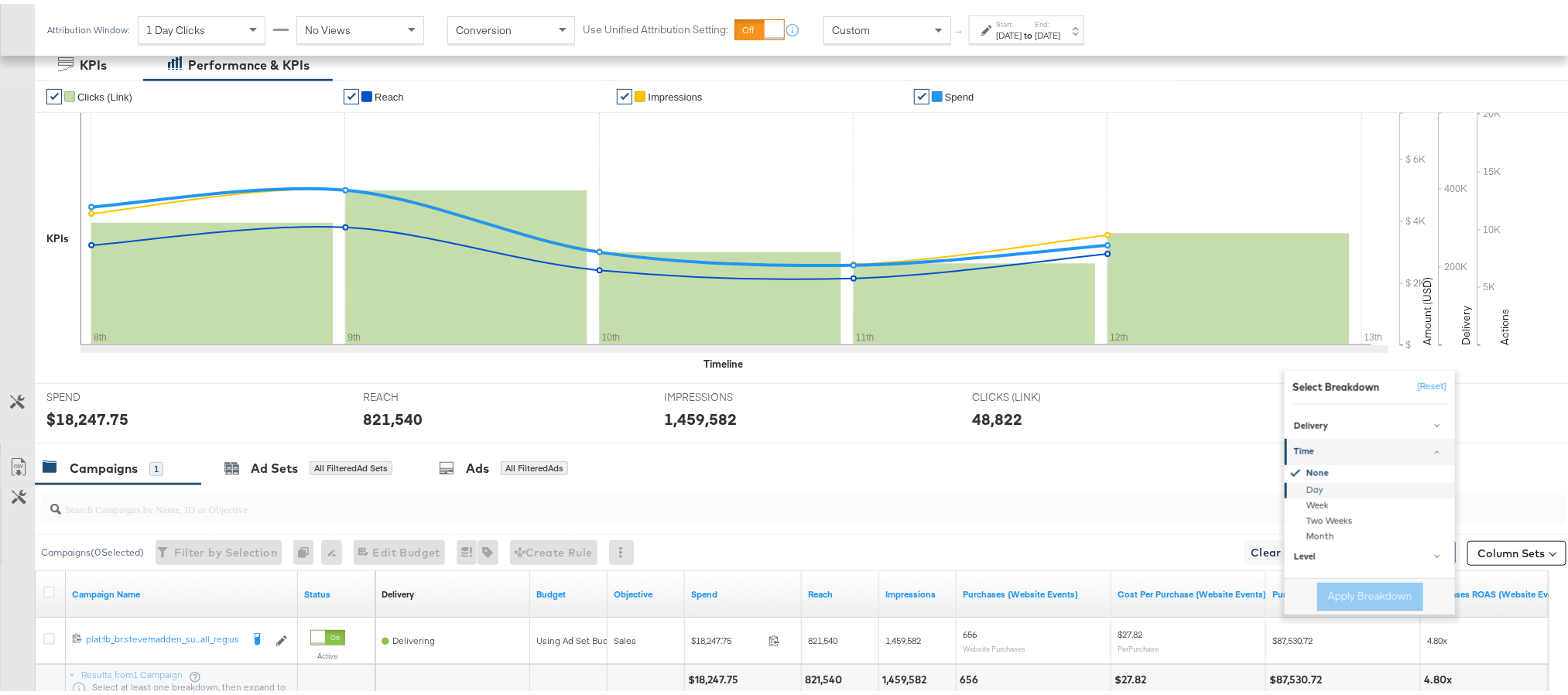
click at [1355, 494] on div "Day" at bounding box center [1371, 487] width 168 height 15
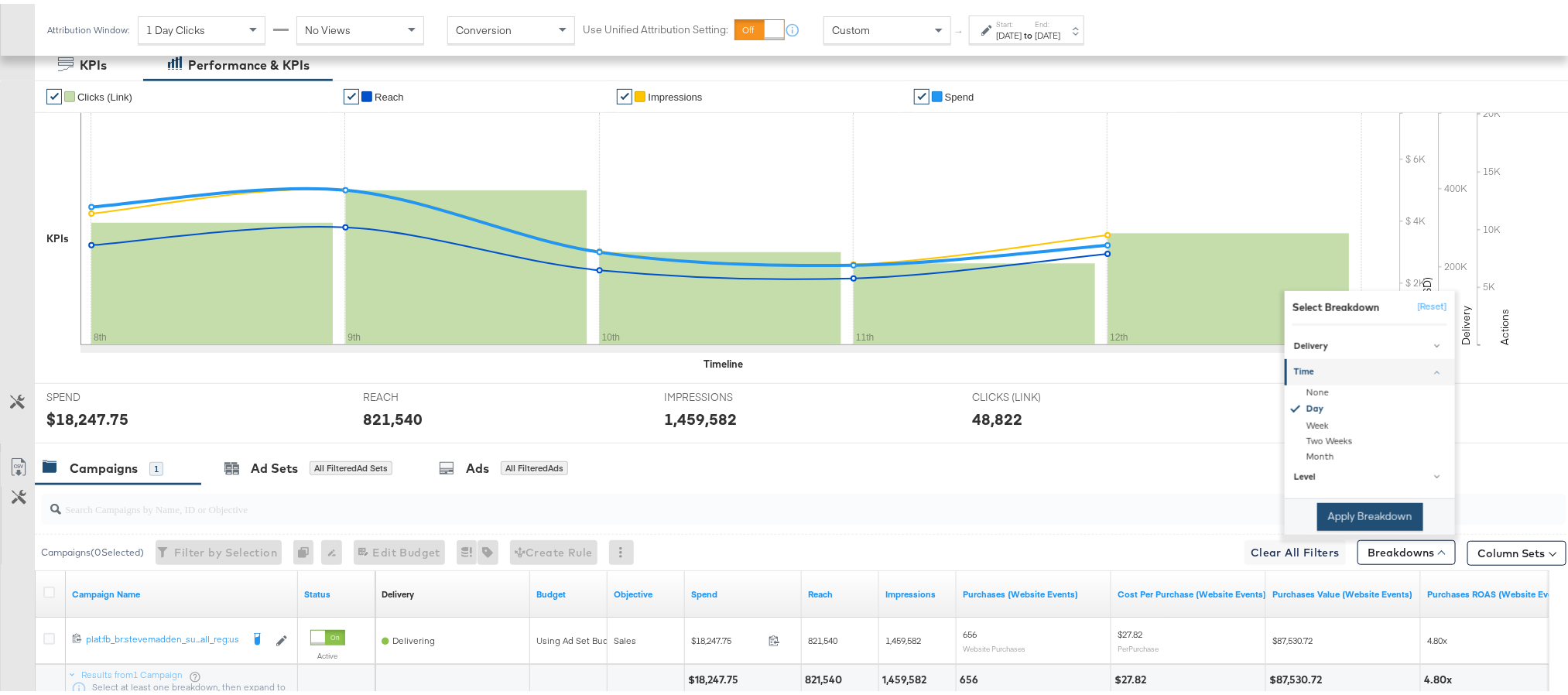
click at [1349, 526] on button "Apply Breakdown" at bounding box center [1370, 513] width 106 height 28
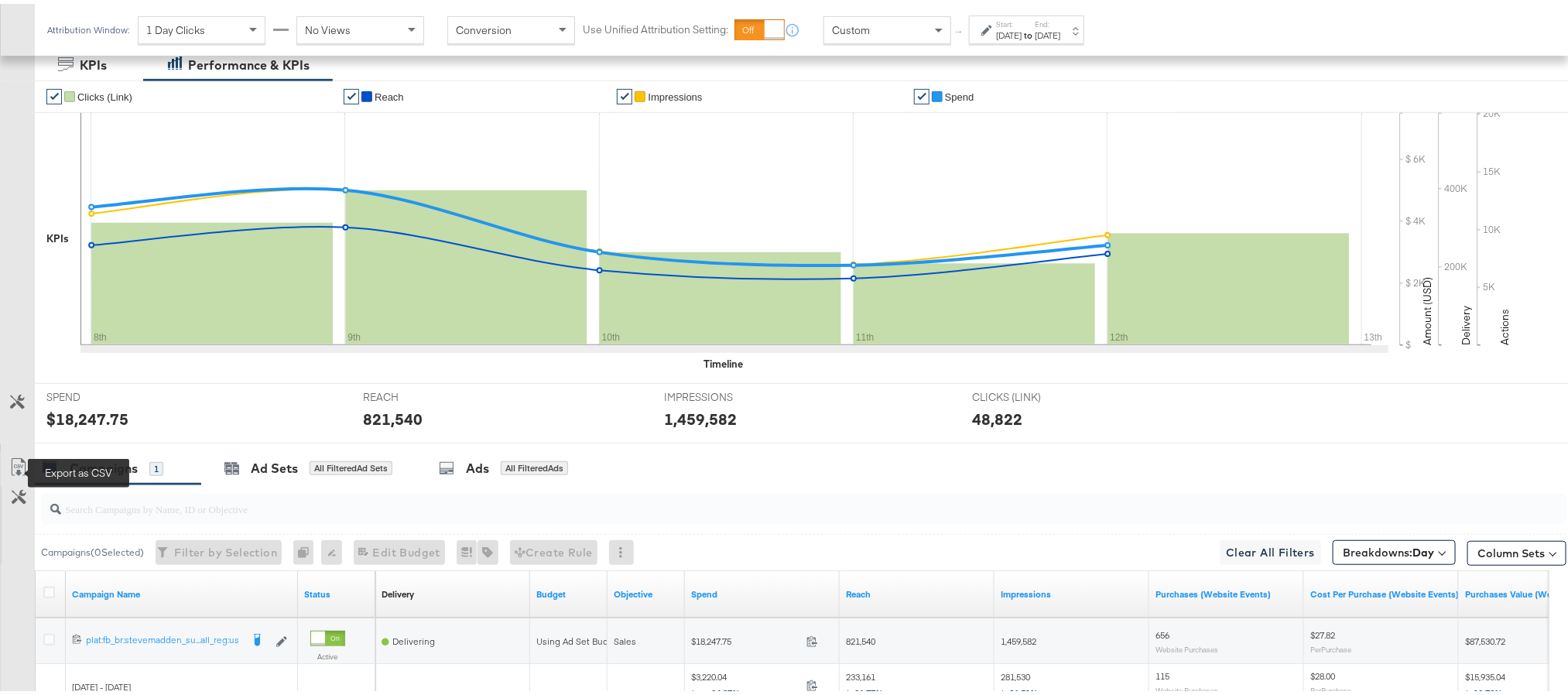
click at [13, 472] on icon at bounding box center [19, 464] width 19 height 19
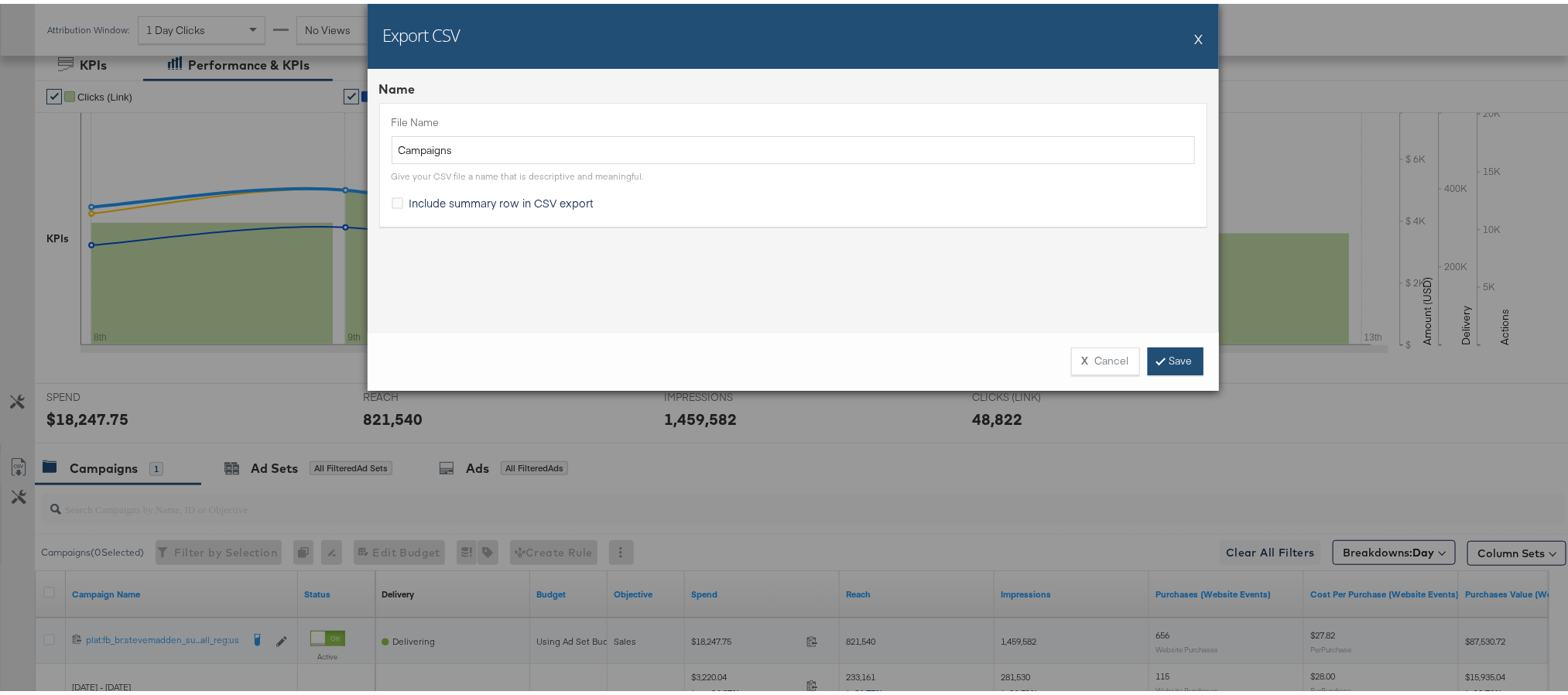
click at [1148, 348] on link "Save" at bounding box center [1176, 357] width 56 height 28
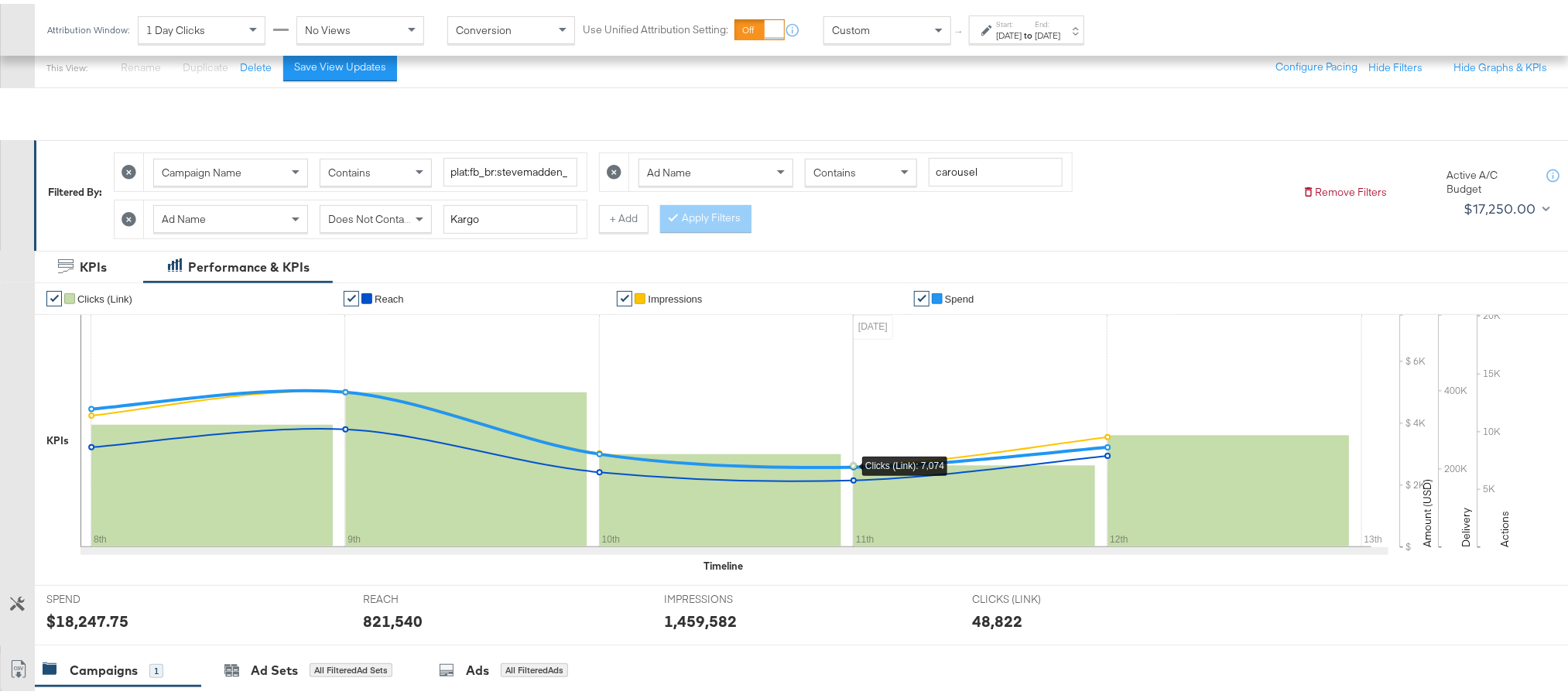
scroll to position [0, 0]
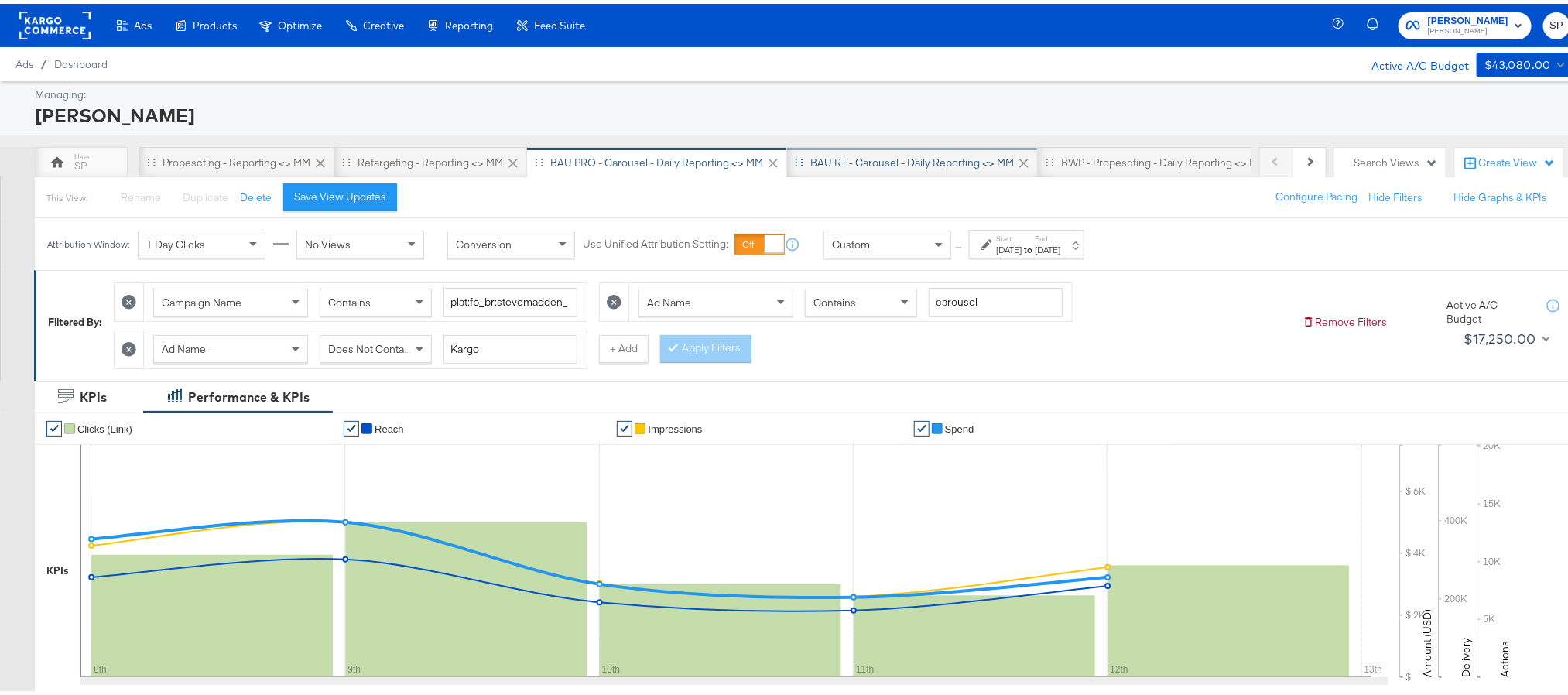
click at [871, 165] on div "BAU RT - Carousel - Daily Reporting <> MM" at bounding box center [912, 158] width 203 height 14
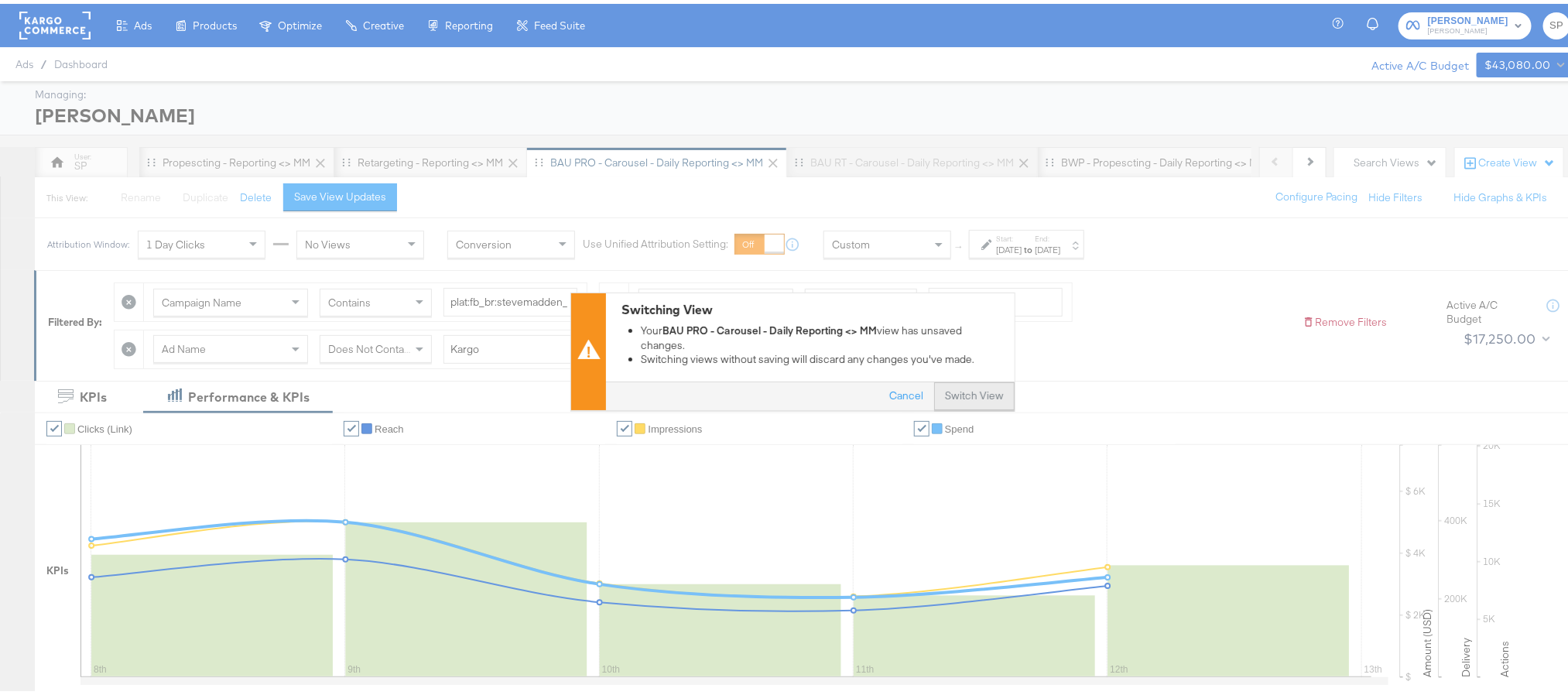
click at [959, 395] on button "Switch View" at bounding box center [974, 392] width 80 height 28
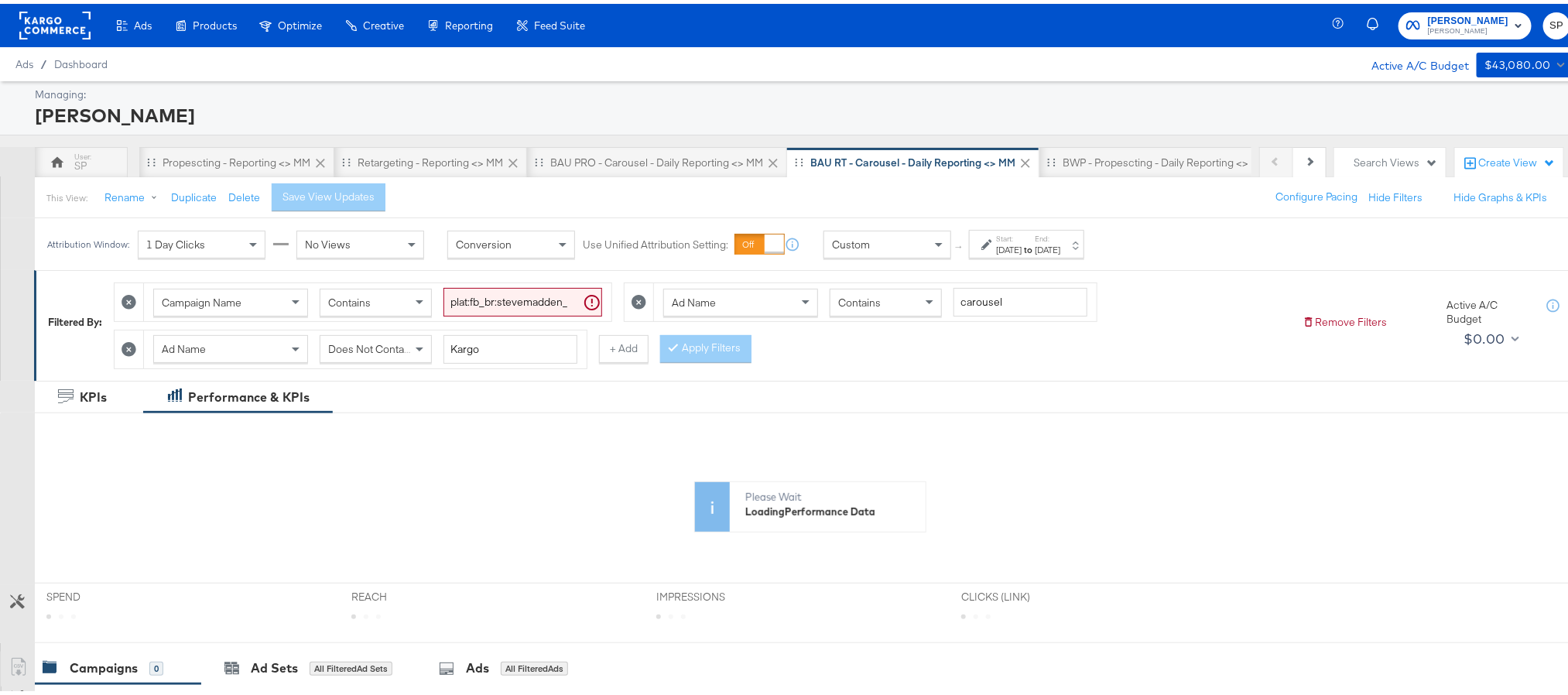
click at [1022, 244] on div "[DATE]" at bounding box center [1009, 245] width 25 height 13
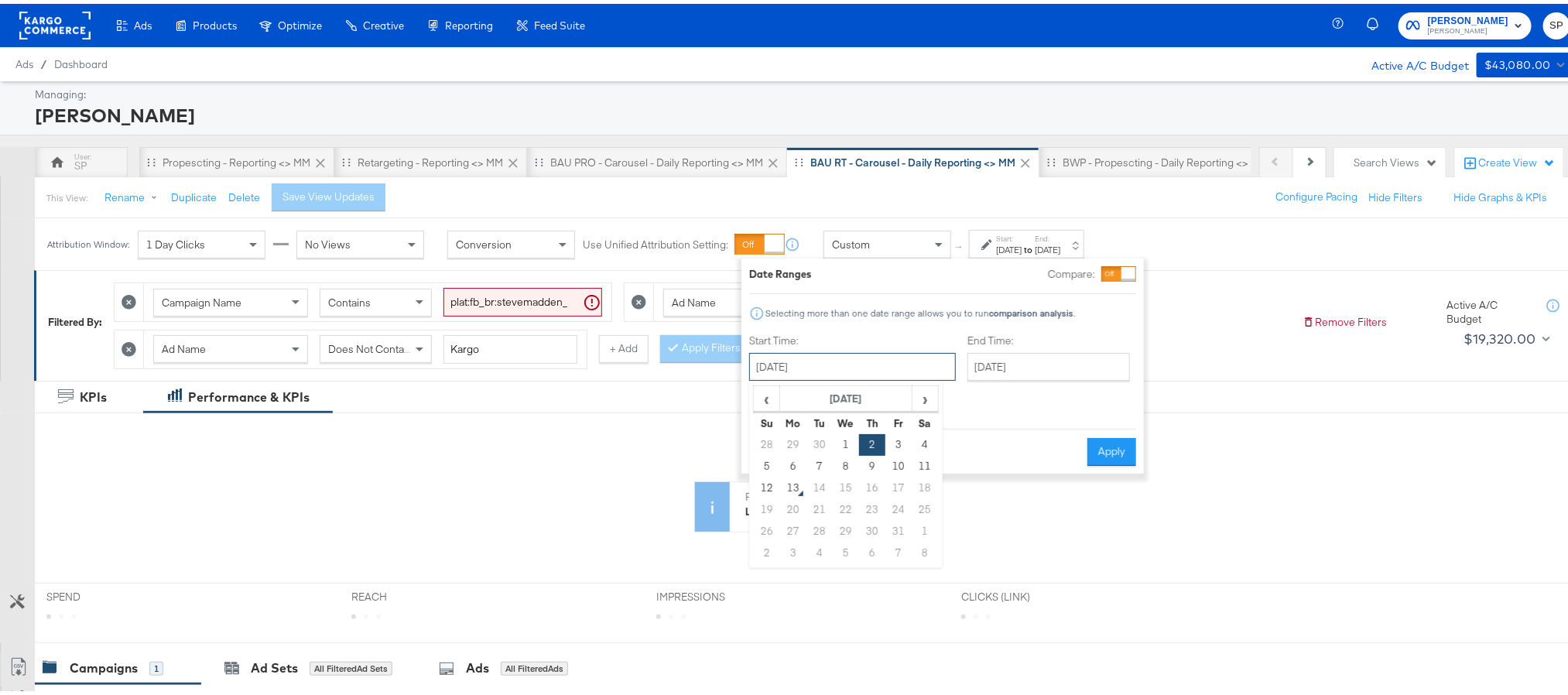
click at [862, 365] on input "[DATE]" at bounding box center [853, 362] width 207 height 28
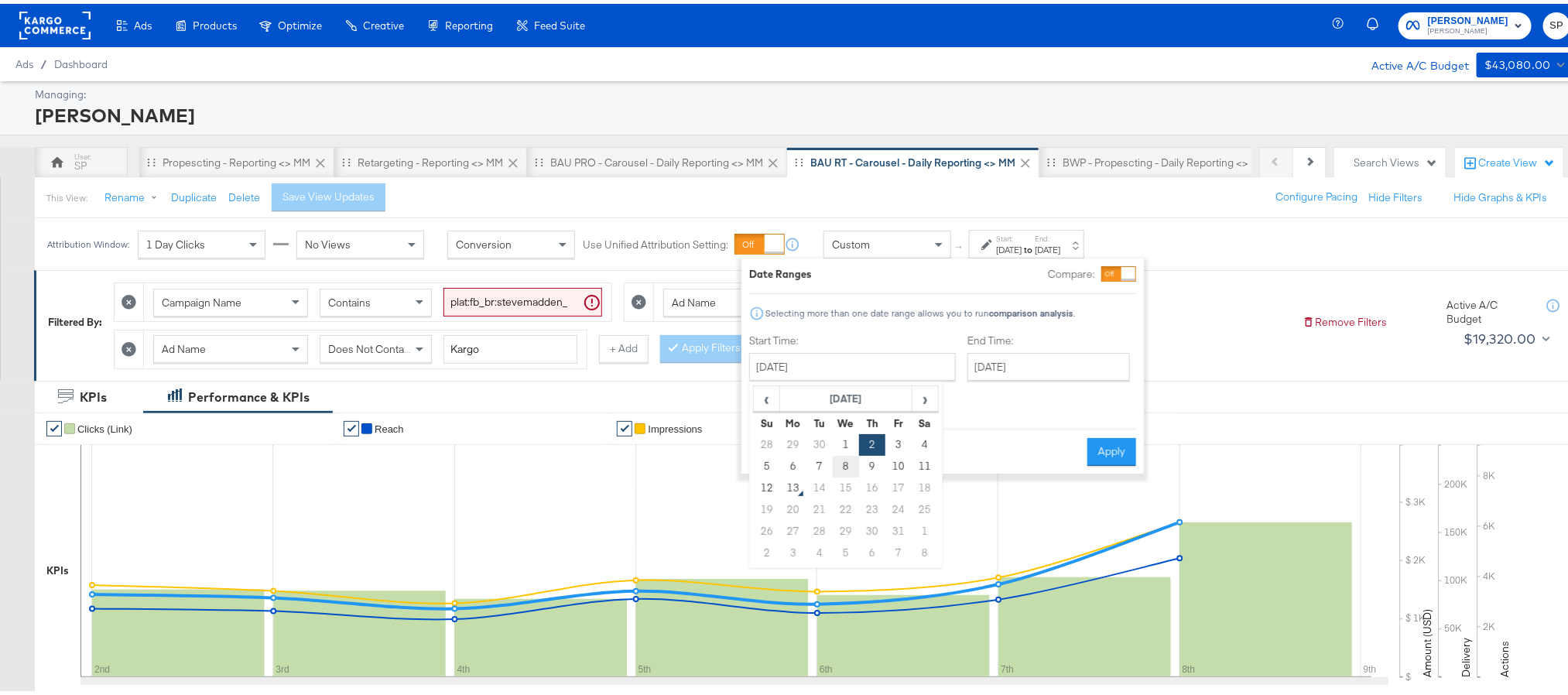
click at [841, 461] on td "8" at bounding box center [846, 463] width 26 height 22
type input "[DATE]"
click at [964, 370] on input "[DATE]" at bounding box center [1046, 362] width 163 height 28
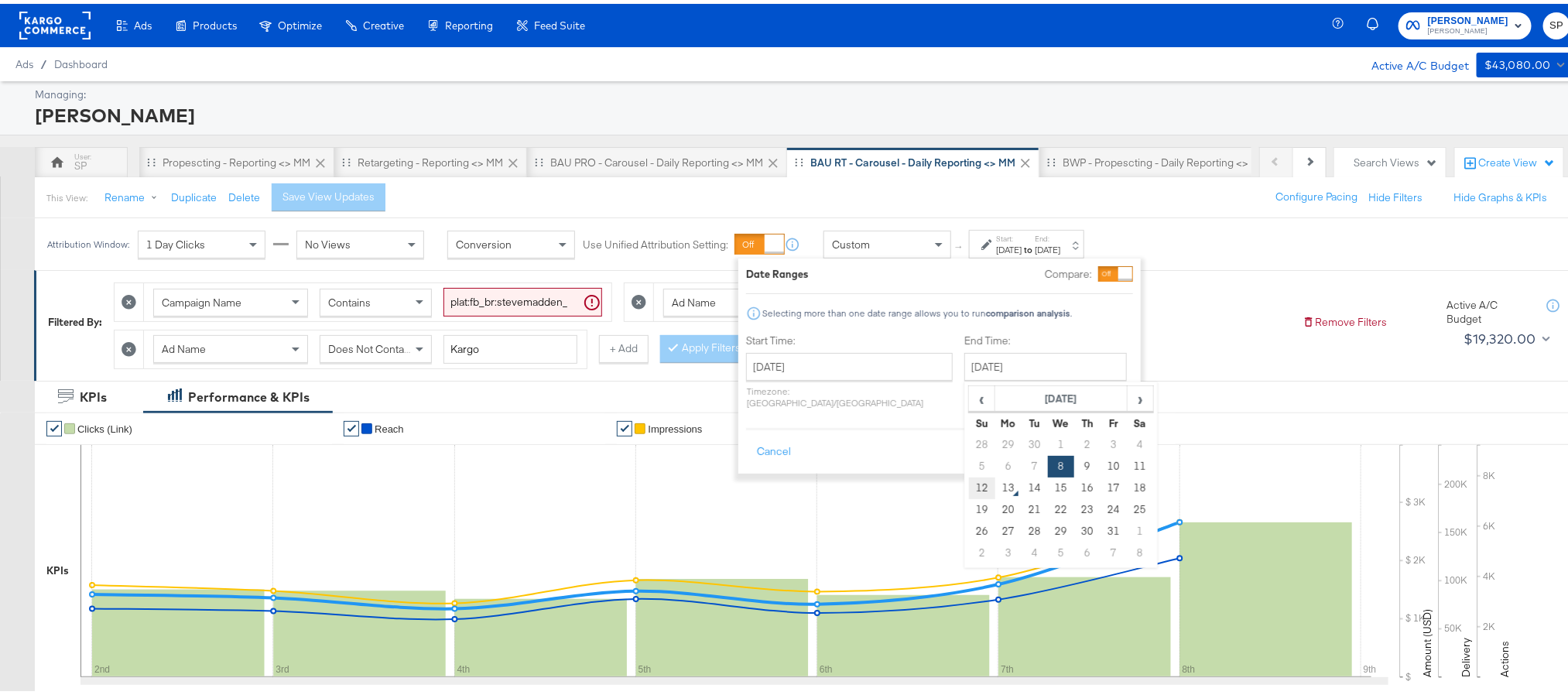
click at [969, 485] on td "12" at bounding box center [982, 484] width 26 height 22
type input "[DATE]"
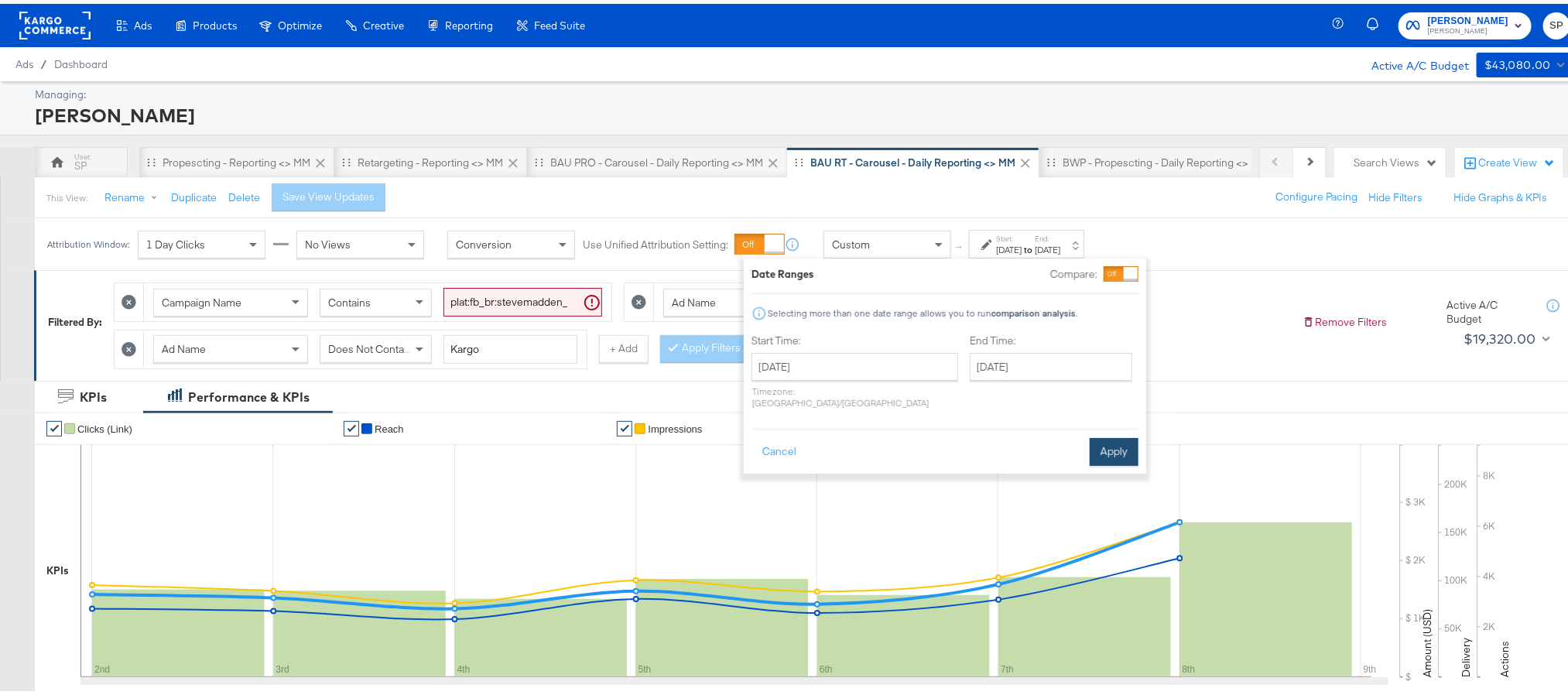
click at [1110, 439] on button "Apply" at bounding box center [1114, 448] width 49 height 28
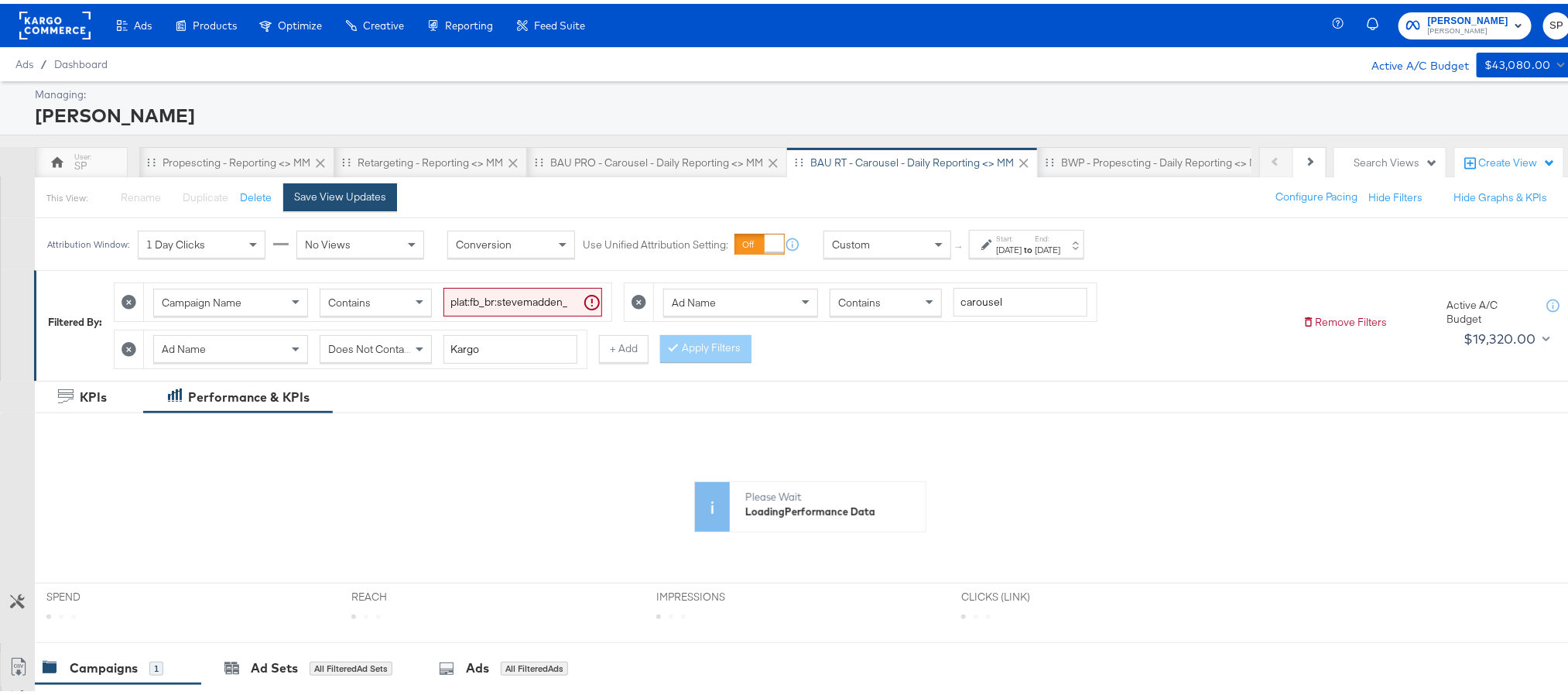
click at [369, 201] on div "Save View Updates" at bounding box center [340, 192] width 92 height 14
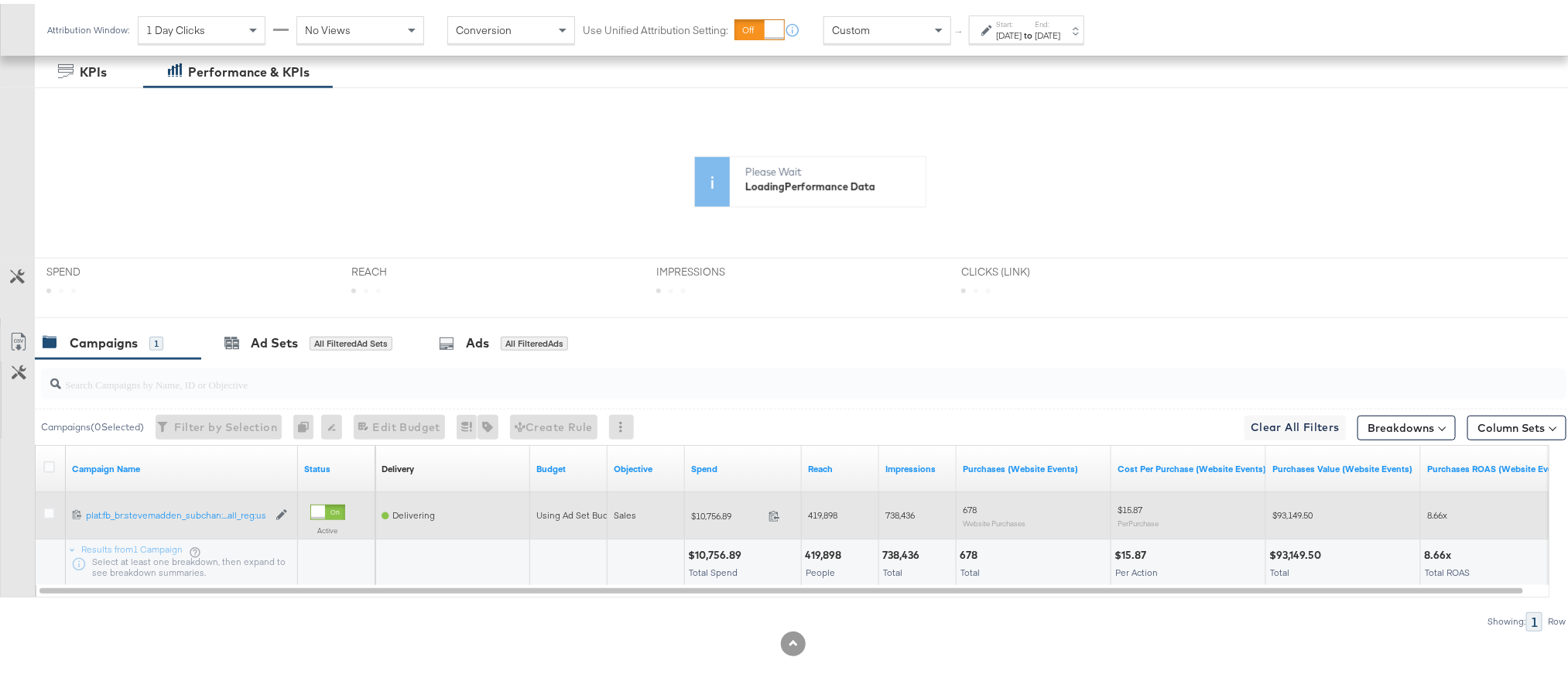
scroll to position [332, 0]
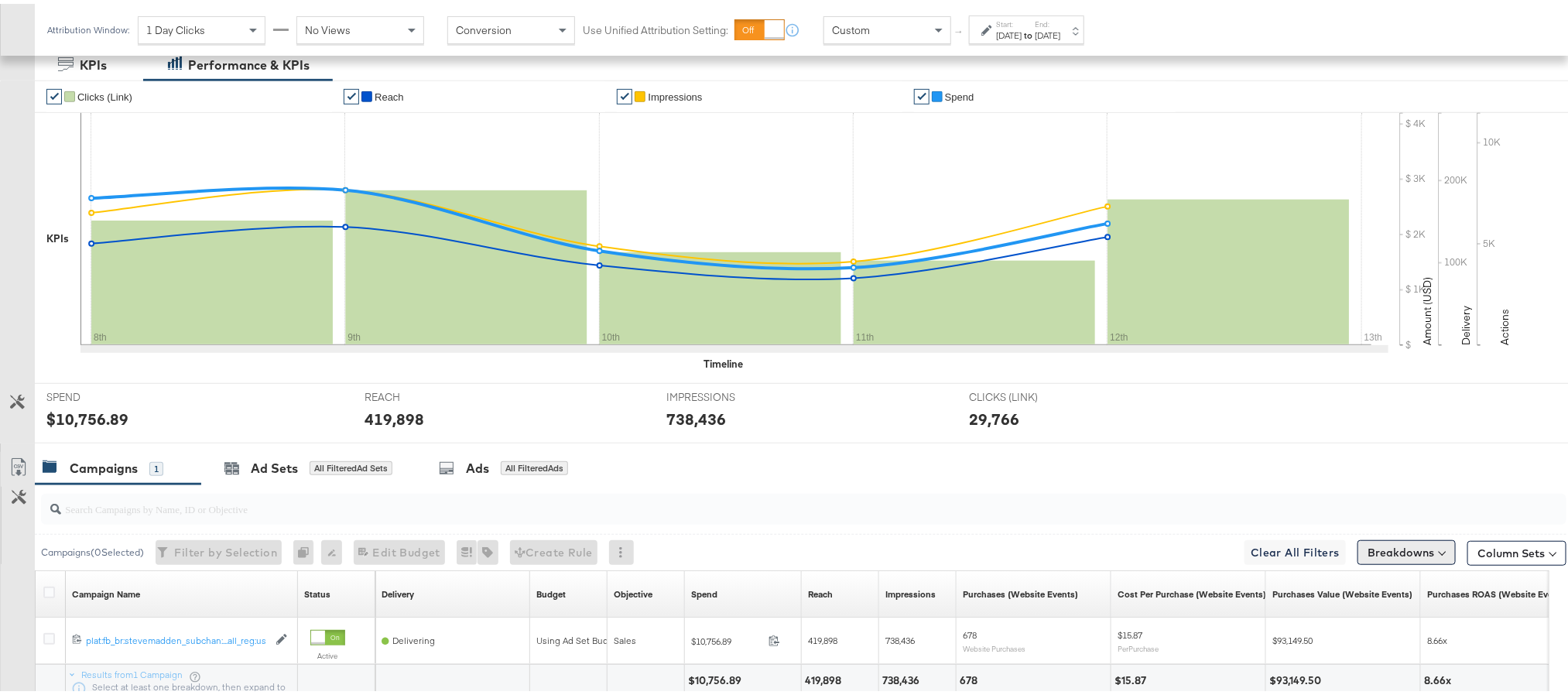
click at [1389, 550] on button "Breakdowns" at bounding box center [1406, 549] width 98 height 25
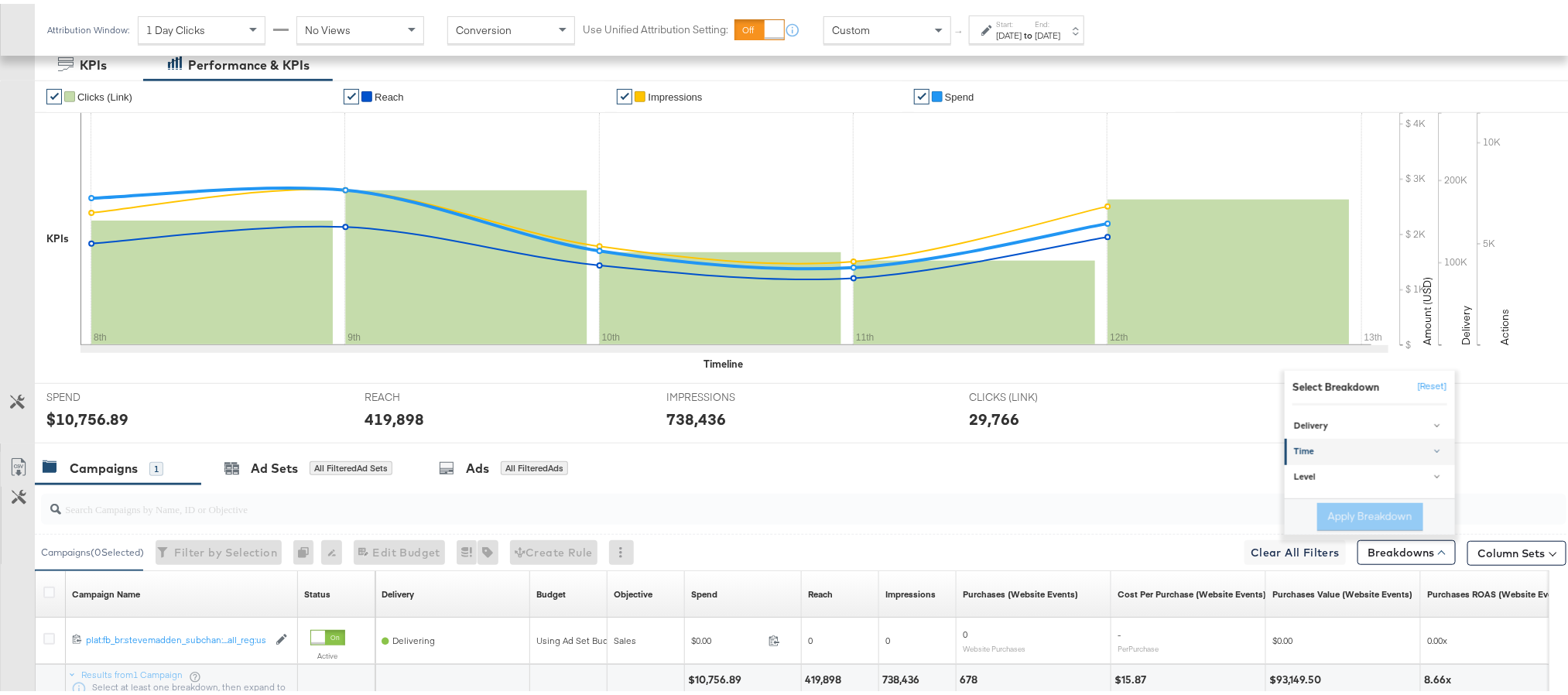
click at [1375, 455] on div "Time" at bounding box center [1371, 448] width 154 height 13
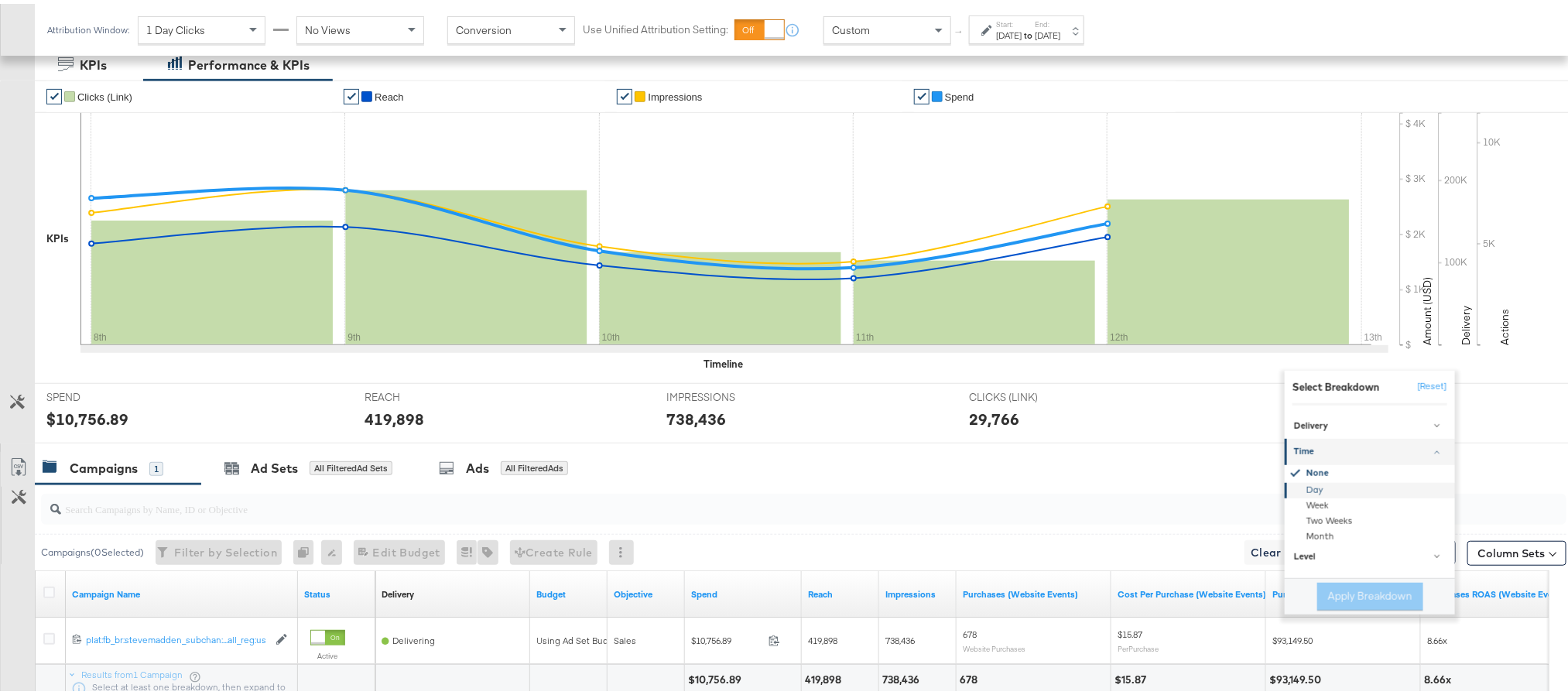
click at [1329, 490] on div "Day" at bounding box center [1371, 487] width 168 height 15
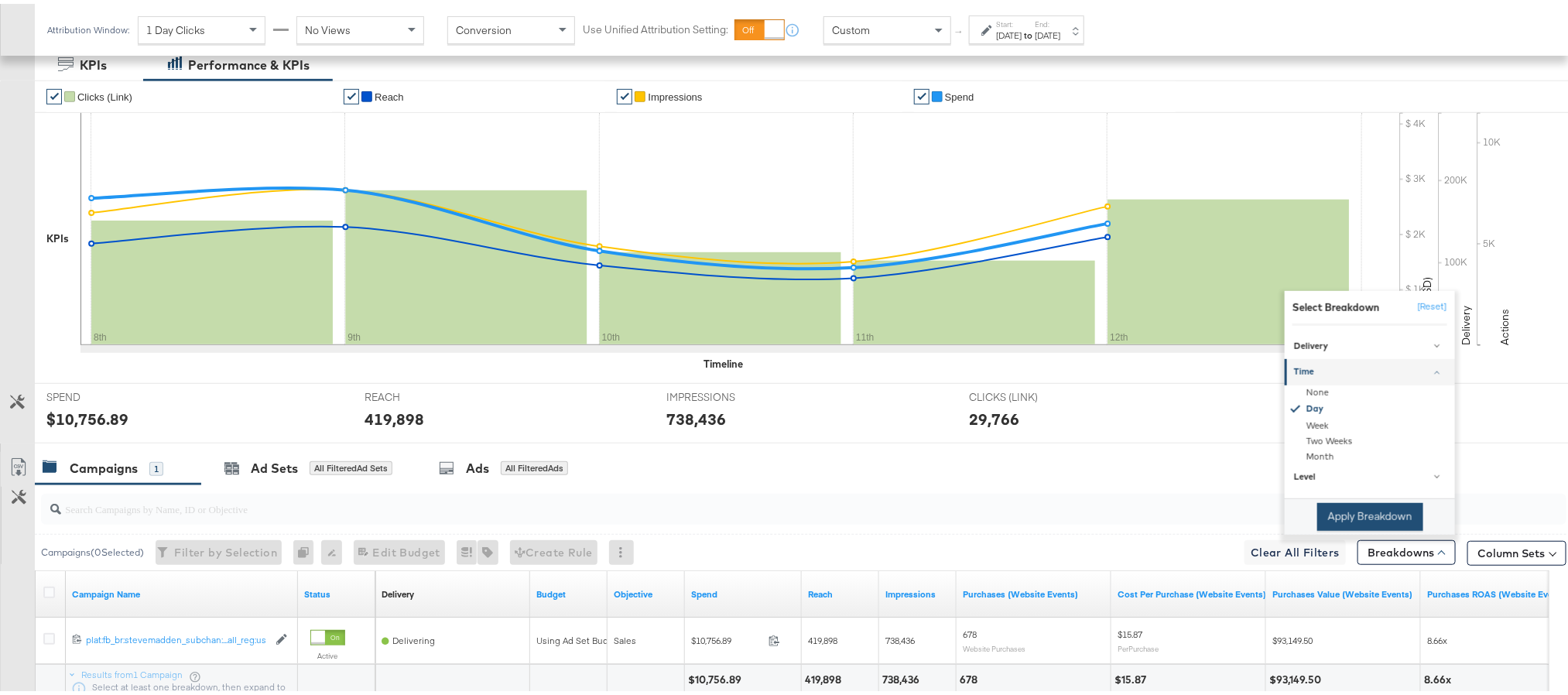
click at [1326, 526] on button "Apply Breakdown" at bounding box center [1370, 513] width 106 height 28
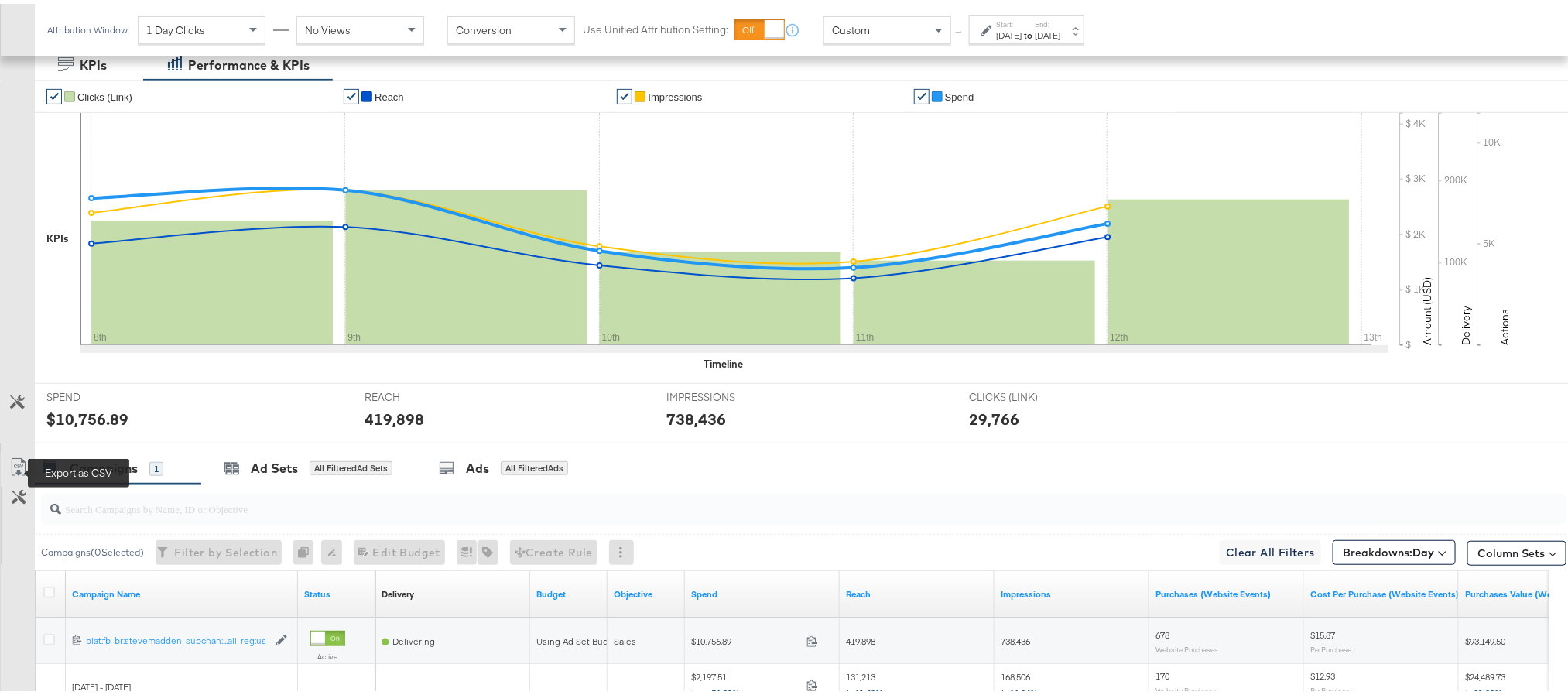
click at [14, 473] on icon at bounding box center [19, 464] width 19 height 19
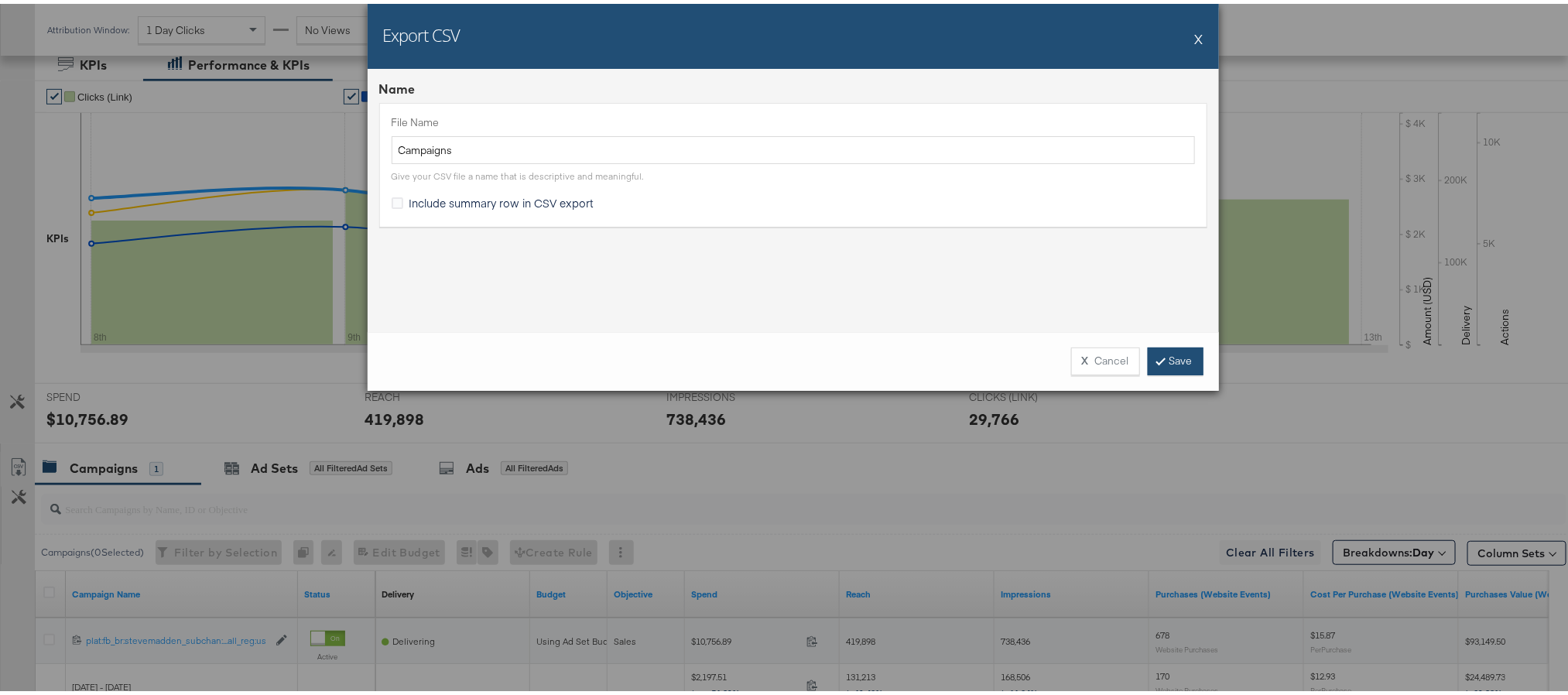
click at [1186, 358] on link "Save" at bounding box center [1176, 357] width 56 height 28
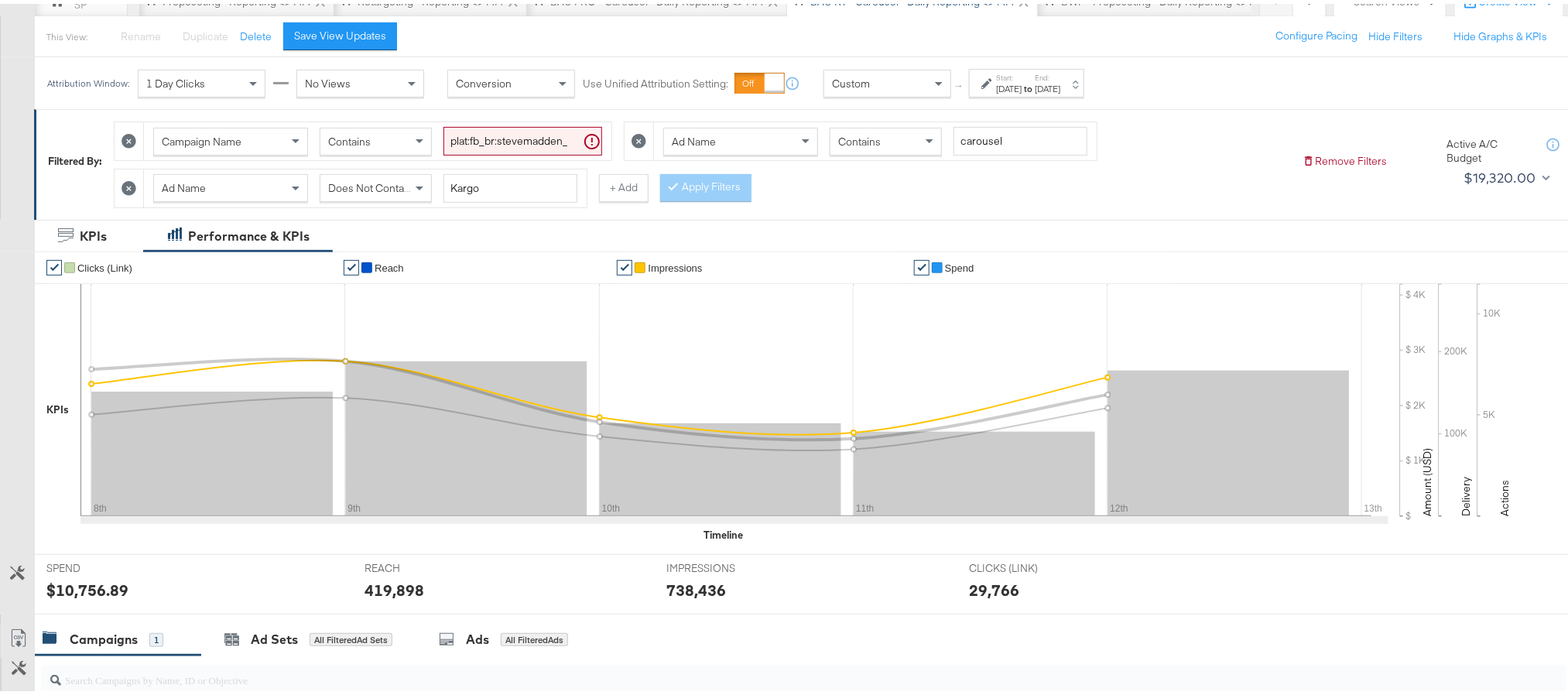
scroll to position [0, 0]
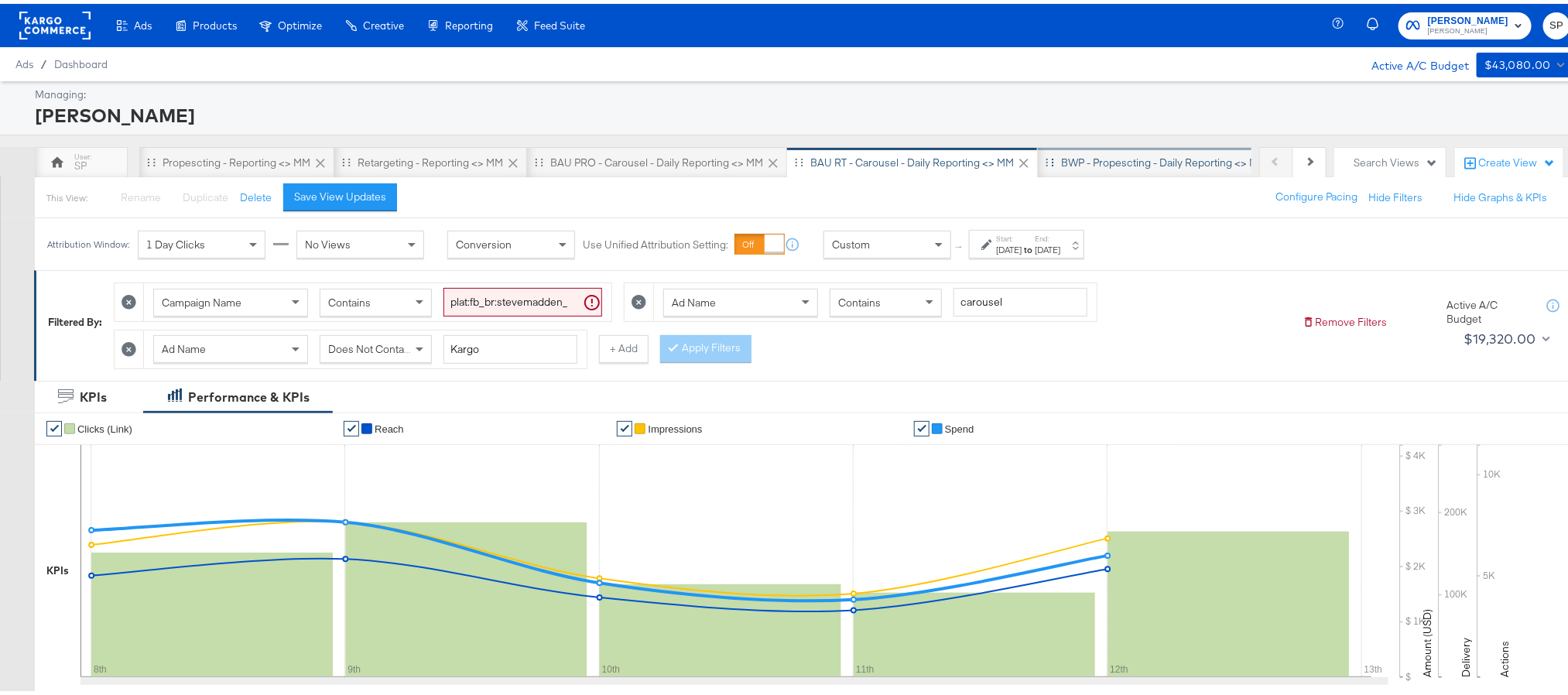
click at [1106, 161] on div "BWP - Propescting - Daily Reporting <> MM" at bounding box center [1163, 158] width 205 height 14
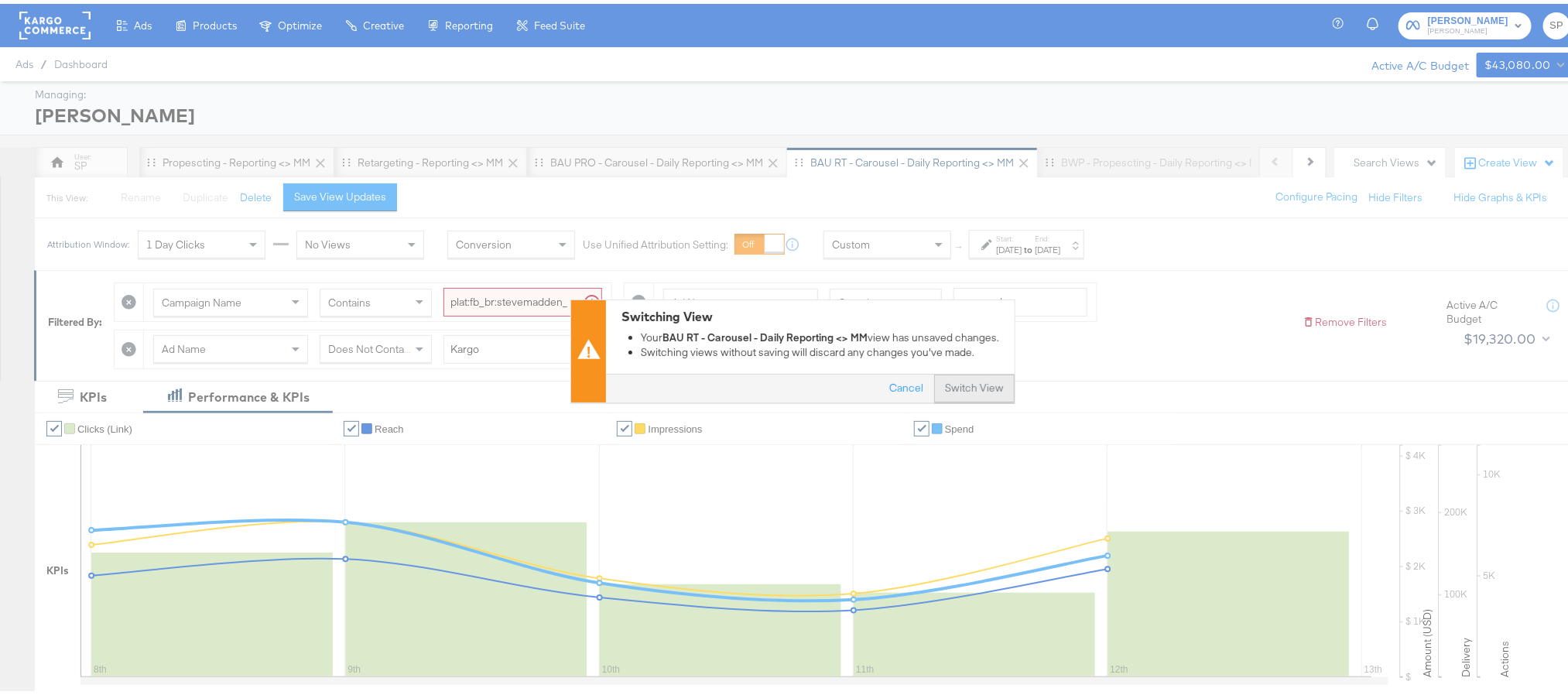
click at [989, 376] on button "Switch View" at bounding box center [974, 385] width 80 height 28
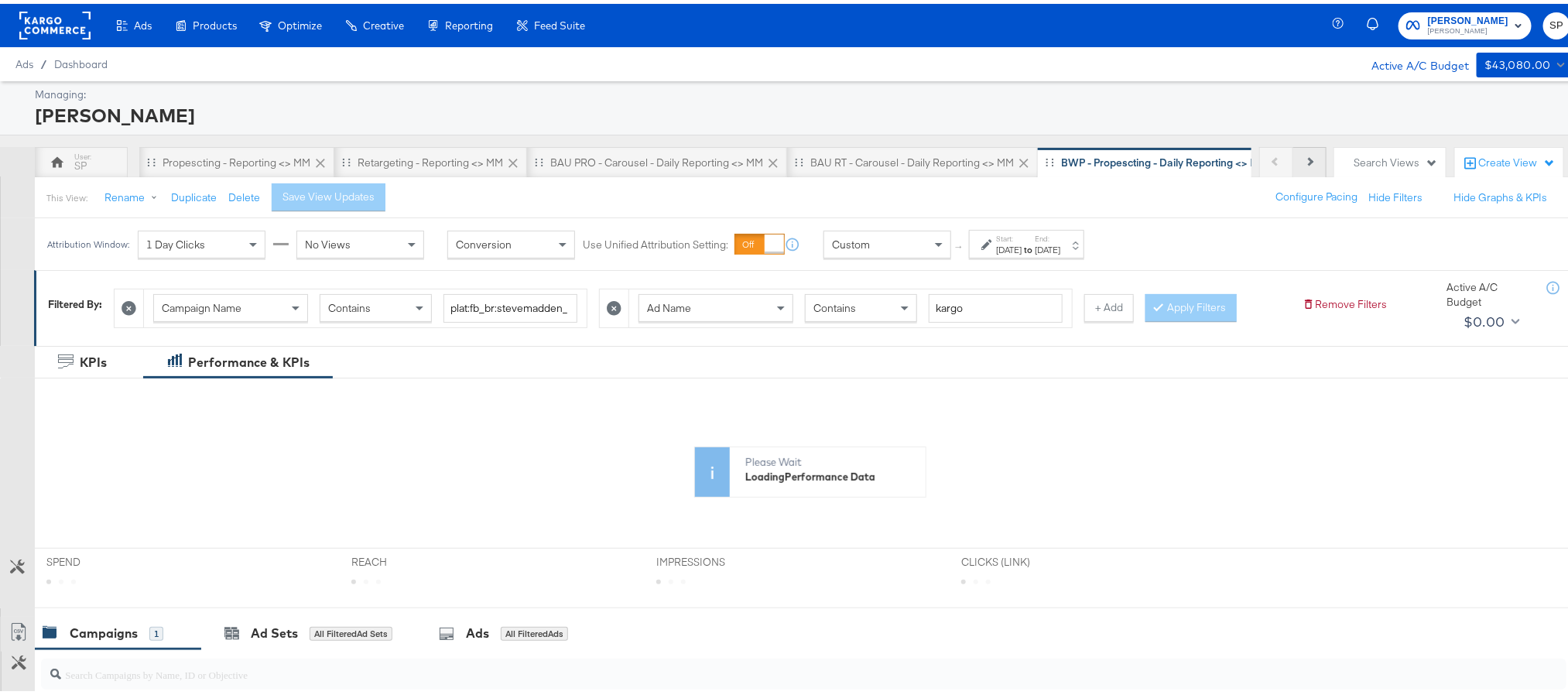
click at [1294, 154] on button "Next" at bounding box center [1310, 158] width 33 height 31
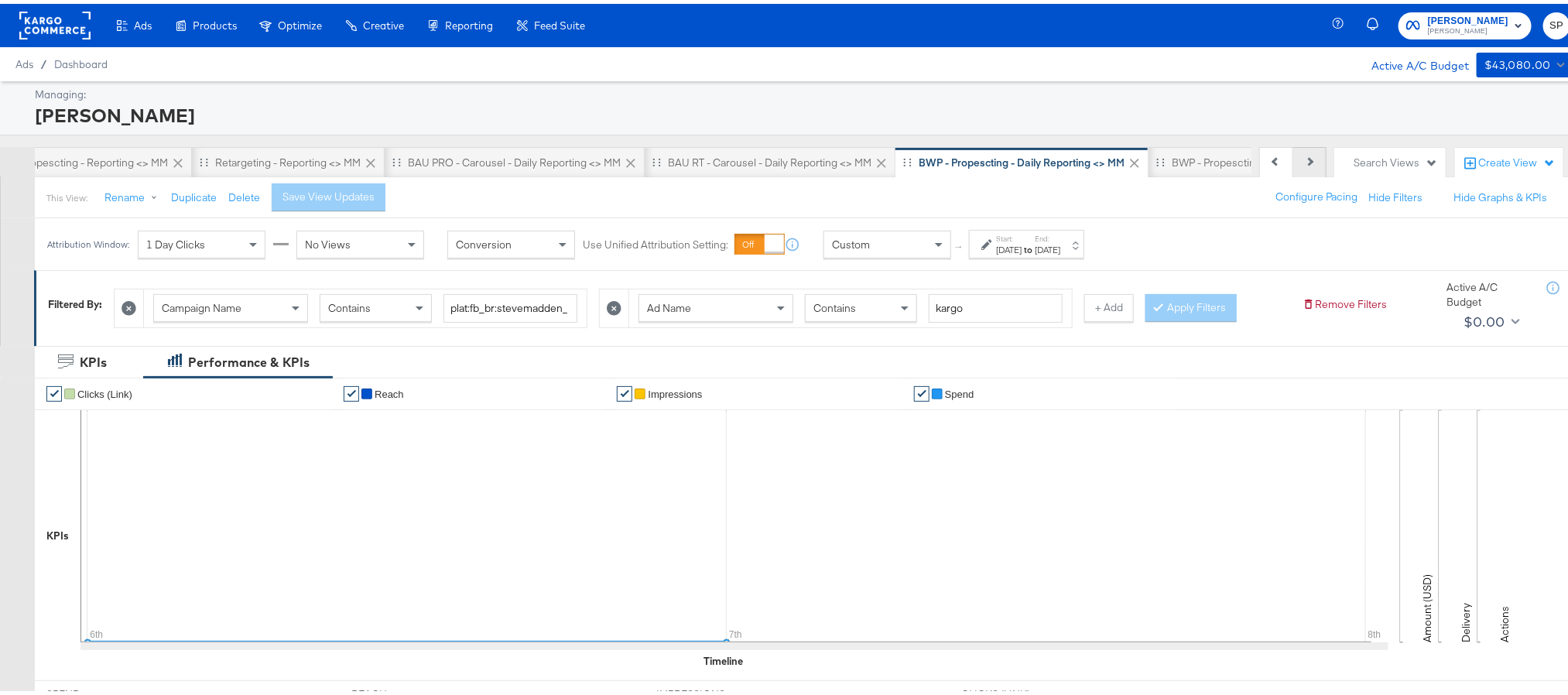
click at [1294, 154] on button "Next" at bounding box center [1310, 158] width 33 height 31
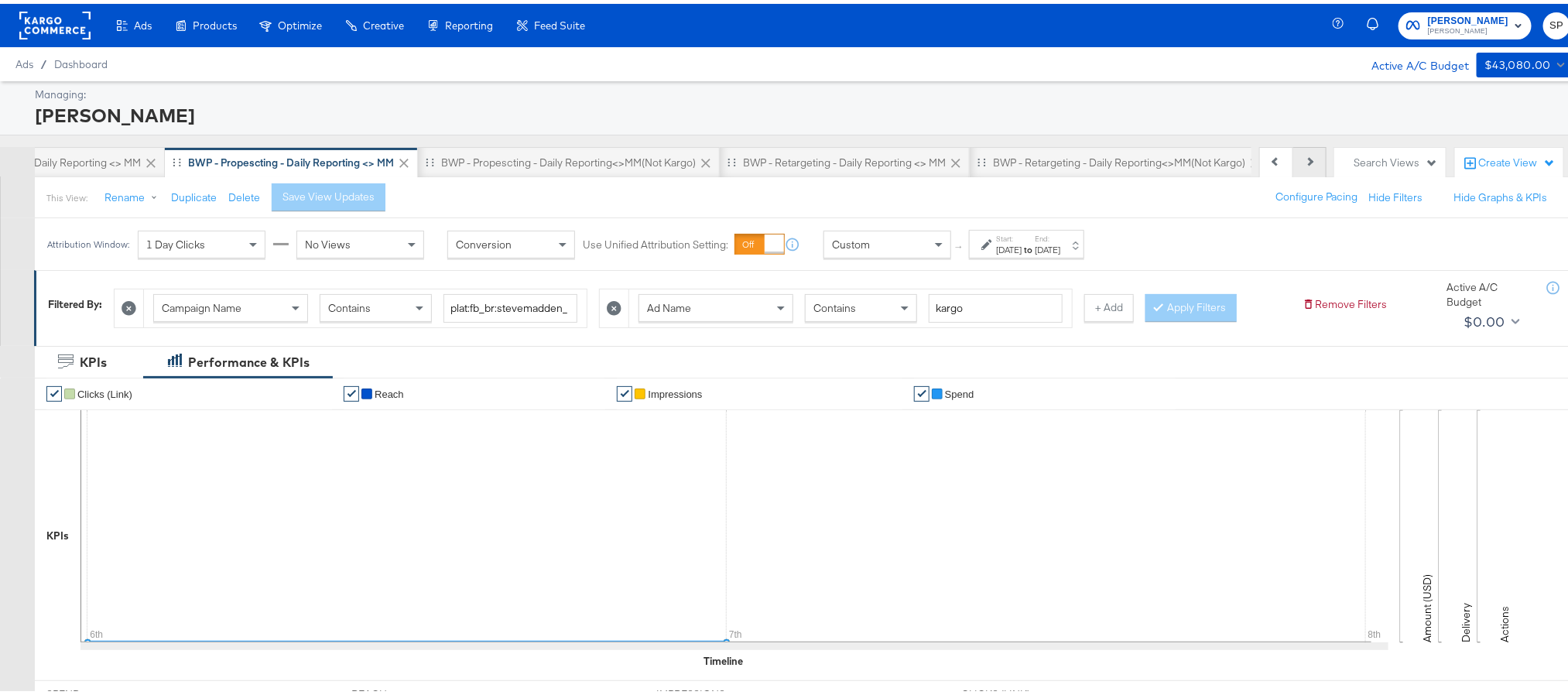
scroll to position [0, 1024]
click at [1060, 249] on div "[DATE]" at bounding box center [1047, 245] width 25 height 13
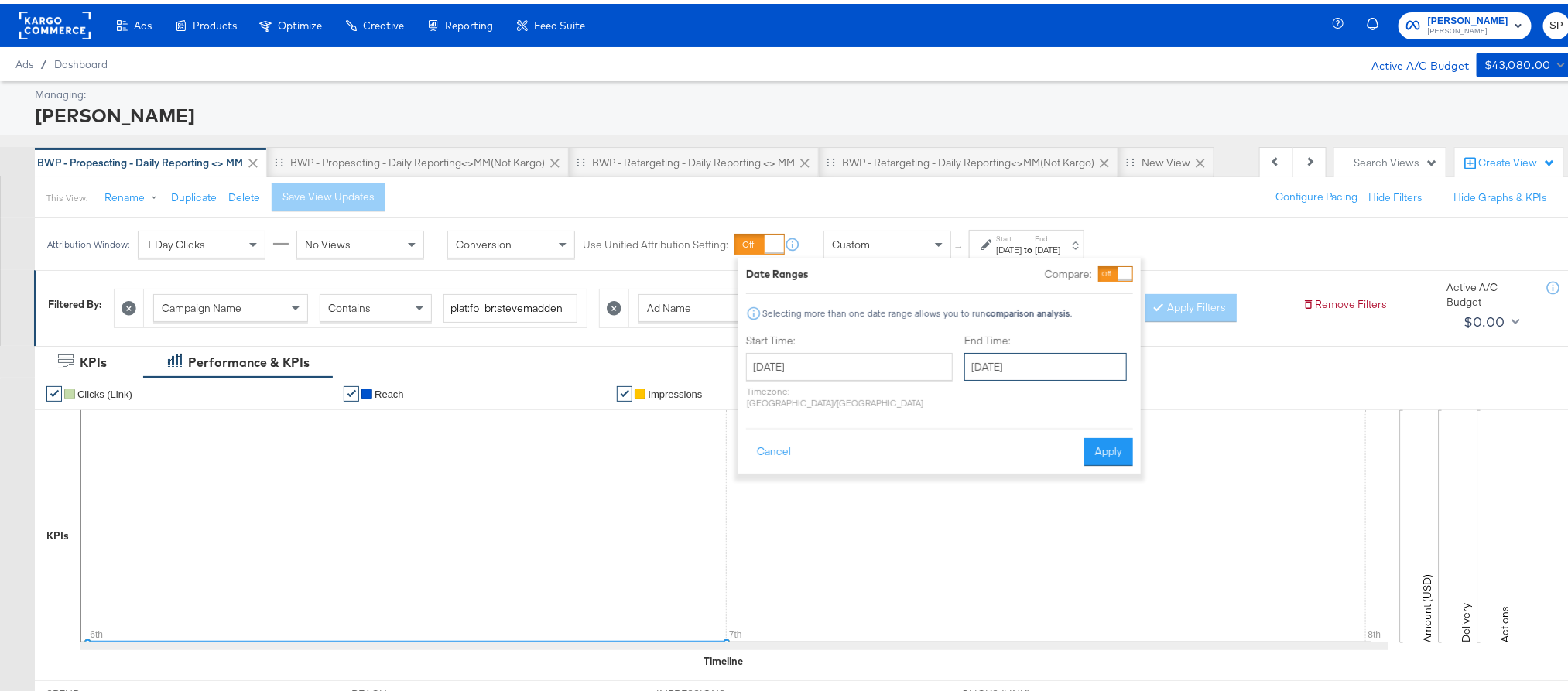
click at [992, 365] on input "[DATE]" at bounding box center [1046, 362] width 163 height 28
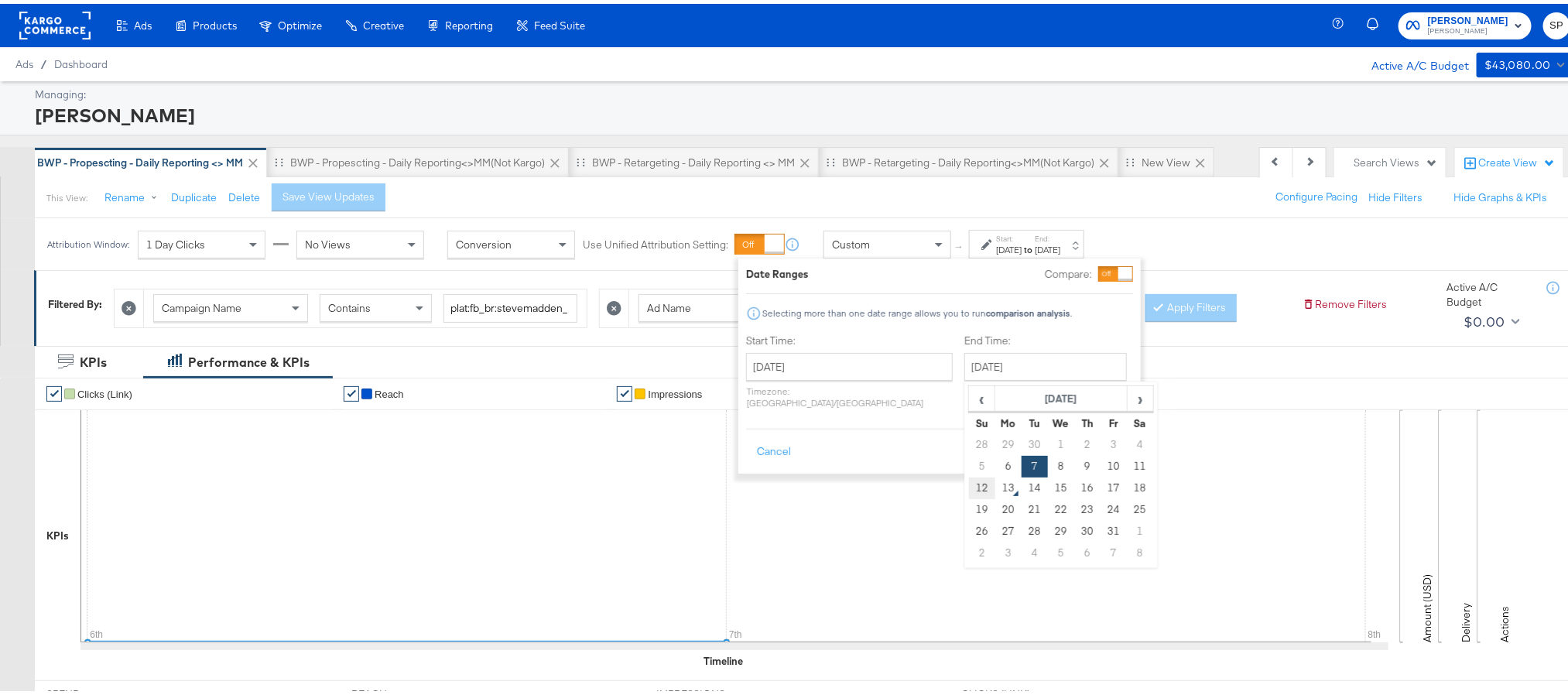
click at [969, 486] on td "12" at bounding box center [982, 484] width 26 height 22
type input "[DATE]"
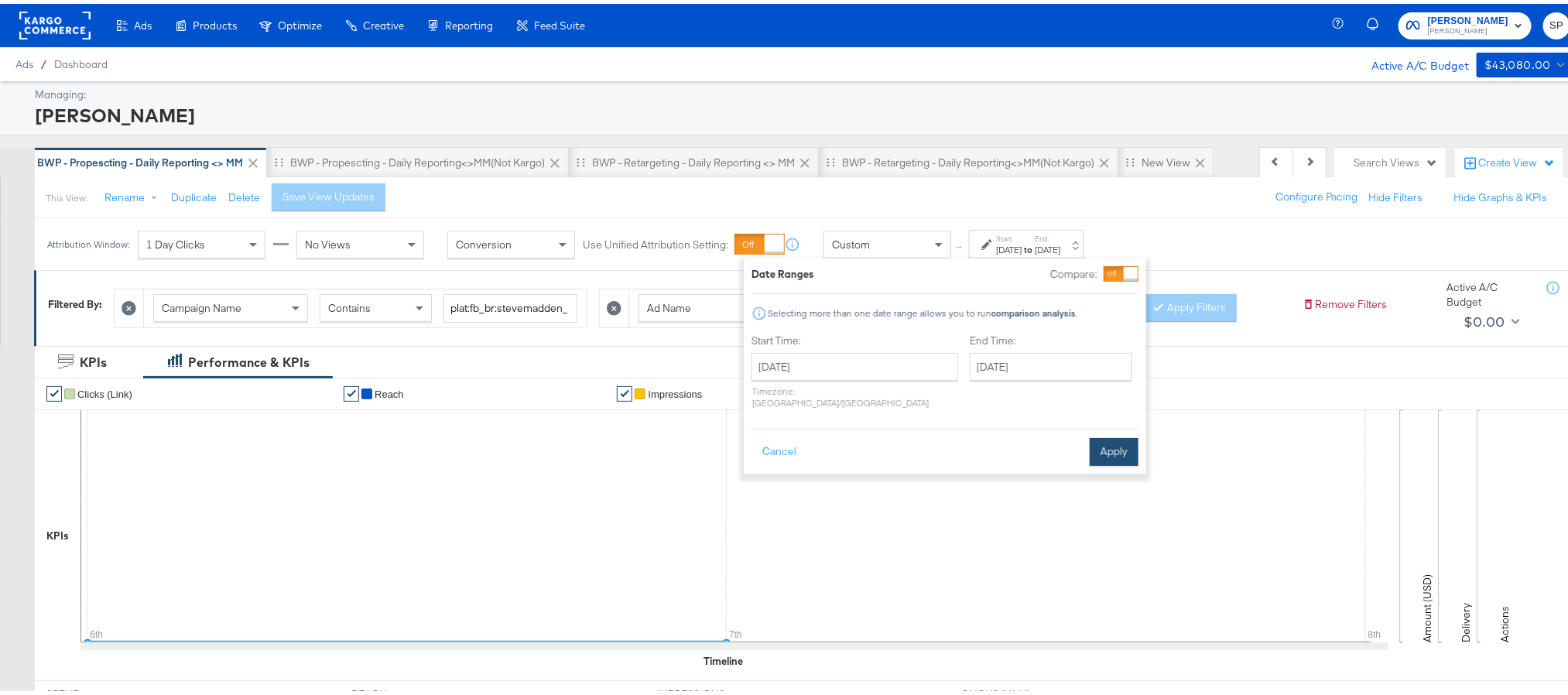
click at [1104, 439] on button "Apply" at bounding box center [1114, 448] width 49 height 28
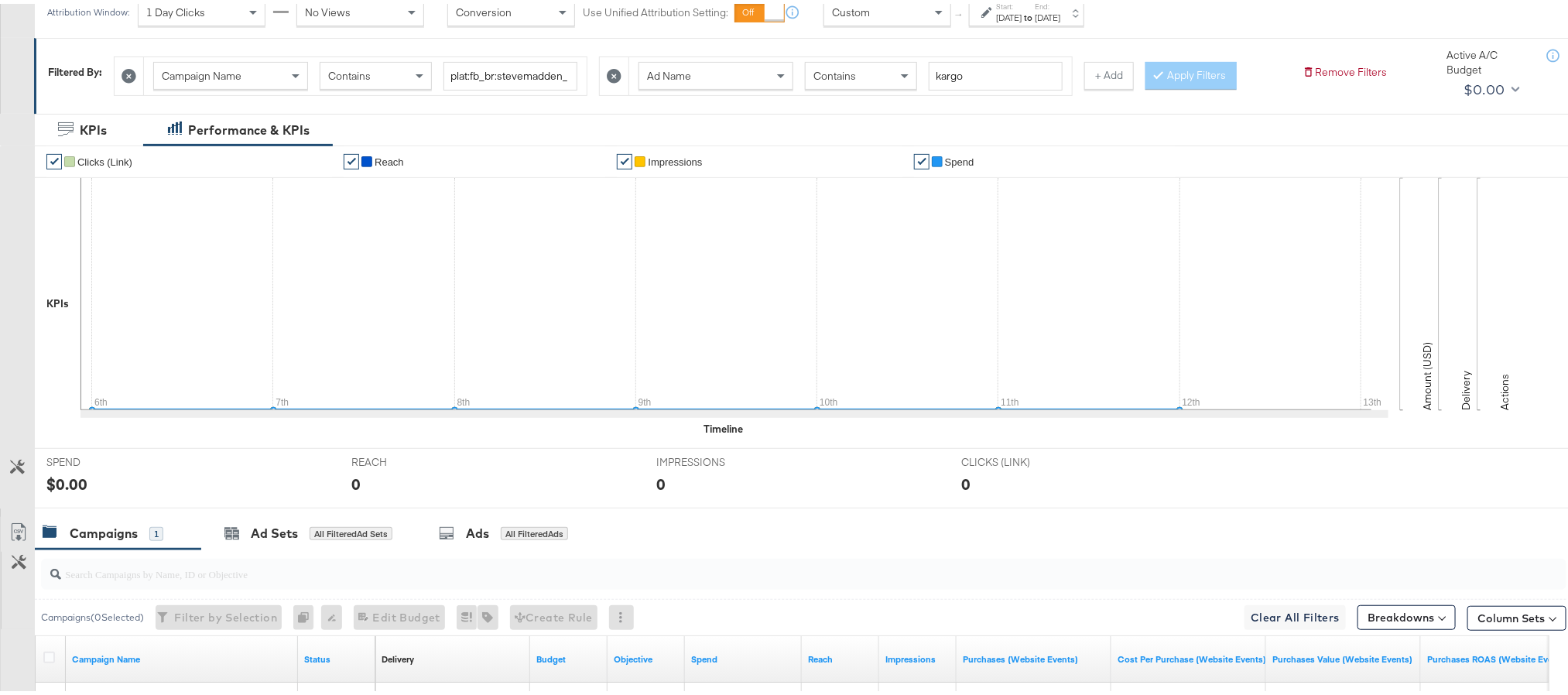
scroll to position [0, 0]
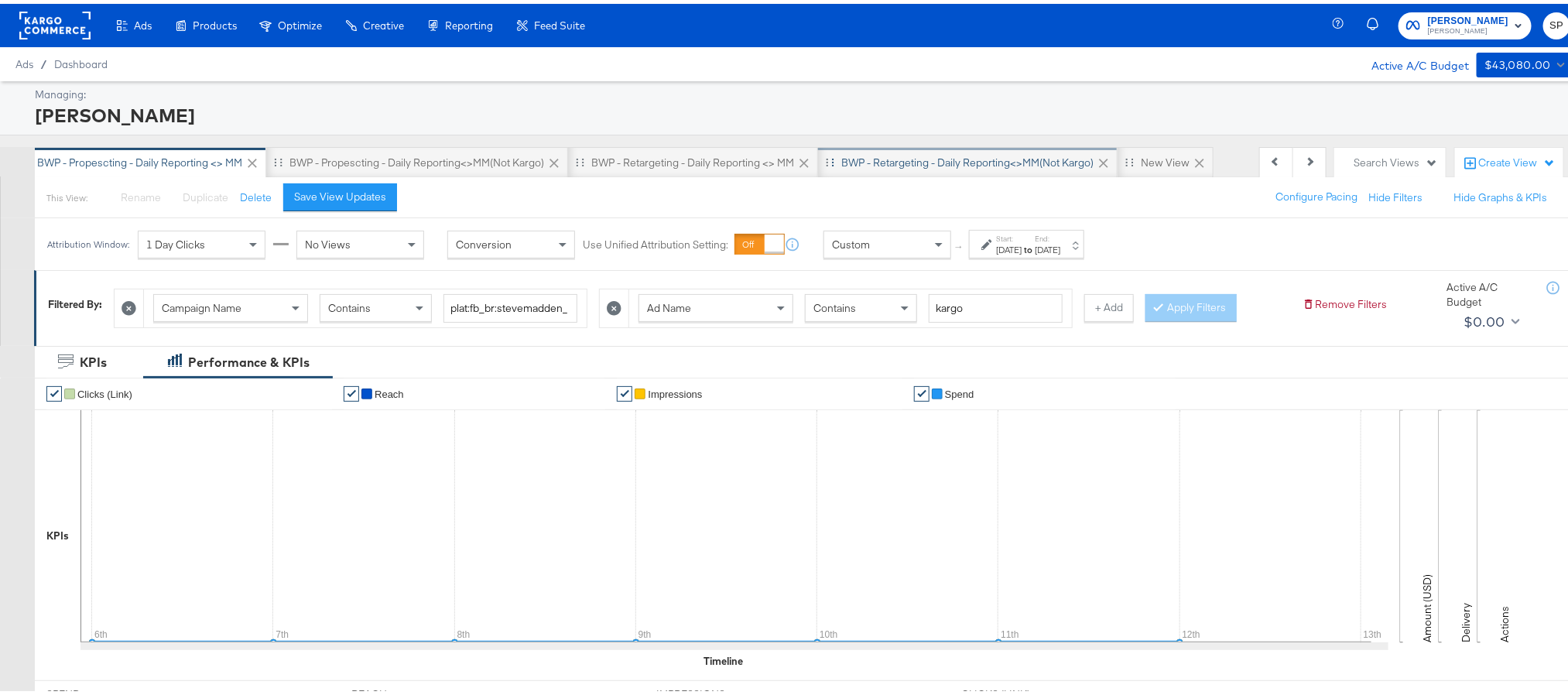
click at [910, 153] on div "BWP - Retargeting - Daily Reporting<>MM(not kargo)" at bounding box center [968, 158] width 252 height 14
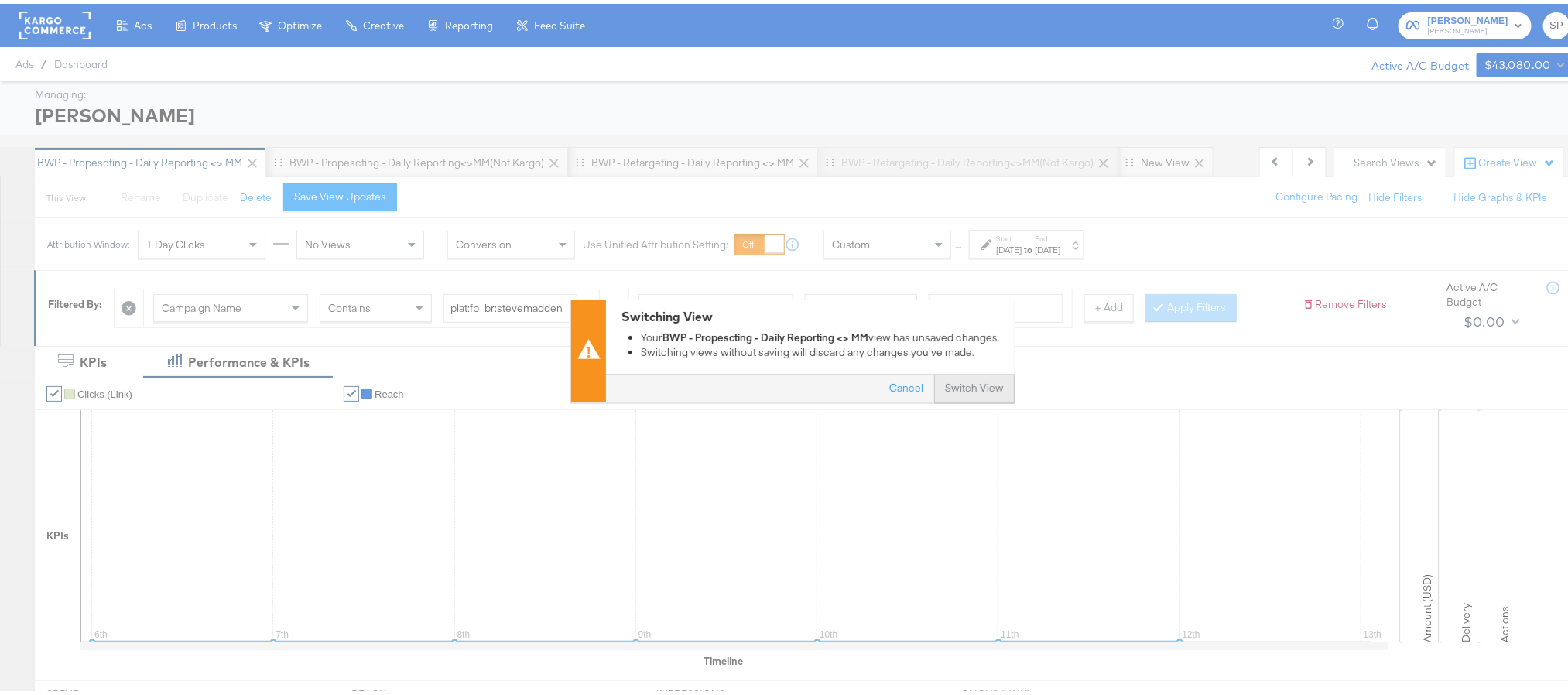
click at [980, 390] on button "Switch View" at bounding box center [974, 385] width 80 height 28
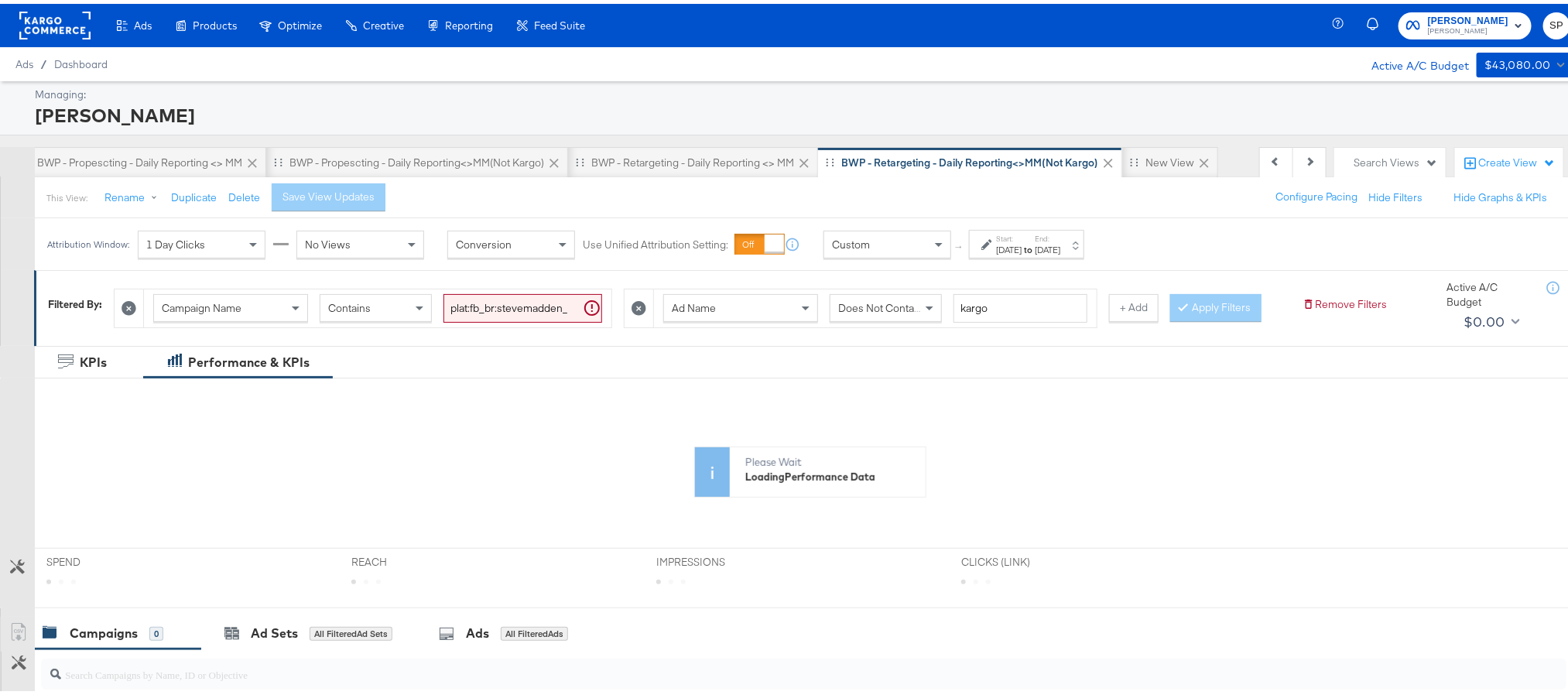
click at [1035, 241] on strong "to" at bounding box center [1029, 245] width 14 height 12
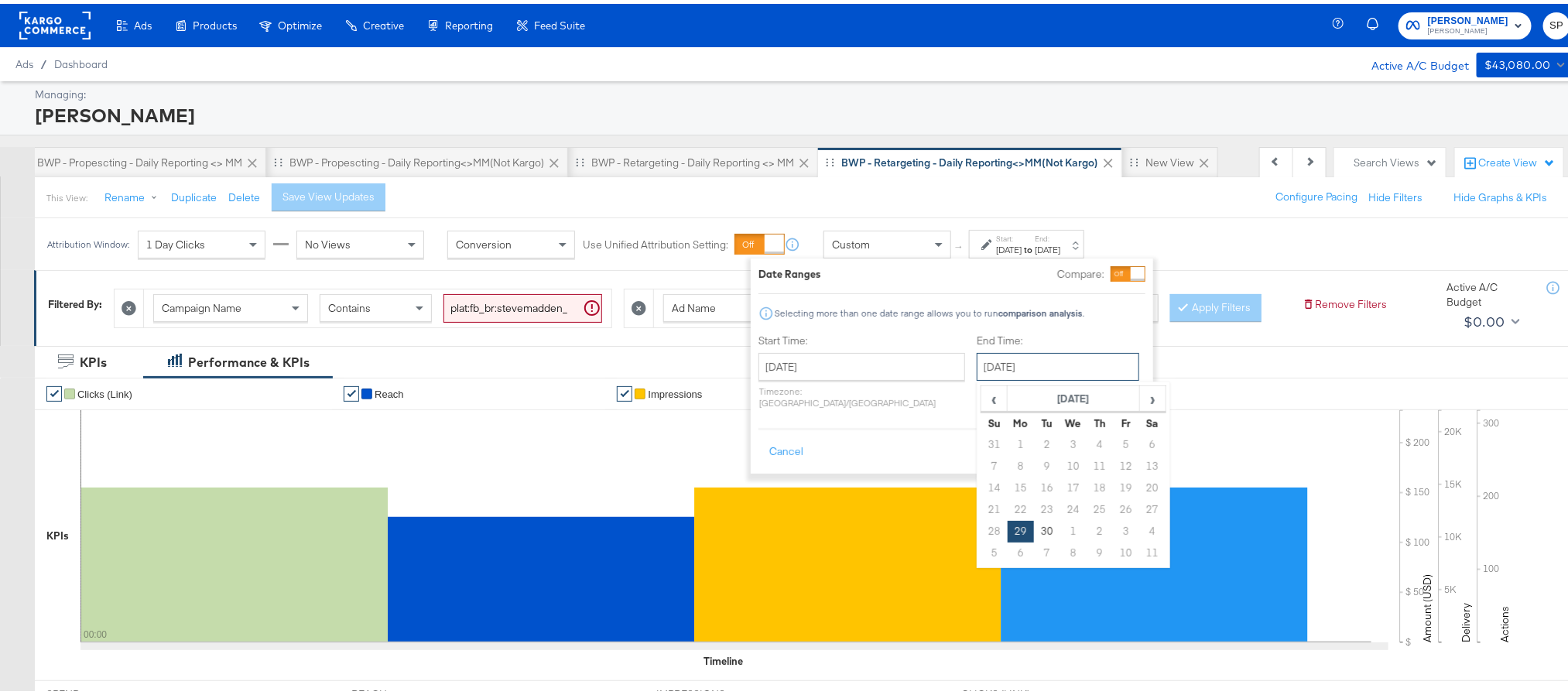
click at [977, 365] on input "[DATE]" at bounding box center [1058, 362] width 163 height 28
click at [859, 358] on input "[DATE]" at bounding box center [862, 362] width 207 height 28
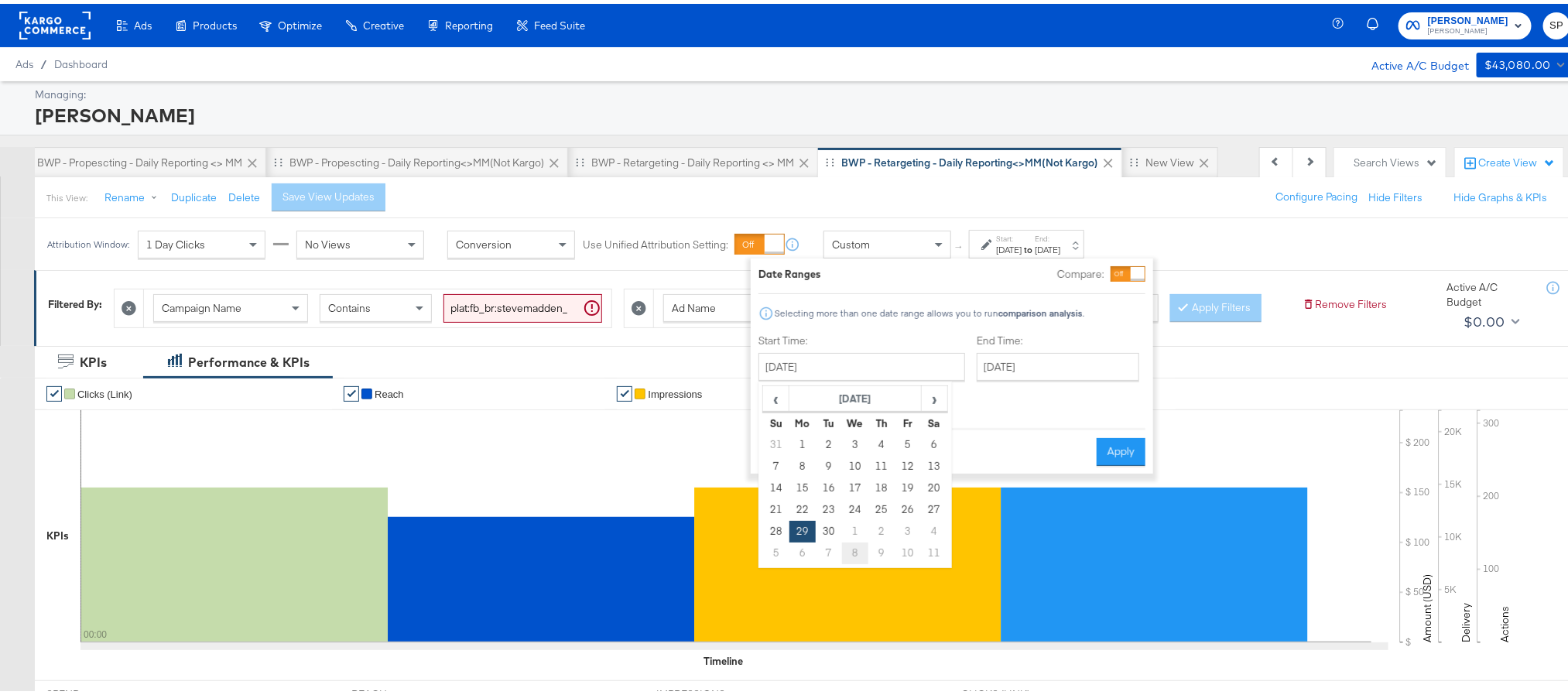
click at [851, 551] on td "8" at bounding box center [855, 549] width 26 height 22
type input "[DATE]"
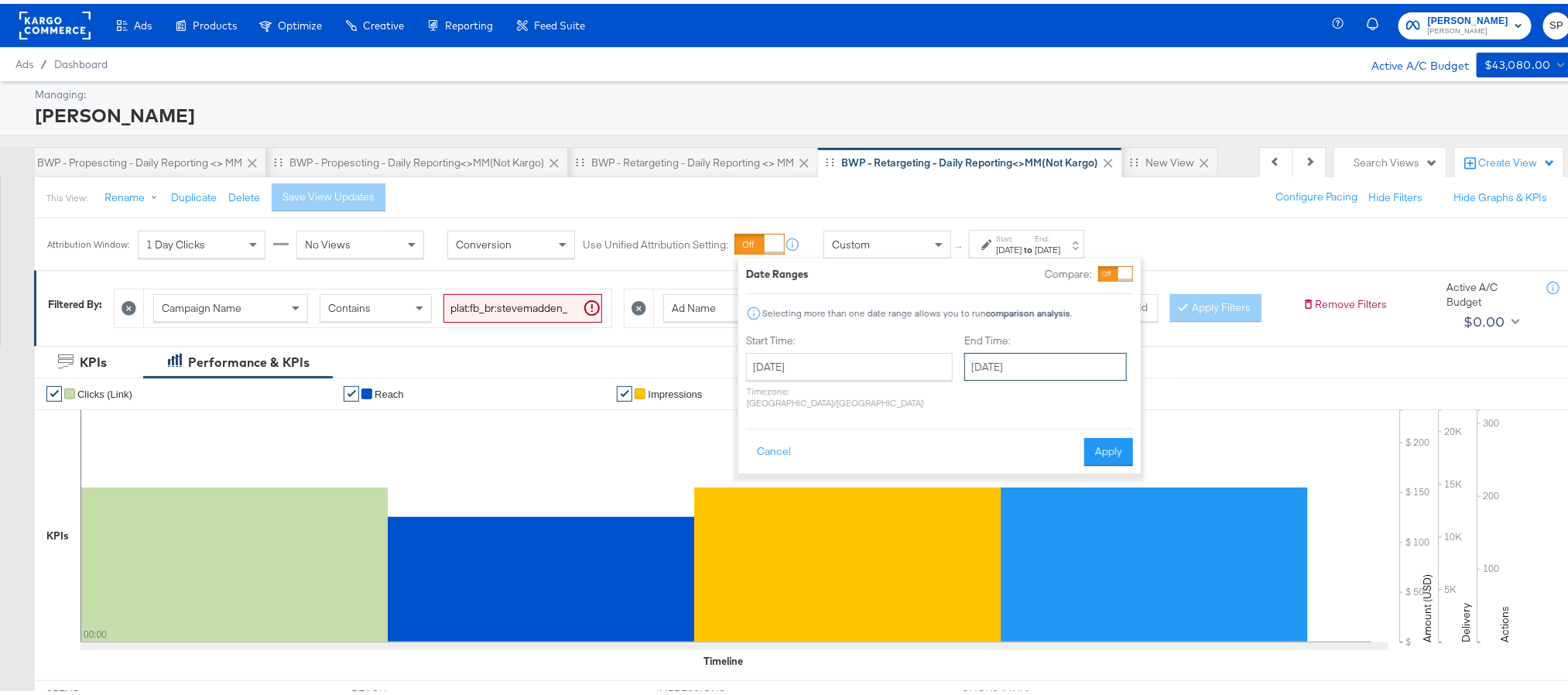
click at [969, 350] on input "[DATE]" at bounding box center [1046, 362] width 163 height 28
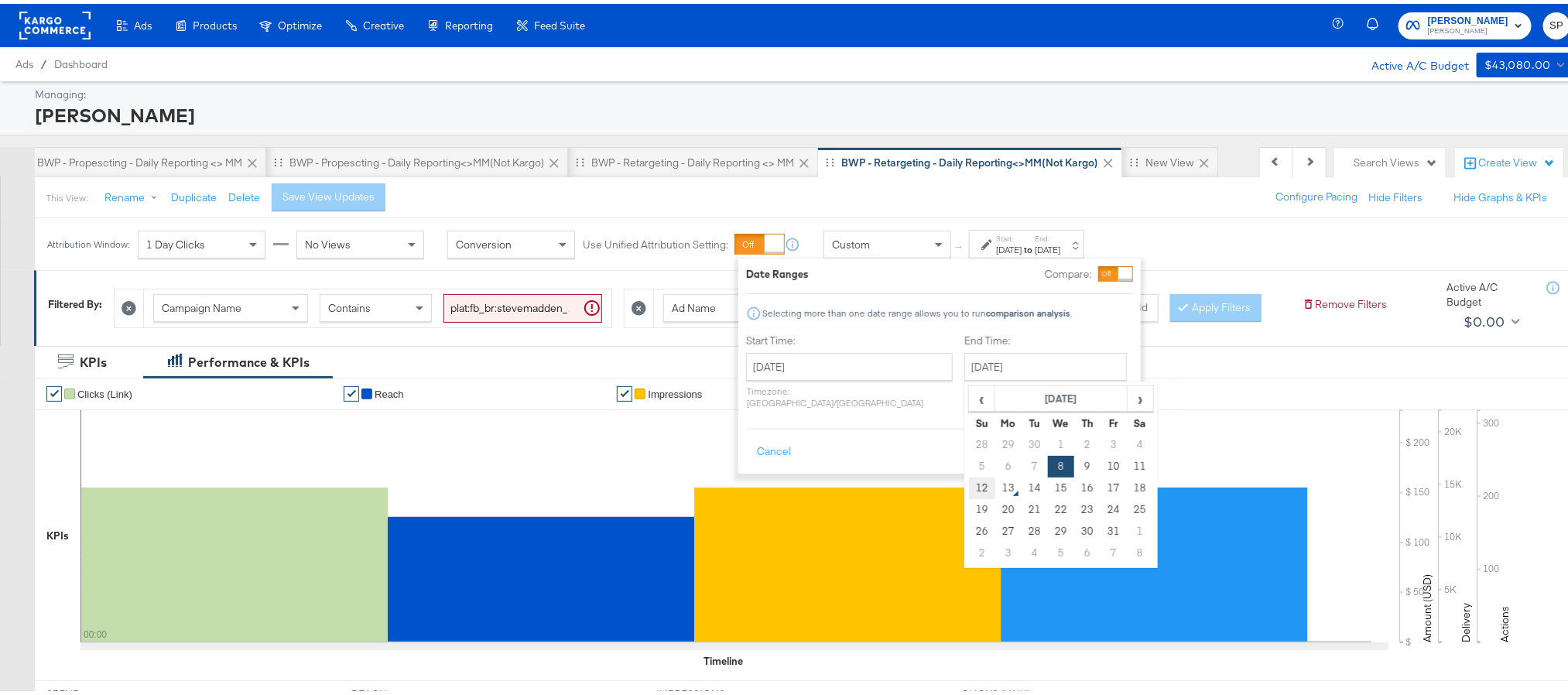
click at [969, 486] on td "12" at bounding box center [982, 484] width 26 height 22
type input "[DATE]"
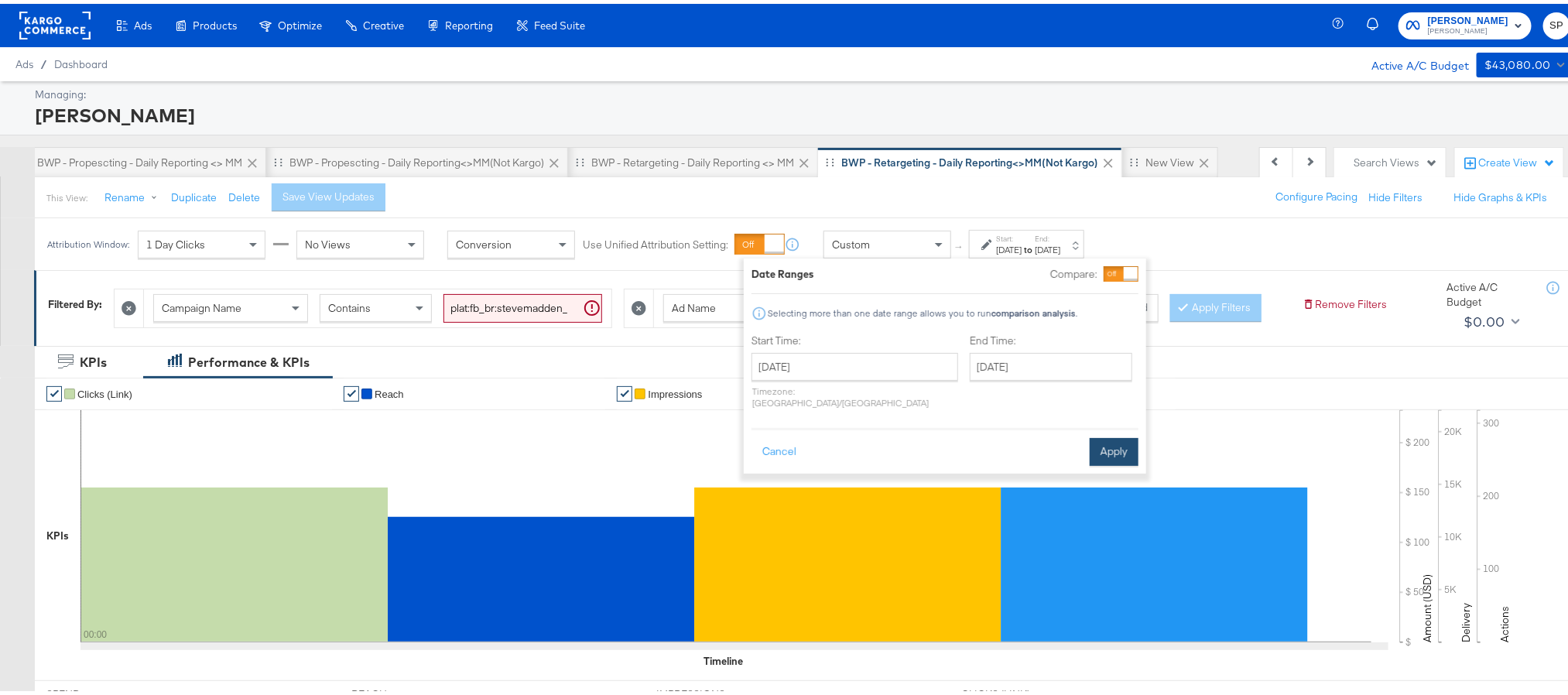
click at [1091, 449] on button "Apply" at bounding box center [1114, 448] width 49 height 28
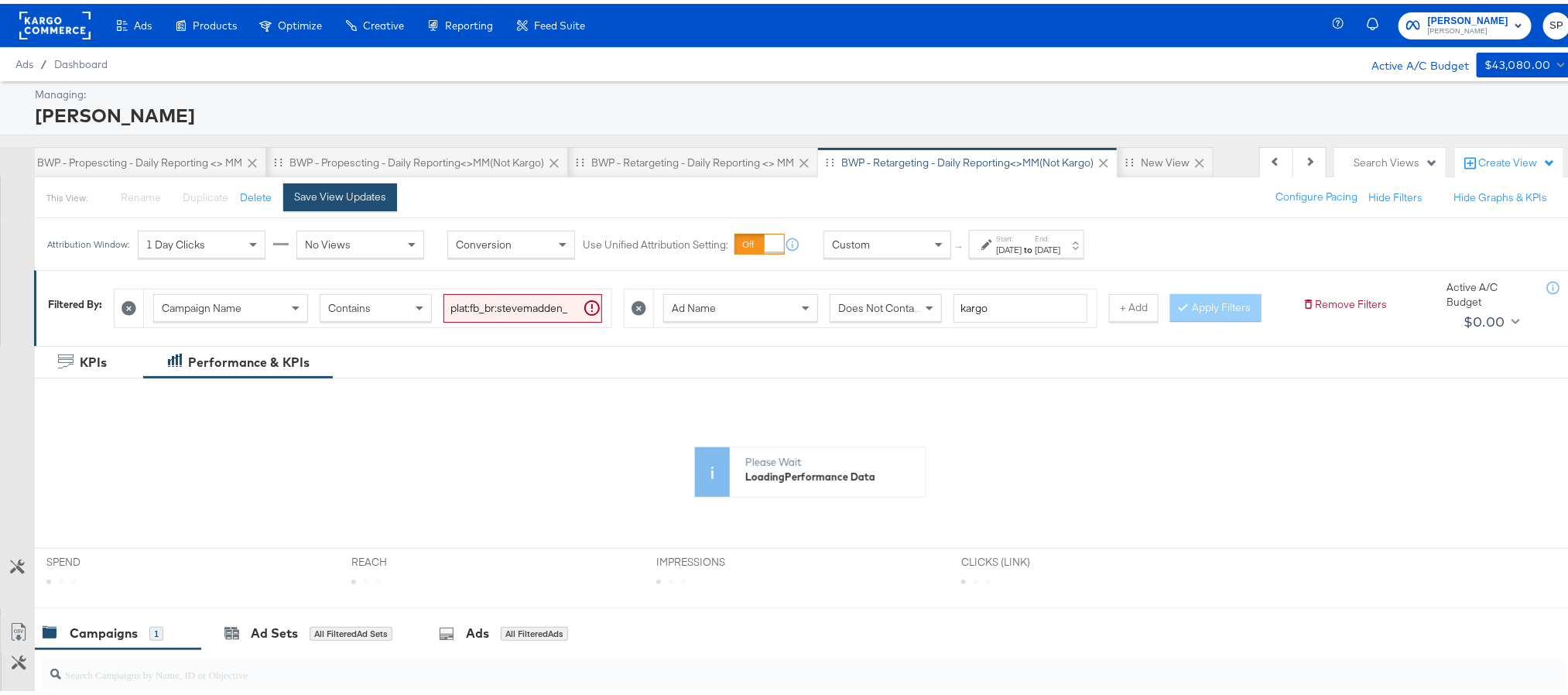
click at [328, 197] on div "Save View Updates" at bounding box center [340, 192] width 92 height 14
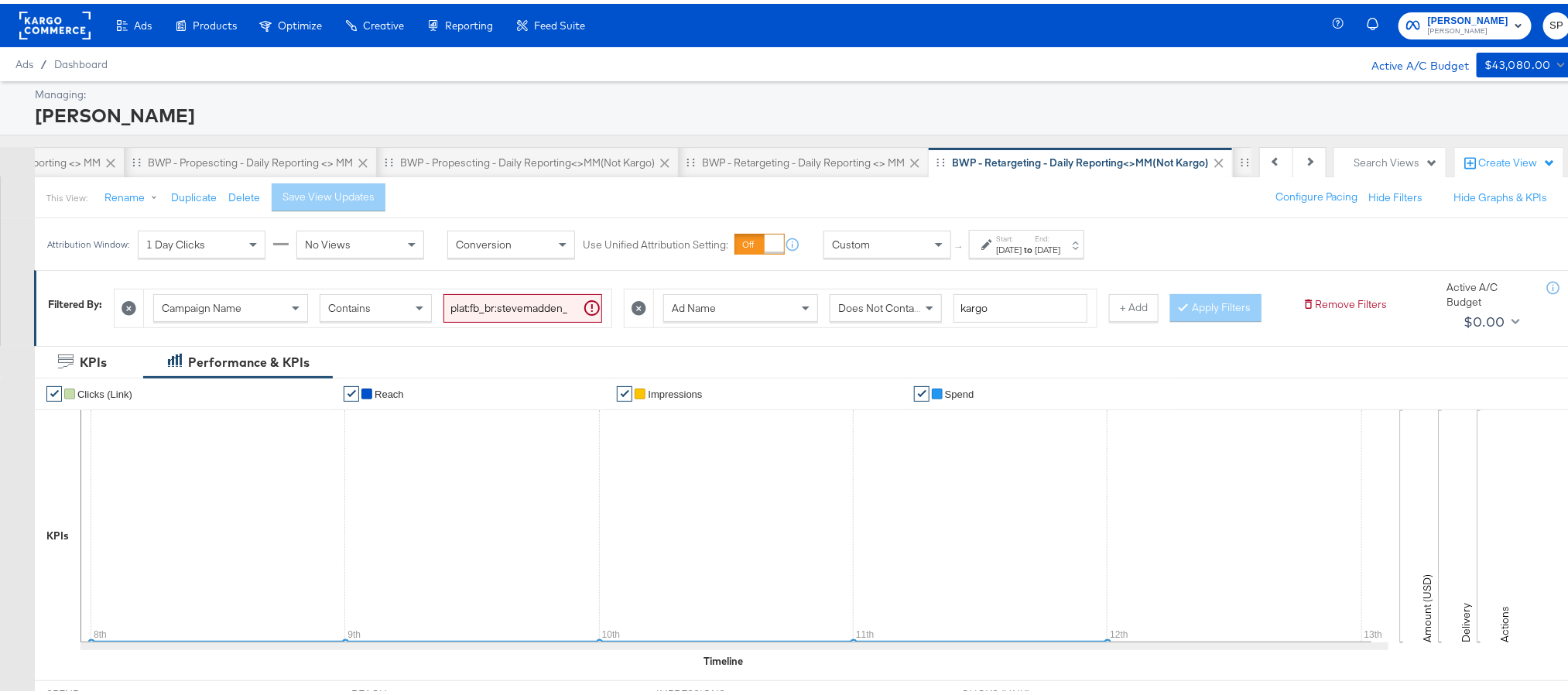
click at [53, 21] on rect at bounding box center [55, 21] width 71 height 28
